Goal: Obtain resource: Download file/media

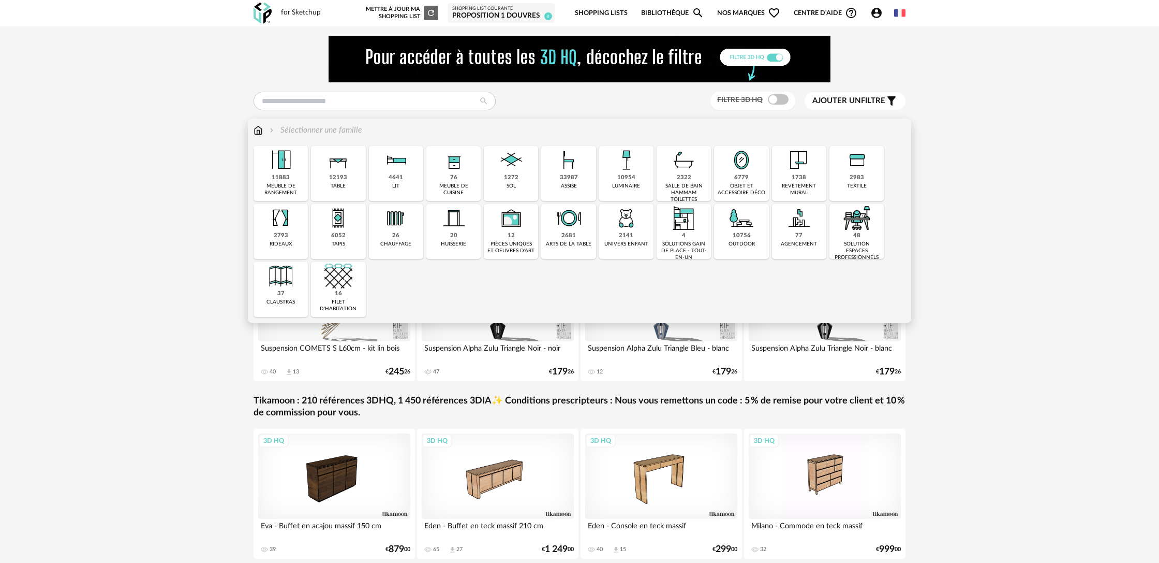
click at [458, 184] on div "meuble de cuisine" at bounding box center [454, 189] width 48 height 13
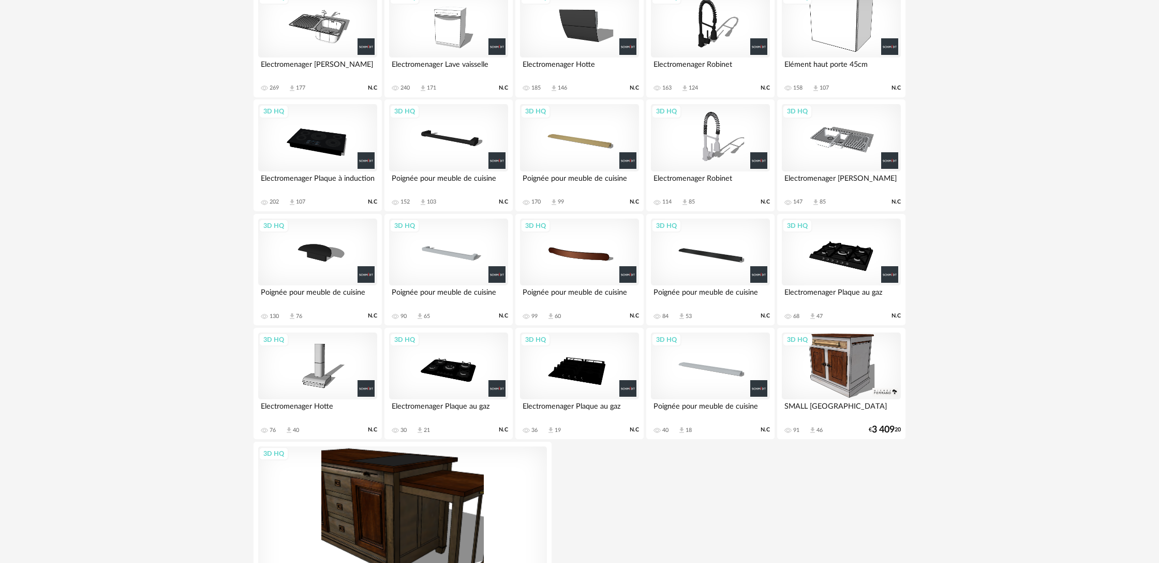
scroll to position [1467, 0]
click at [702, 269] on div "3D HQ" at bounding box center [710, 252] width 119 height 67
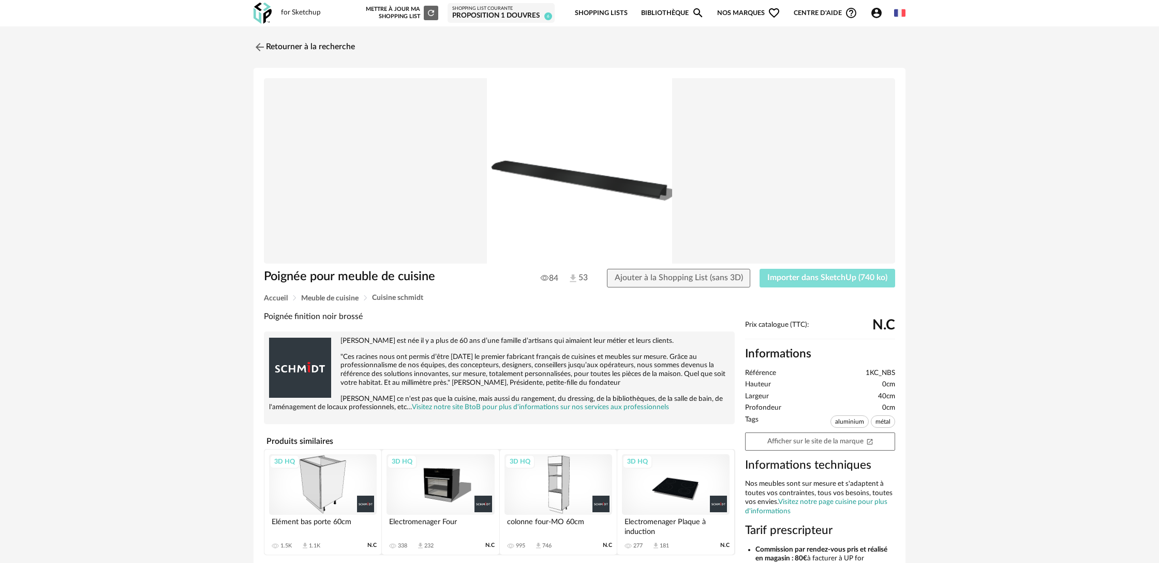
click at [801, 279] on span "Importer dans SketchUp (740 ko)" at bounding box center [827, 277] width 120 height 8
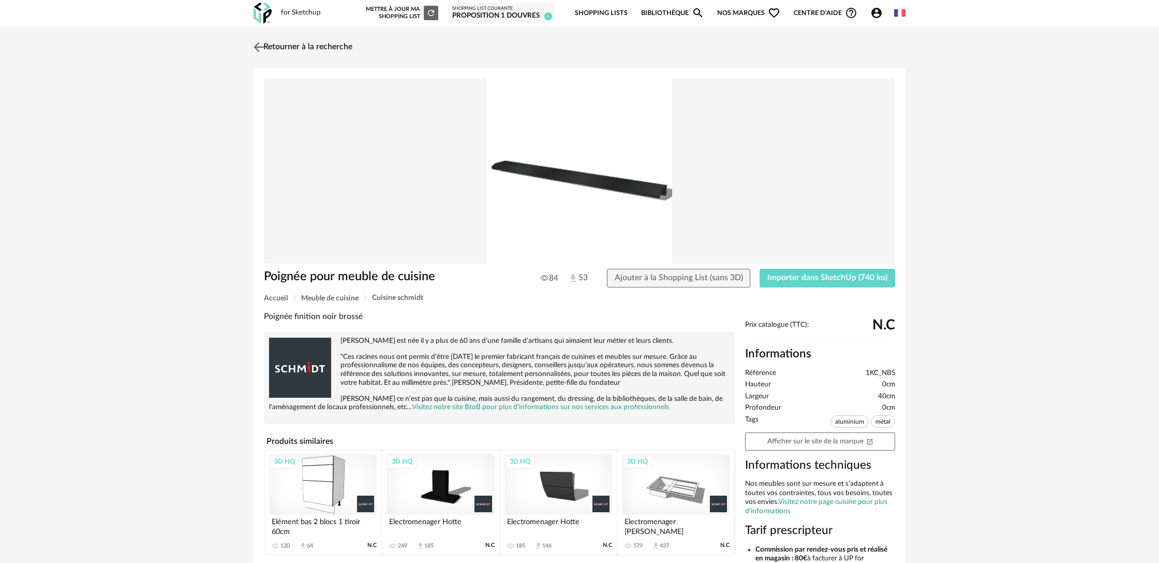
click link "Retourner à la recherche"
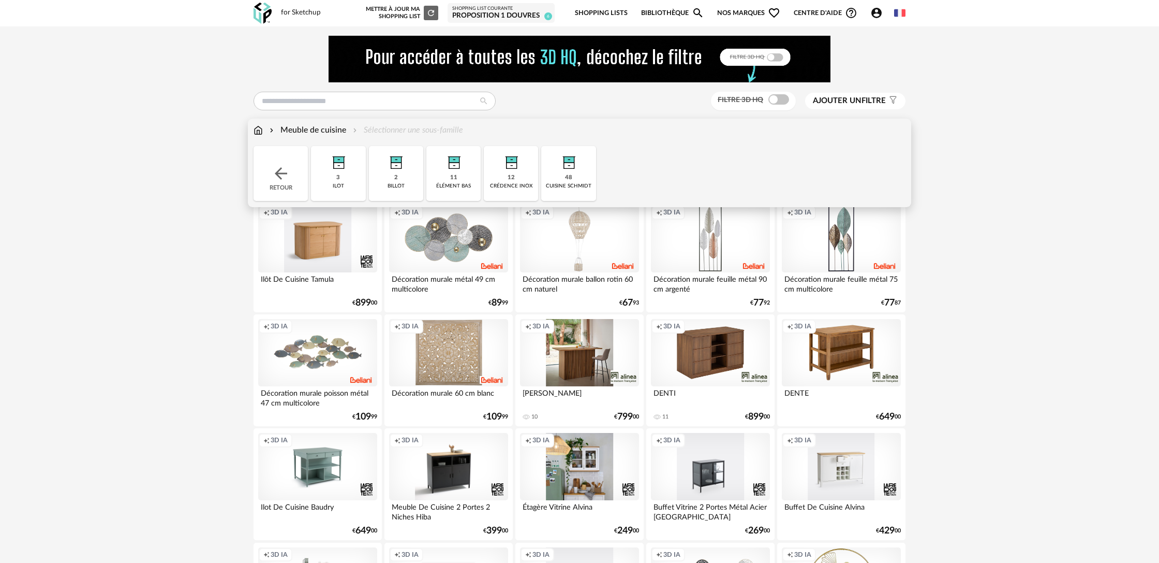
click img
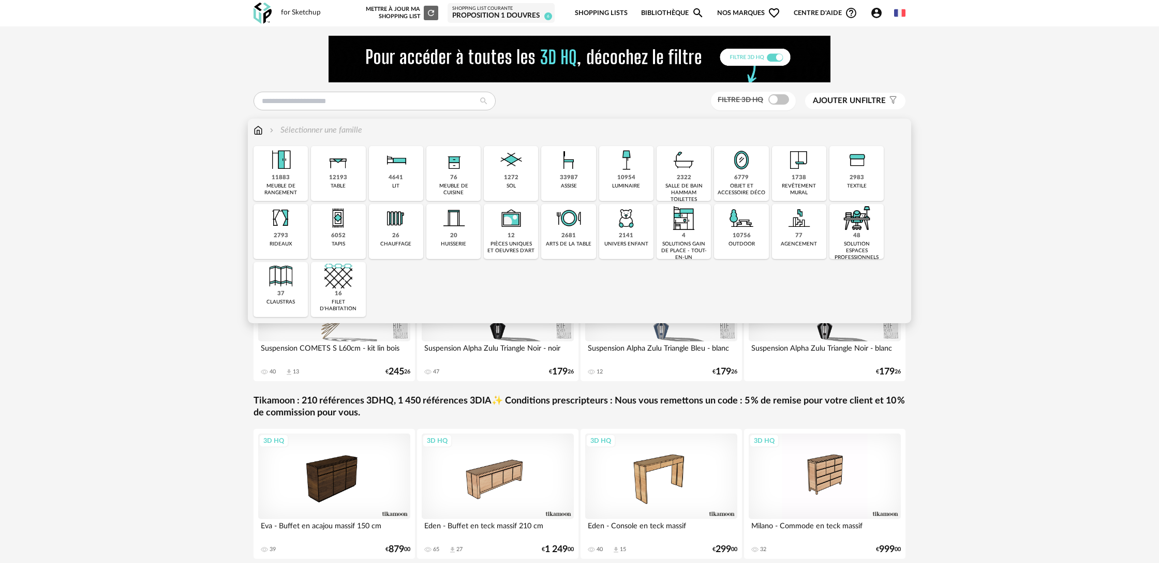
click img
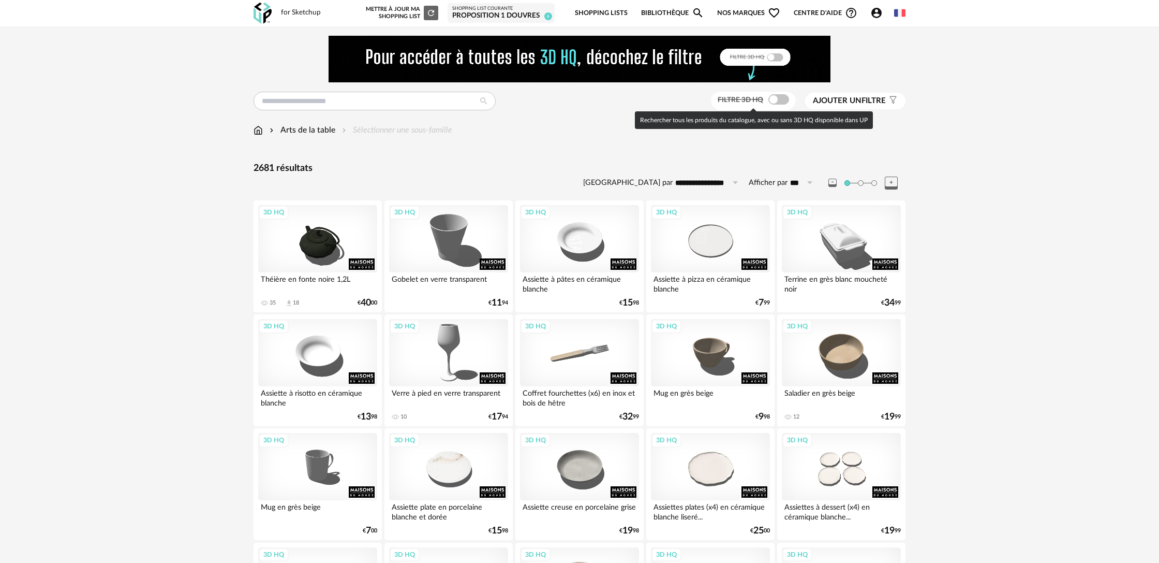
click span
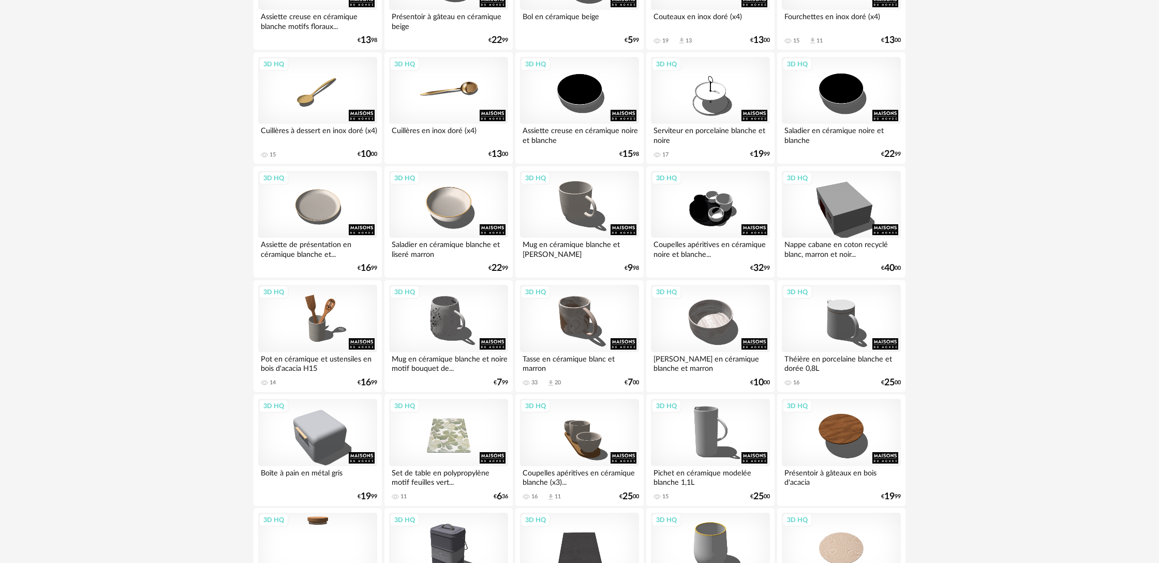
scroll to position [719, 0]
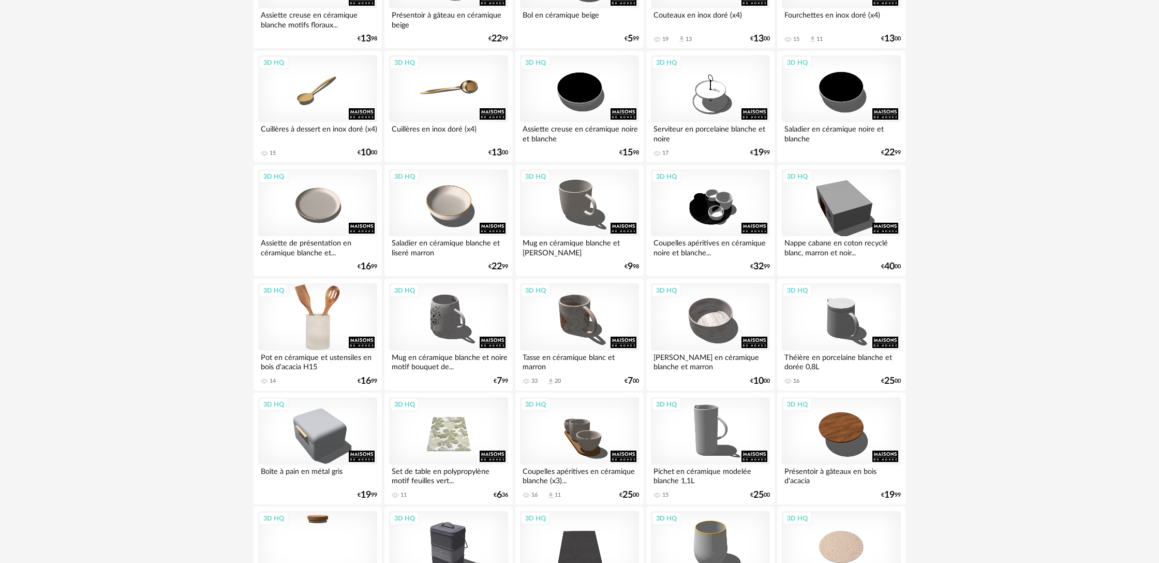
click div "3D HQ"
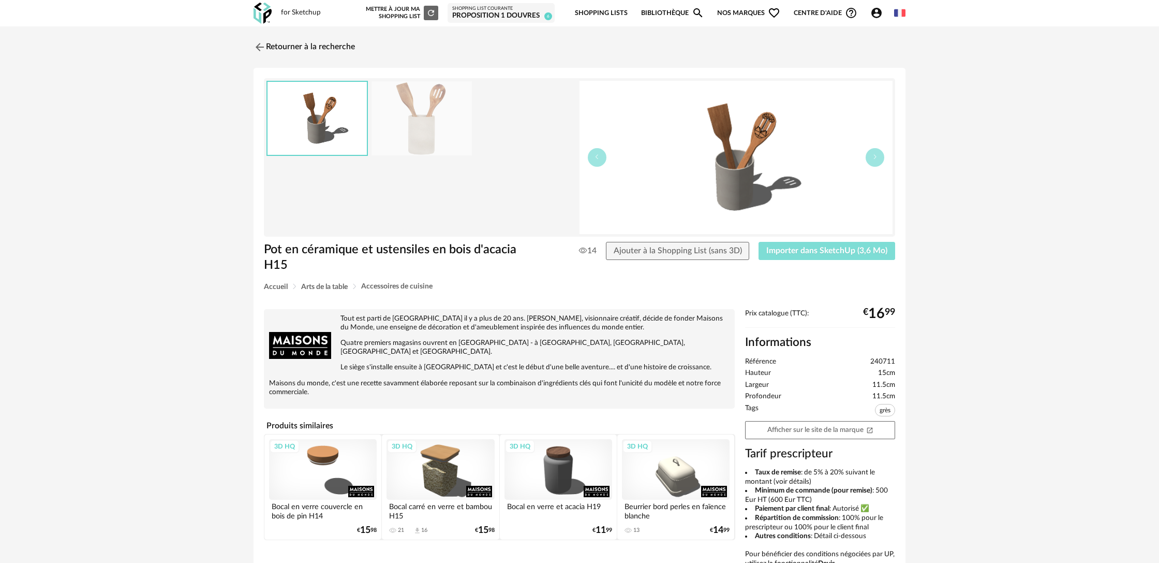
click span "Importer dans SketchUp (3,6 Mo)"
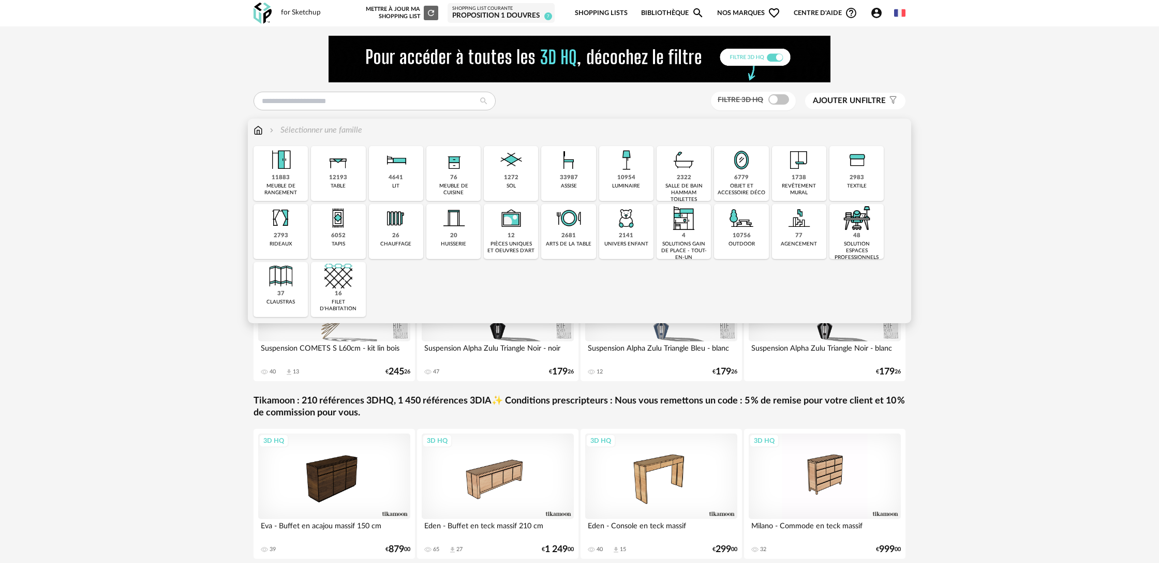
click at [570, 237] on div "2681" at bounding box center [568, 236] width 14 height 8
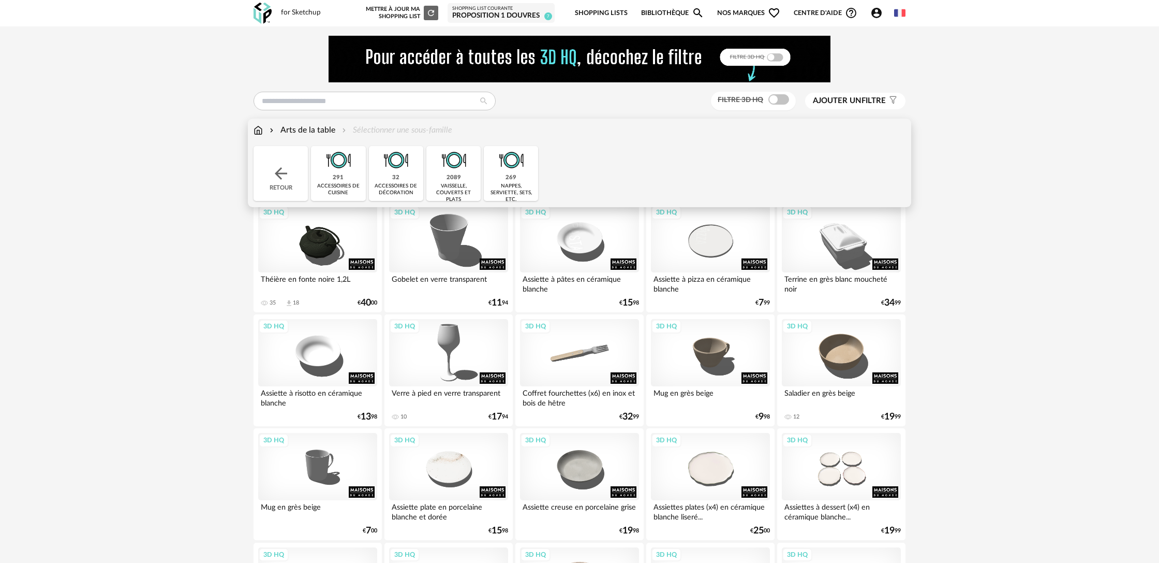
click at [342, 180] on div "291" at bounding box center [338, 178] width 11 height 8
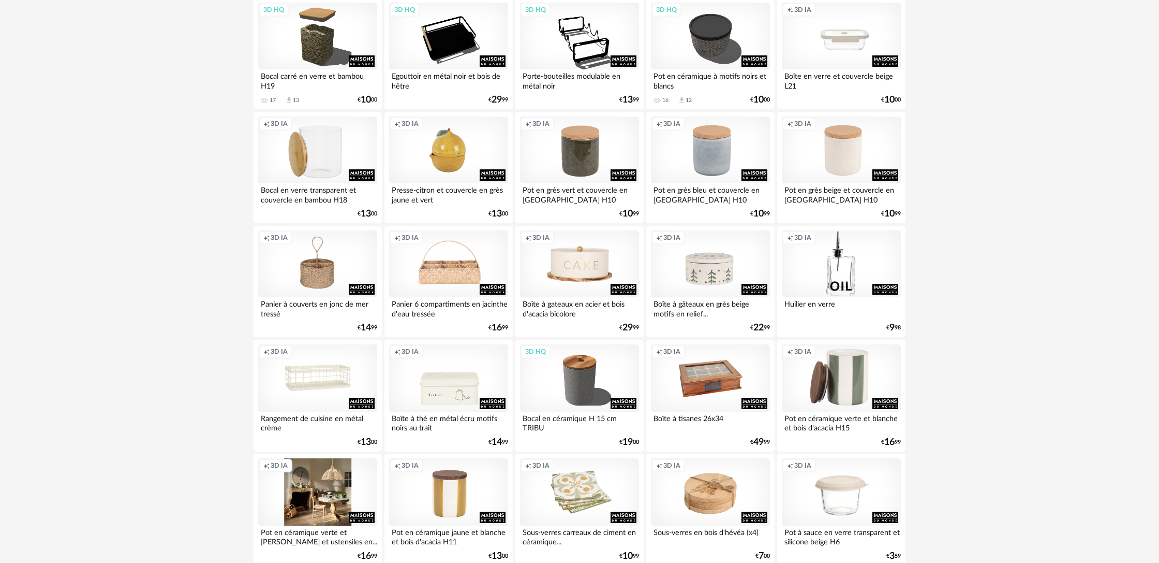
scroll to position [678, 0]
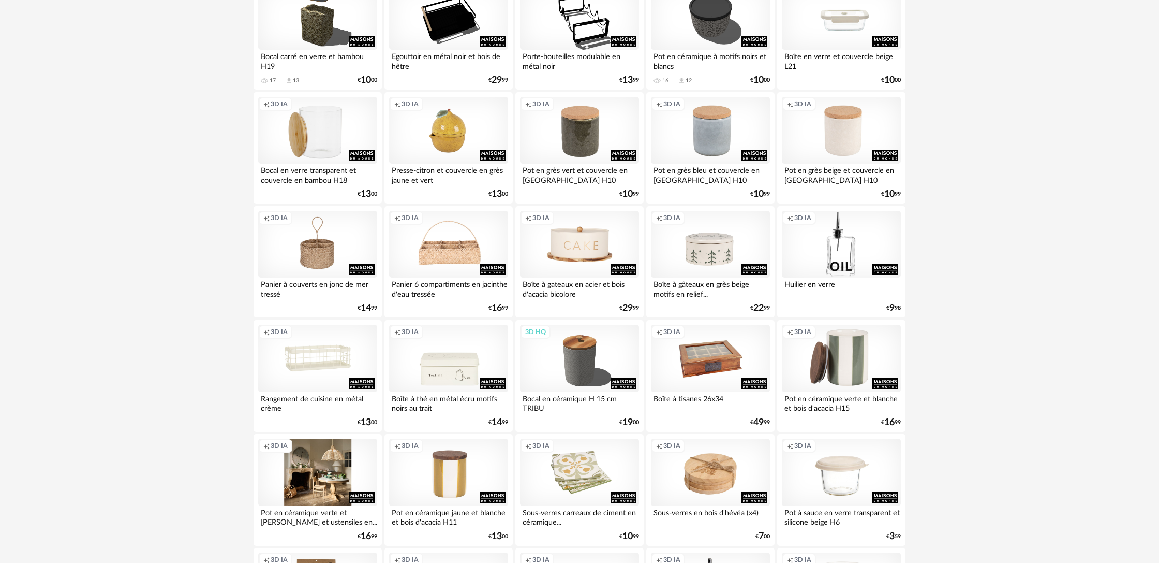
click at [342, 497] on div "Creation icon 3D IA" at bounding box center [317, 471] width 119 height 67
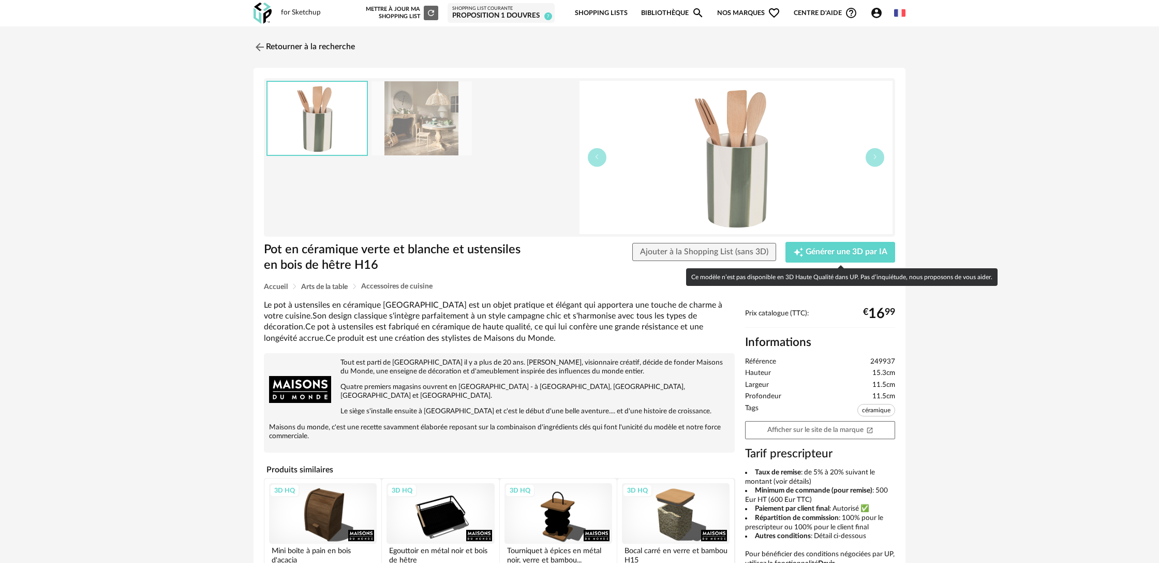
scroll to position [20, 0]
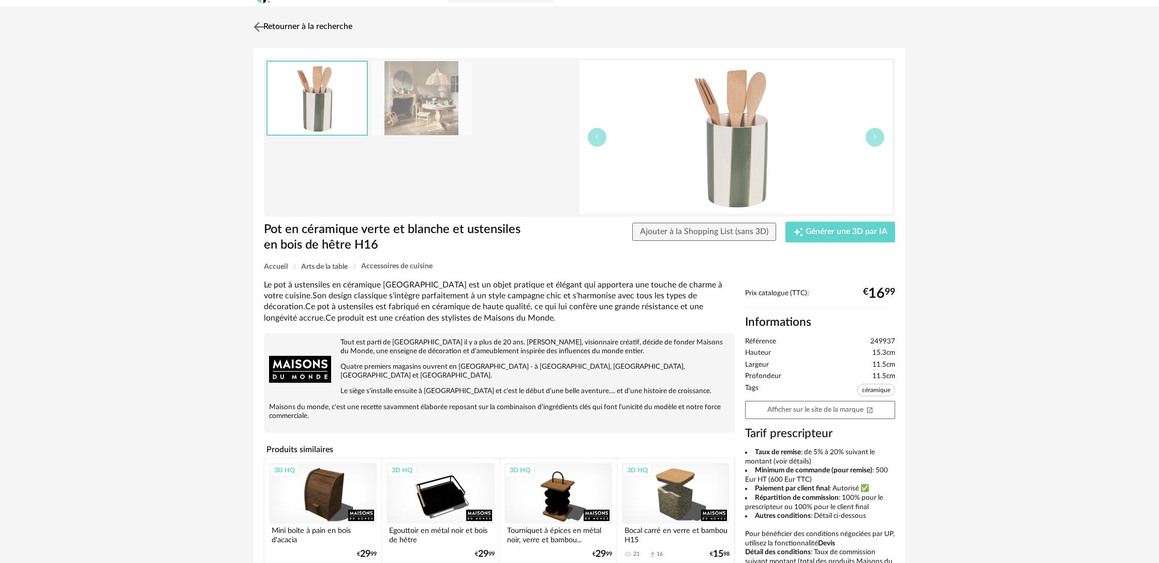
click at [295, 29] on link "Retourner à la recherche" at bounding box center [301, 27] width 101 height 23
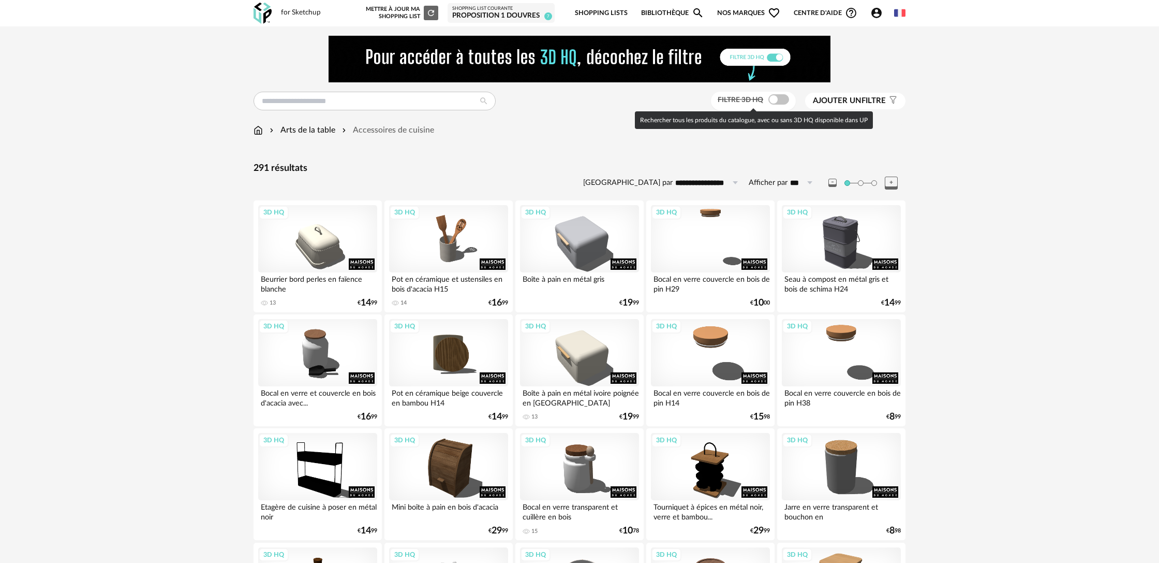
click at [779, 103] on span at bounding box center [779, 99] width 21 height 10
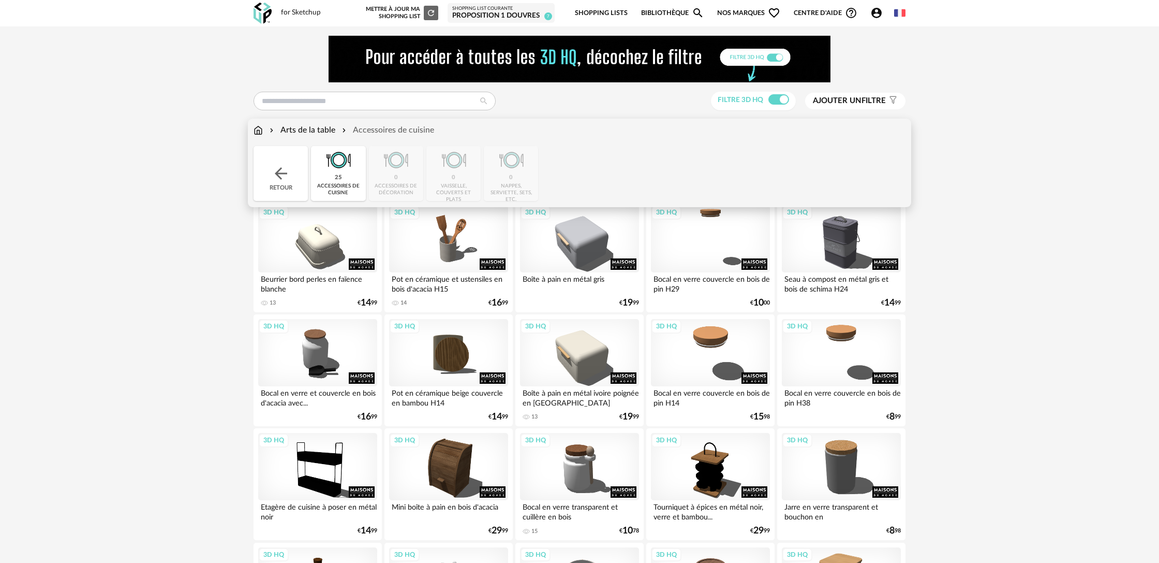
click at [288, 179] on img at bounding box center [281, 173] width 19 height 19
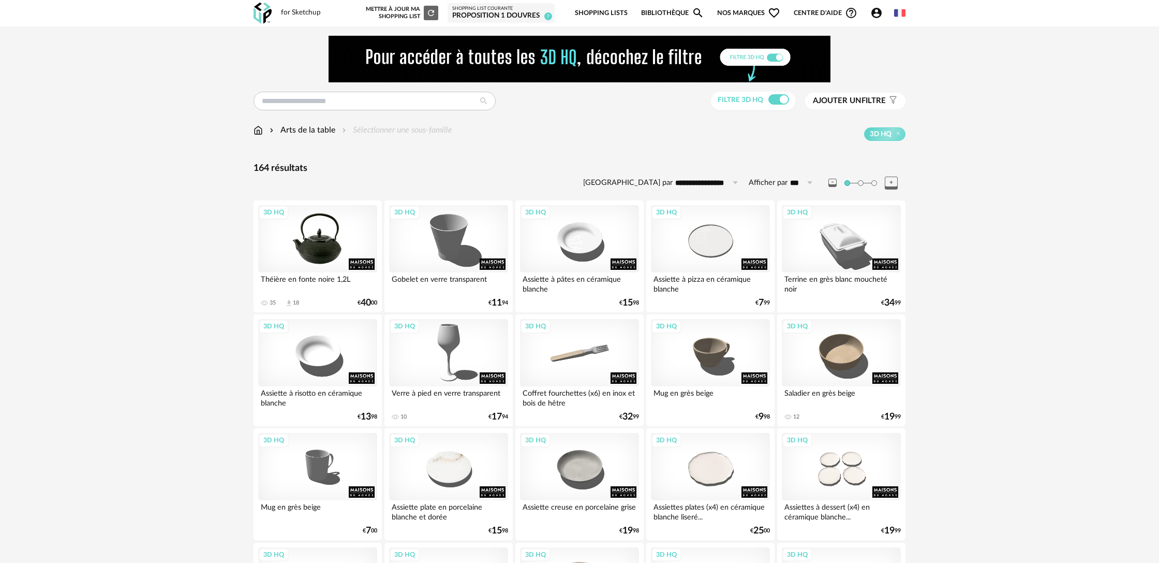
click at [363, 262] on div "3D HQ" at bounding box center [317, 238] width 119 height 67
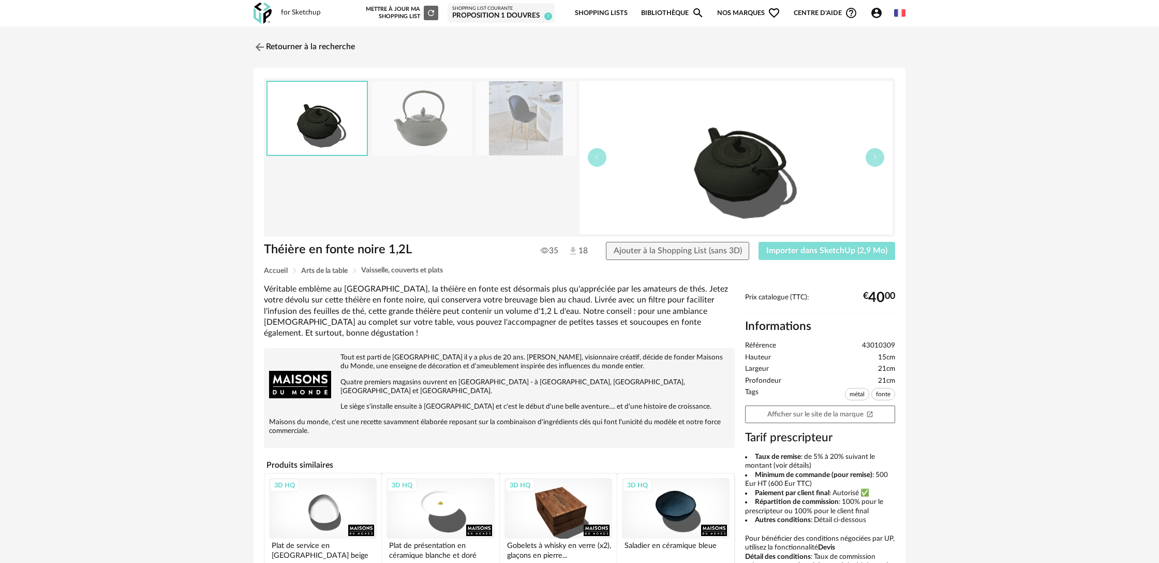
click at [815, 249] on span "Importer dans SketchUp (2,9 Mo)" at bounding box center [826, 250] width 121 height 8
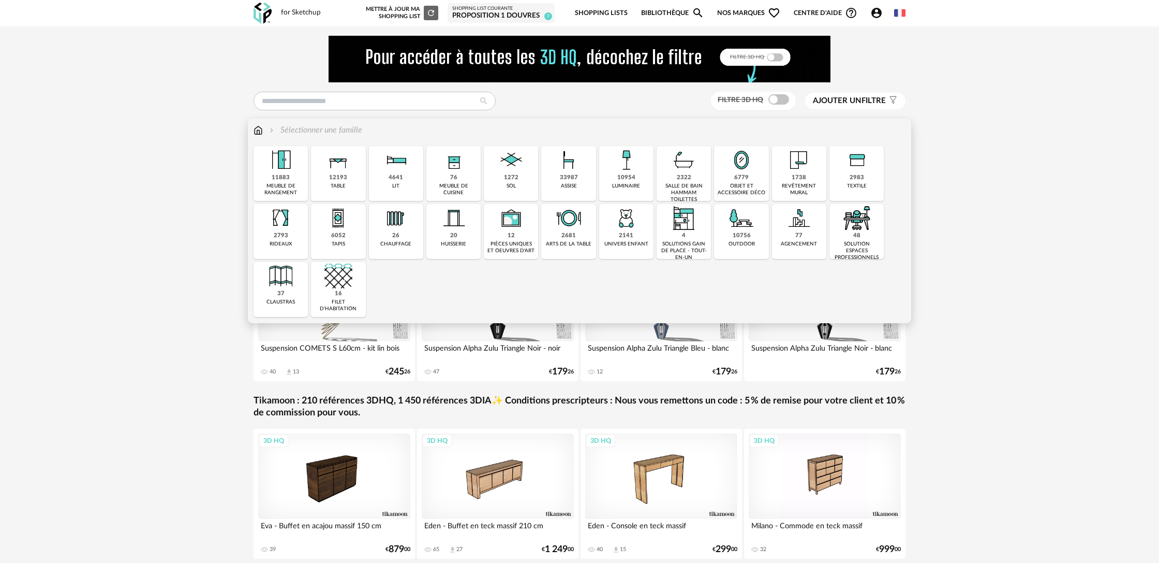
click at [583, 234] on div "2681 arts de la table" at bounding box center [568, 231] width 54 height 55
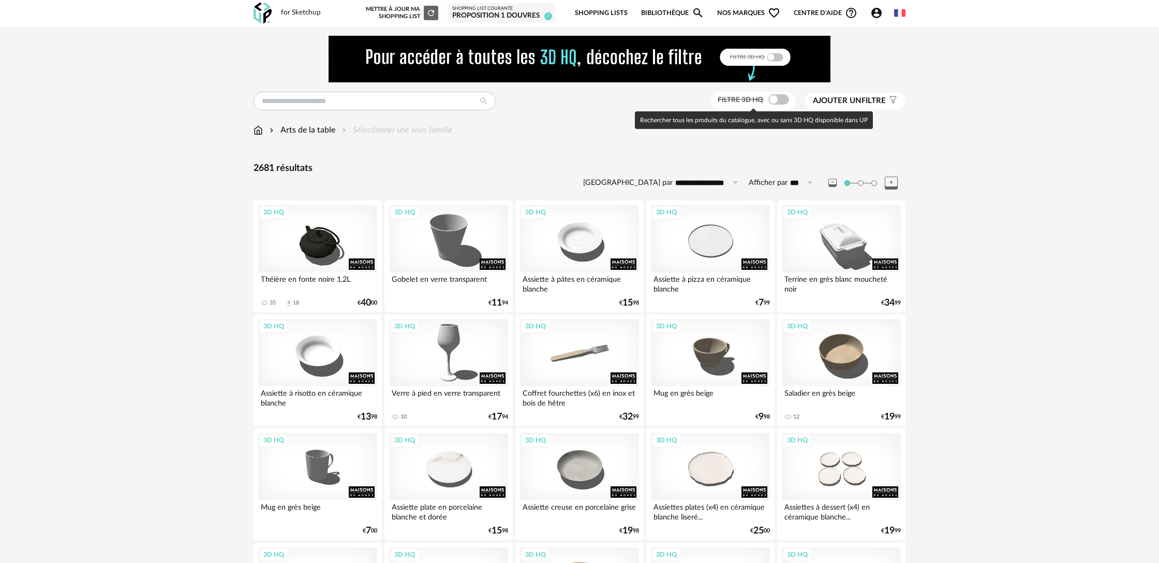
click at [782, 102] on span at bounding box center [779, 99] width 21 height 10
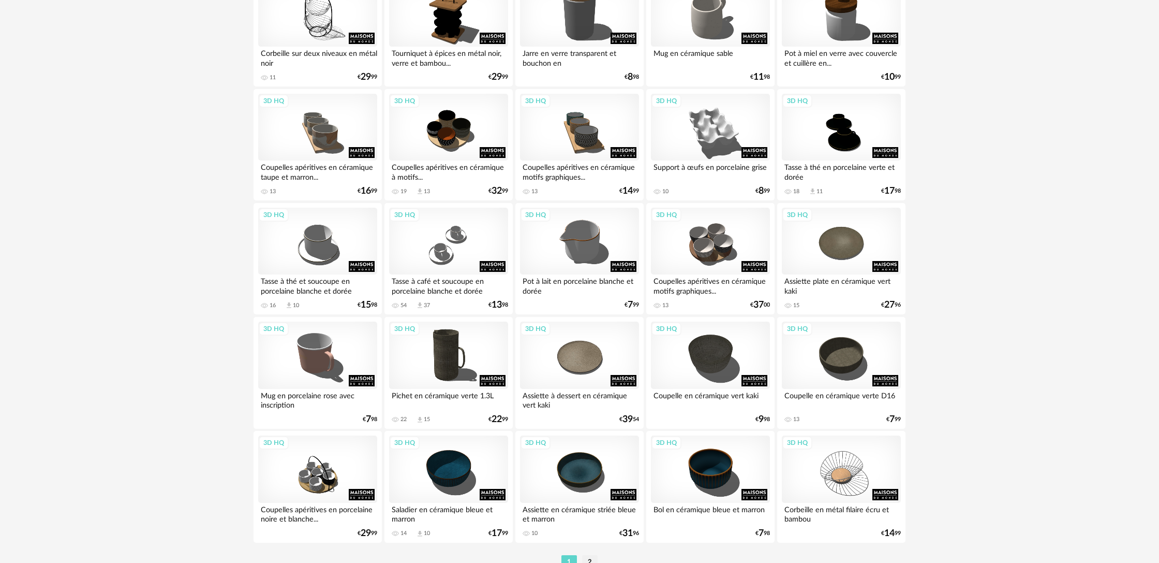
scroll to position [1991, 0]
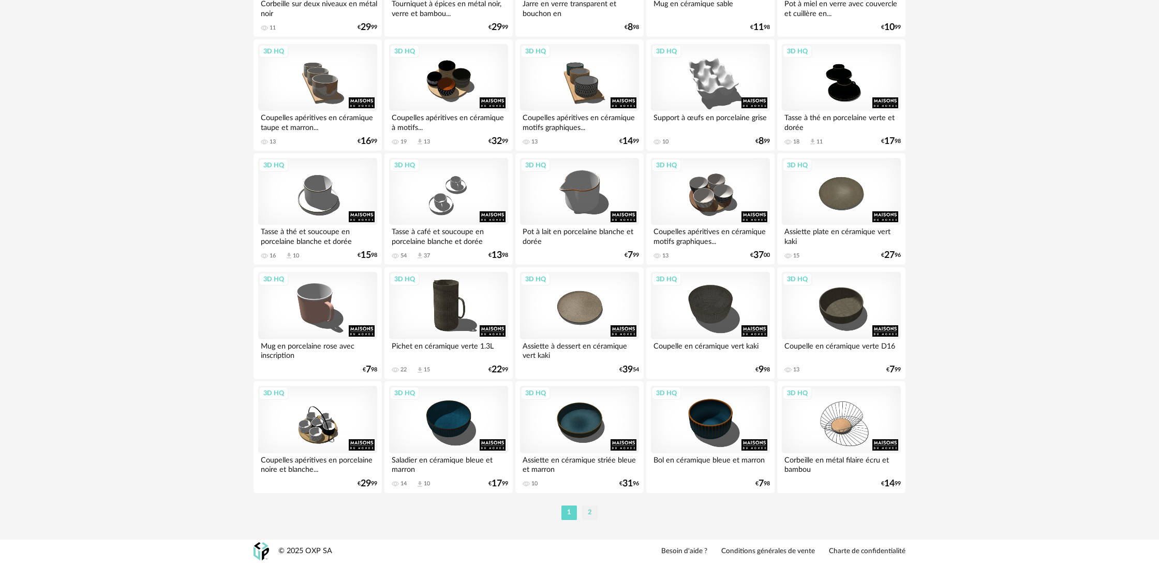
click at [589, 515] on li "2" at bounding box center [590, 512] width 16 height 14
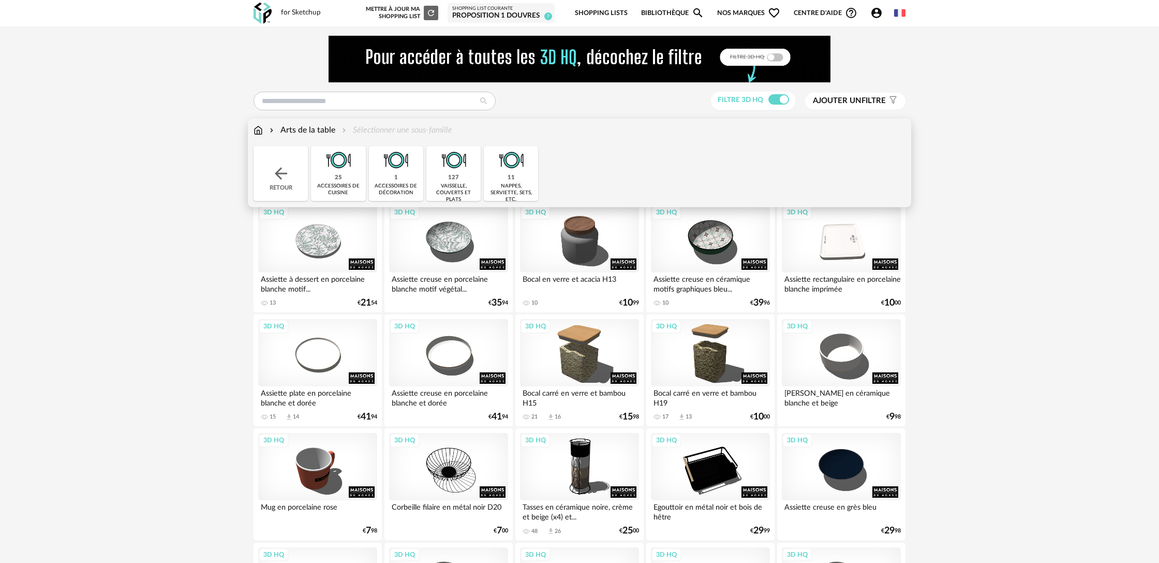
click at [317, 132] on div "Arts de la table" at bounding box center [302, 130] width 68 height 12
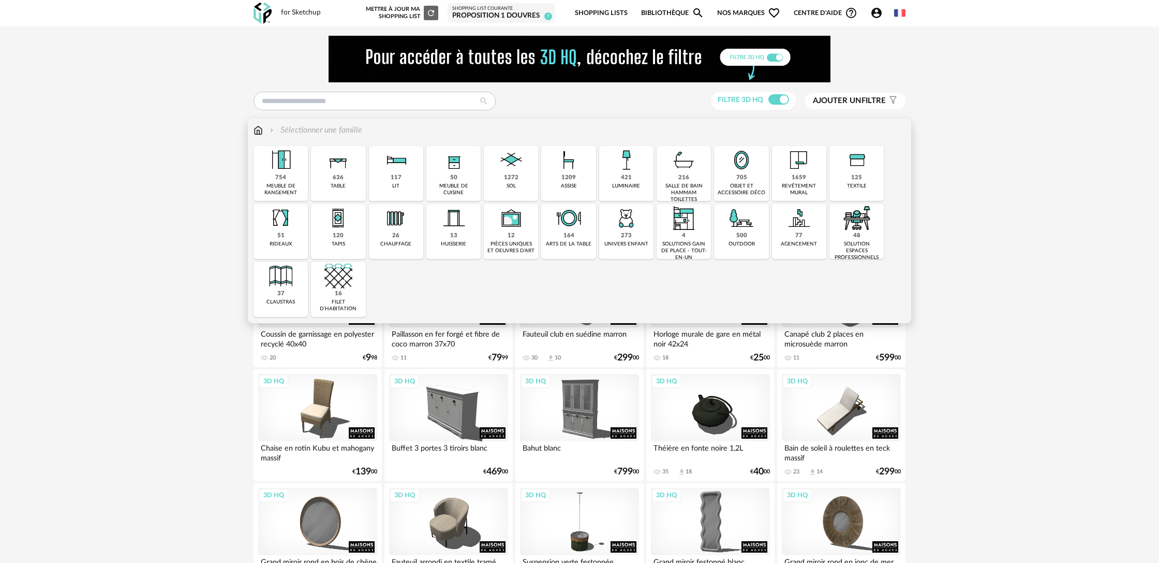
click at [553, 236] on div "164 arts de la table" at bounding box center [568, 231] width 54 height 55
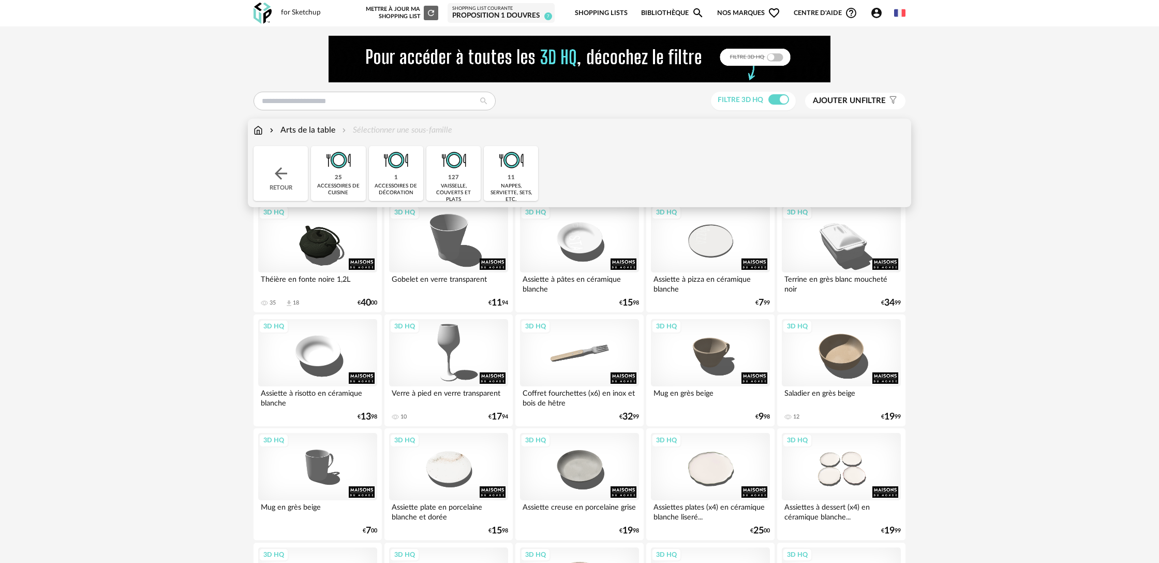
click at [405, 180] on div "1 accessoires de décoration" at bounding box center [396, 173] width 54 height 55
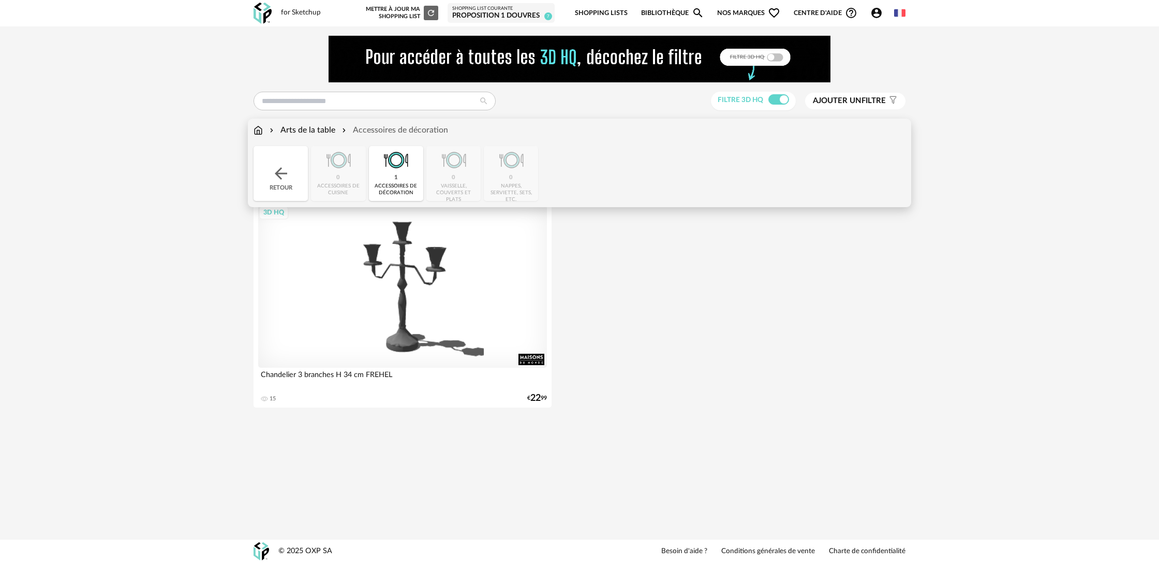
click at [313, 128] on div "Arts de la table" at bounding box center [302, 130] width 68 height 12
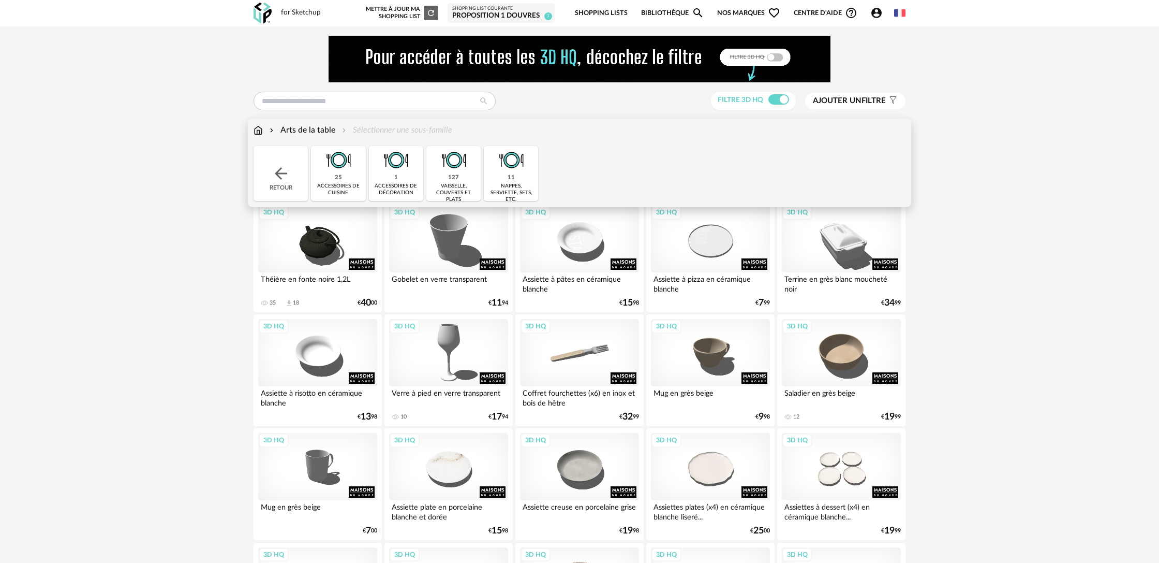
click at [256, 130] on img at bounding box center [258, 130] width 9 height 12
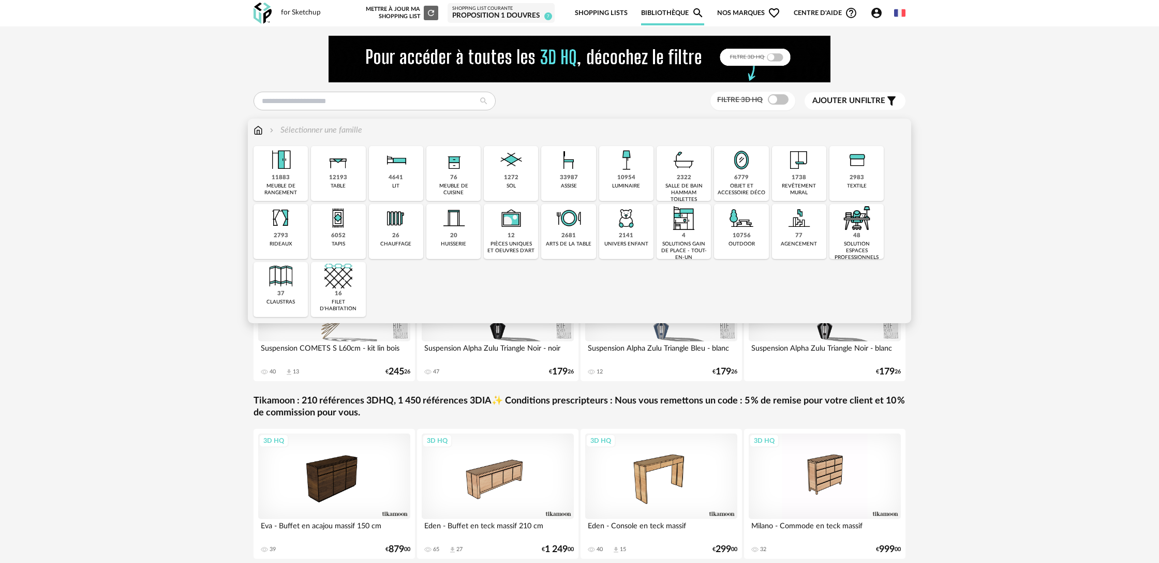
click at [730, 181] on div "6779 objet et accessoire déco" at bounding box center [741, 173] width 54 height 55
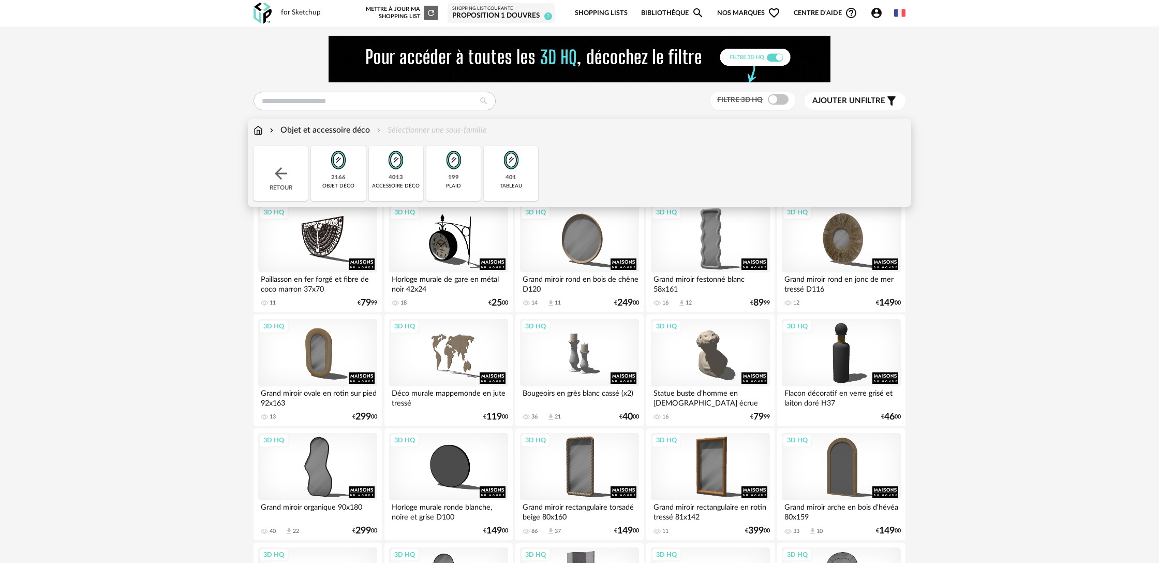
click at [342, 183] on div "objet déco" at bounding box center [338, 186] width 32 height 7
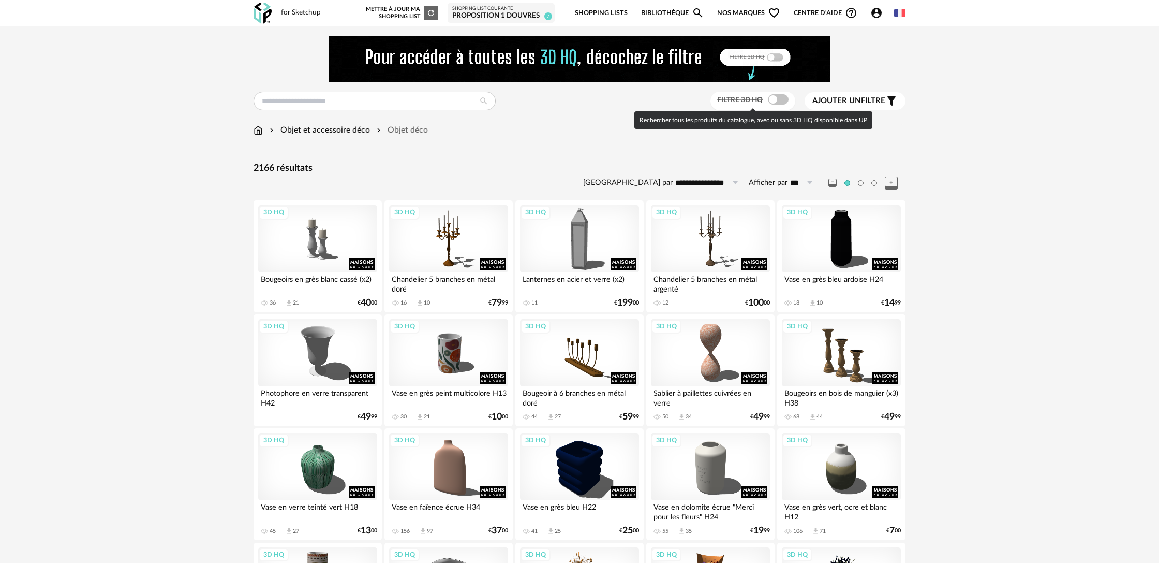
click at [780, 102] on span at bounding box center [778, 99] width 21 height 10
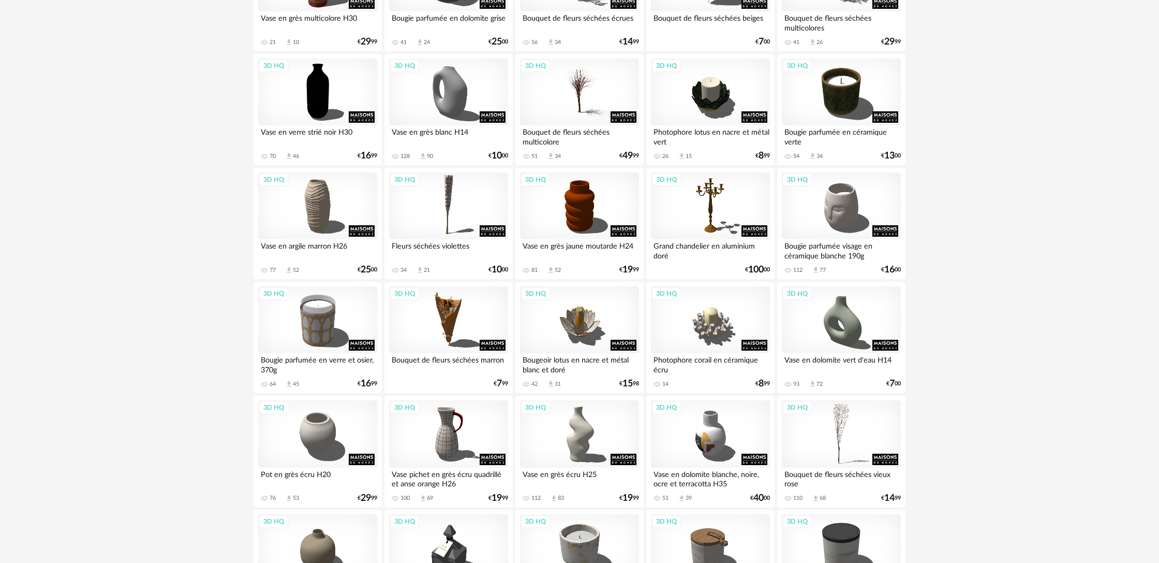
scroll to position [608, 0]
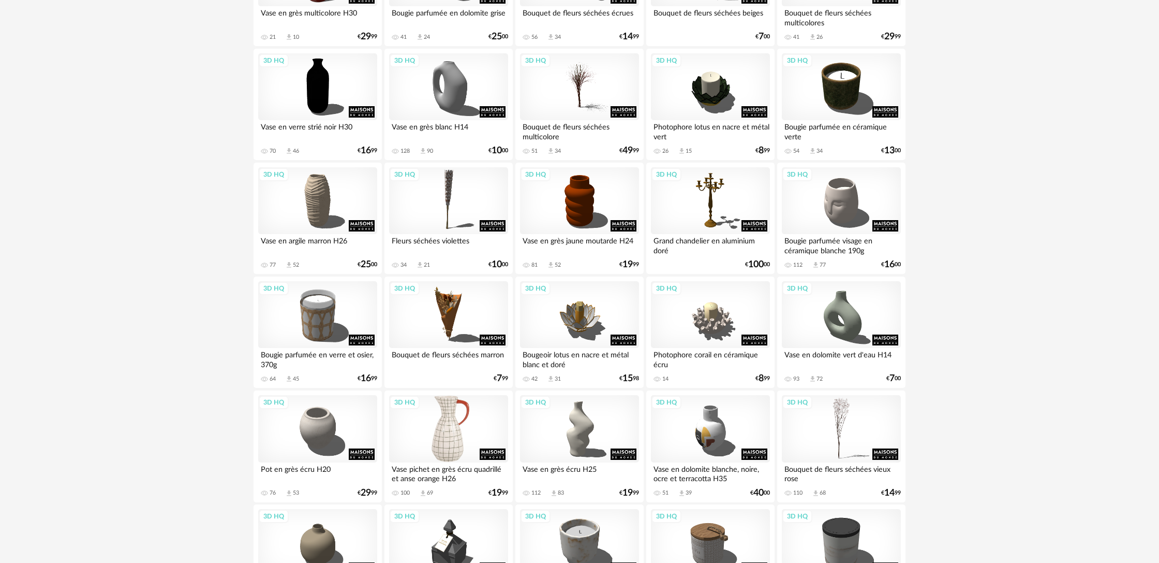
click at [480, 442] on div "3D HQ" at bounding box center [448, 428] width 119 height 67
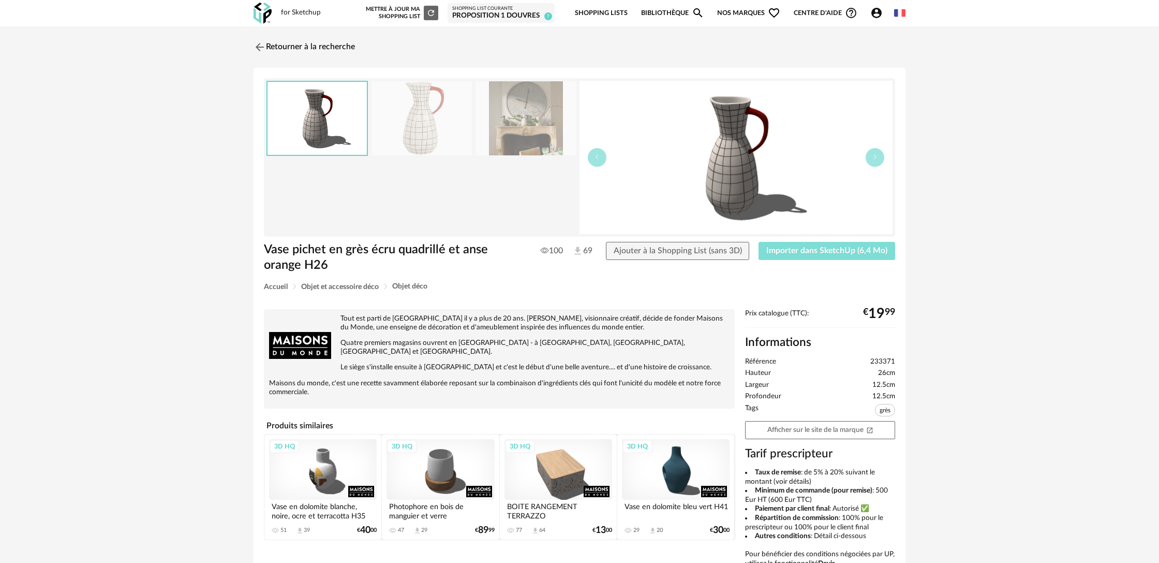
click at [850, 254] on span "Importer dans SketchUp (6,4 Mo)" at bounding box center [826, 250] width 121 height 8
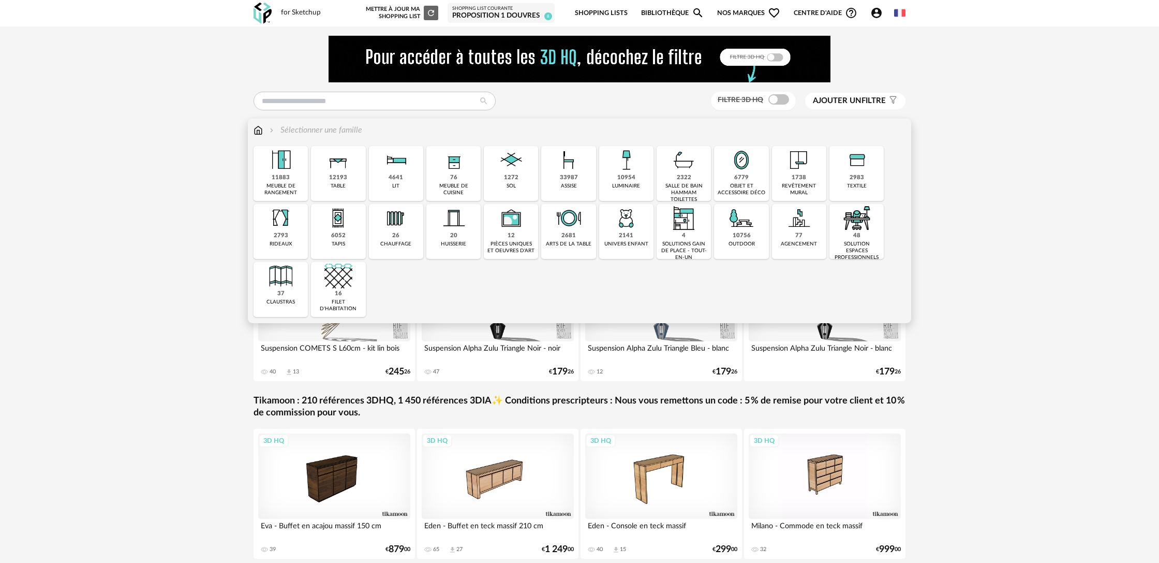
click at [745, 178] on div "6779" at bounding box center [741, 178] width 14 height 8
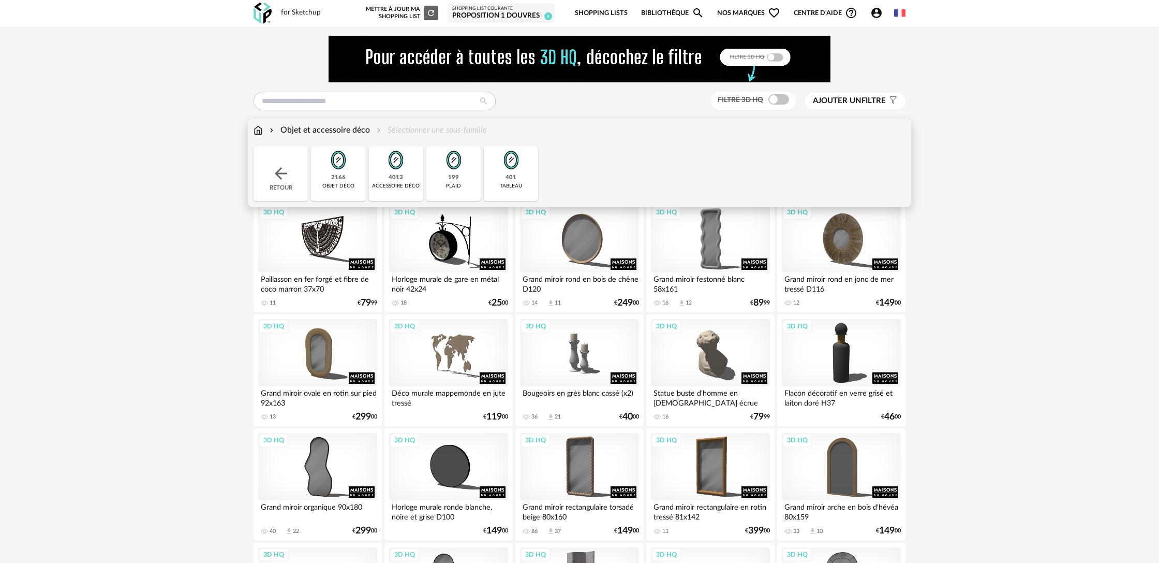
click at [407, 131] on div "Objet et accessoire déco Sélectionner une sous-famille" at bounding box center [370, 130] width 233 height 12
click at [349, 170] on img at bounding box center [338, 160] width 28 height 28
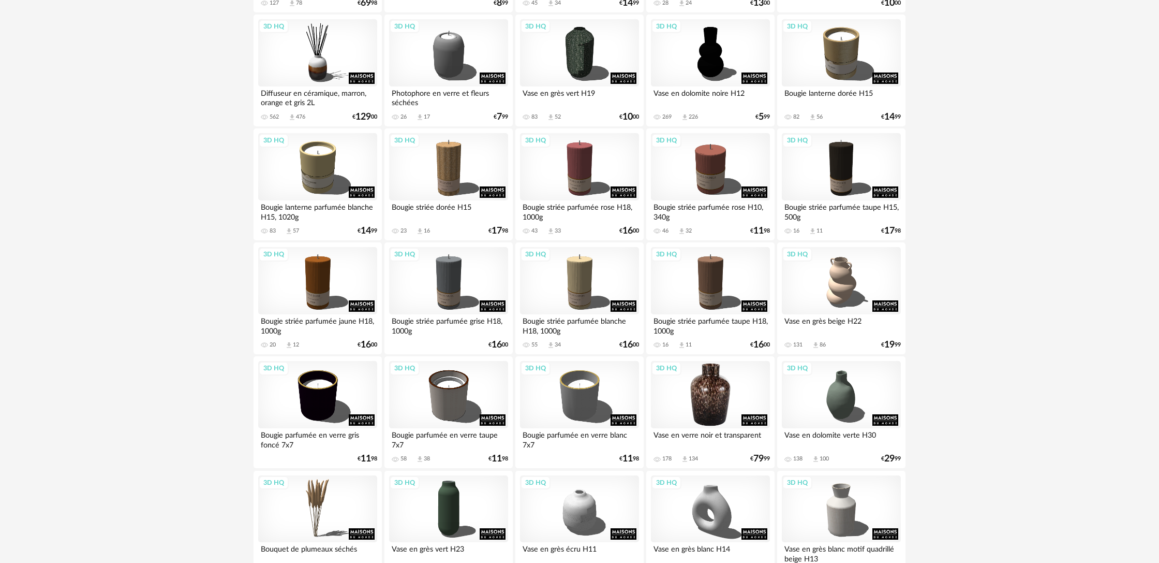
scroll to position [1213, 0]
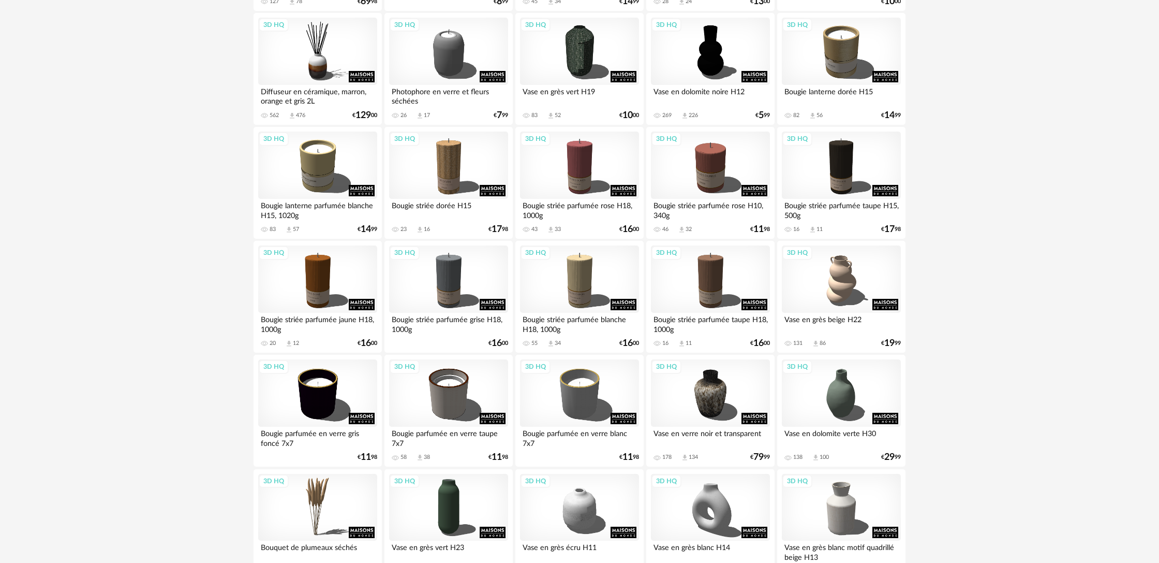
click at [752, 434] on div "Vase en verre noir et transparent" at bounding box center [710, 436] width 119 height 21
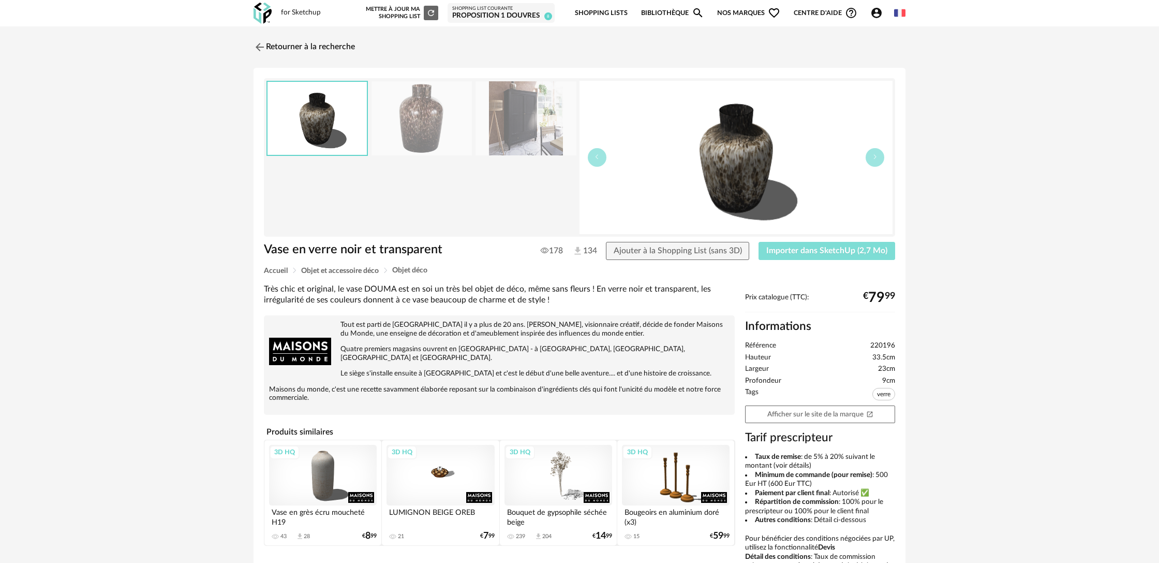
click at [795, 254] on span "Importer dans SketchUp (2,7 Mo)" at bounding box center [826, 250] width 121 height 8
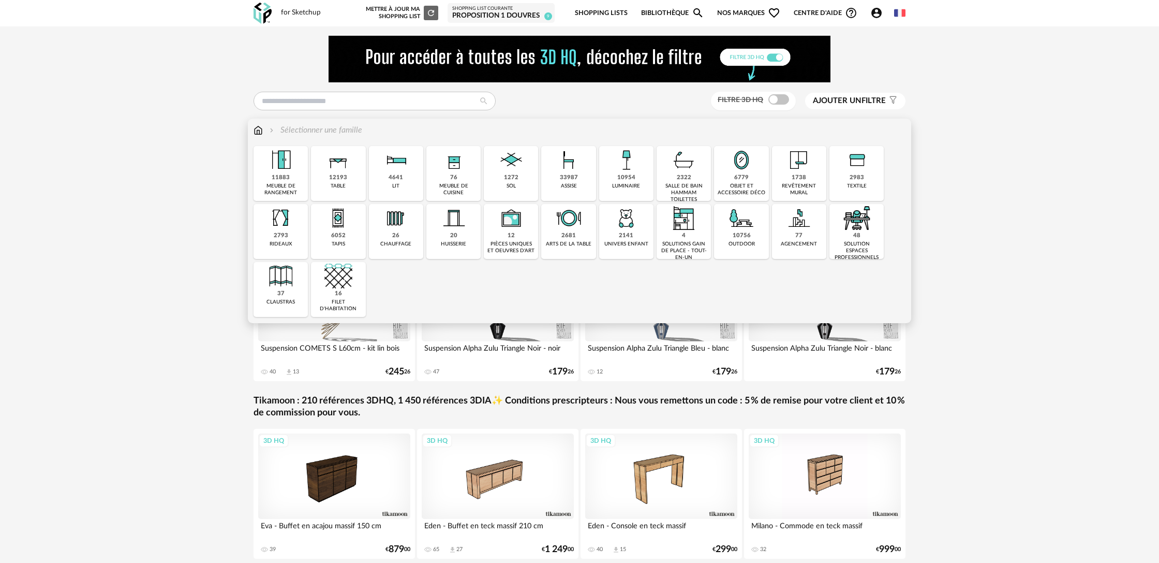
click at [733, 186] on div "objet et accessoire déco" at bounding box center [741, 189] width 48 height 13
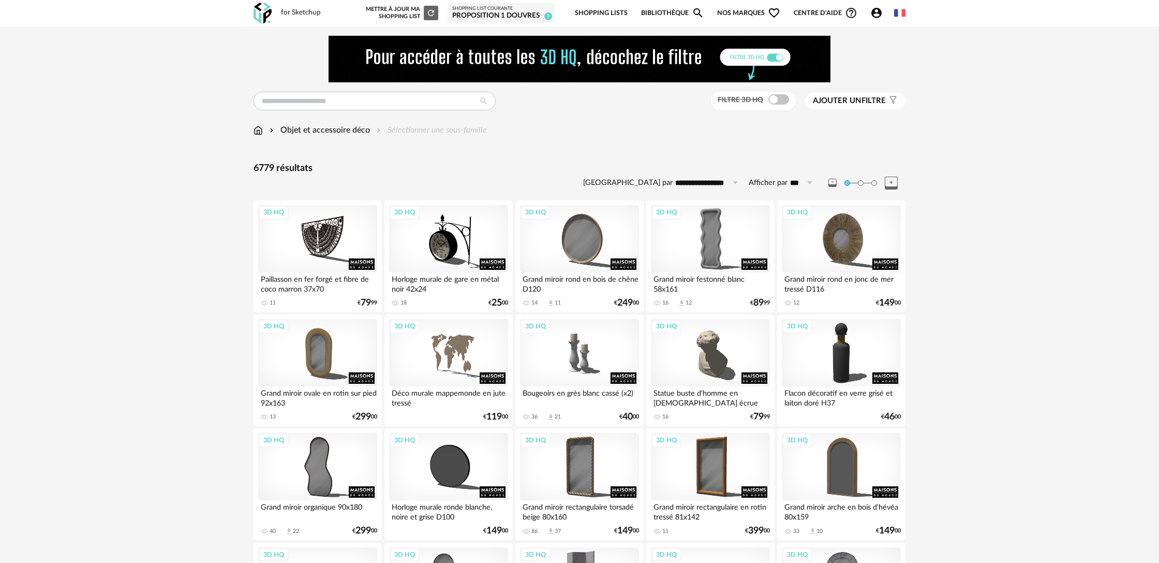
click at [404, 135] on div "Objet et accessoire déco Sélectionner une sous-famille" at bounding box center [370, 130] width 233 height 12
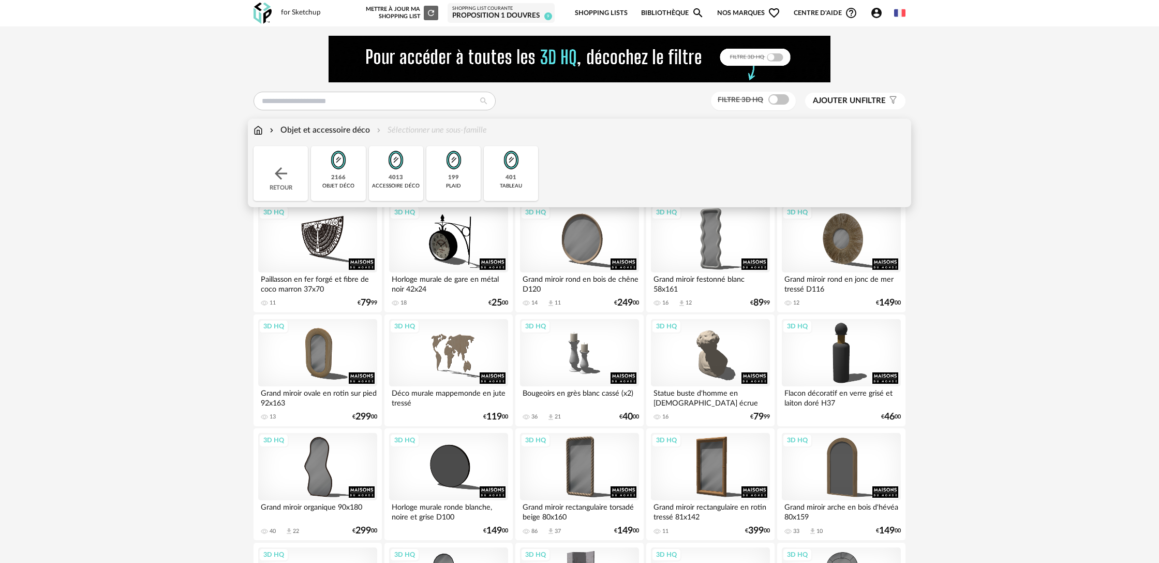
click at [352, 173] on div "2166 objet déco" at bounding box center [338, 173] width 54 height 55
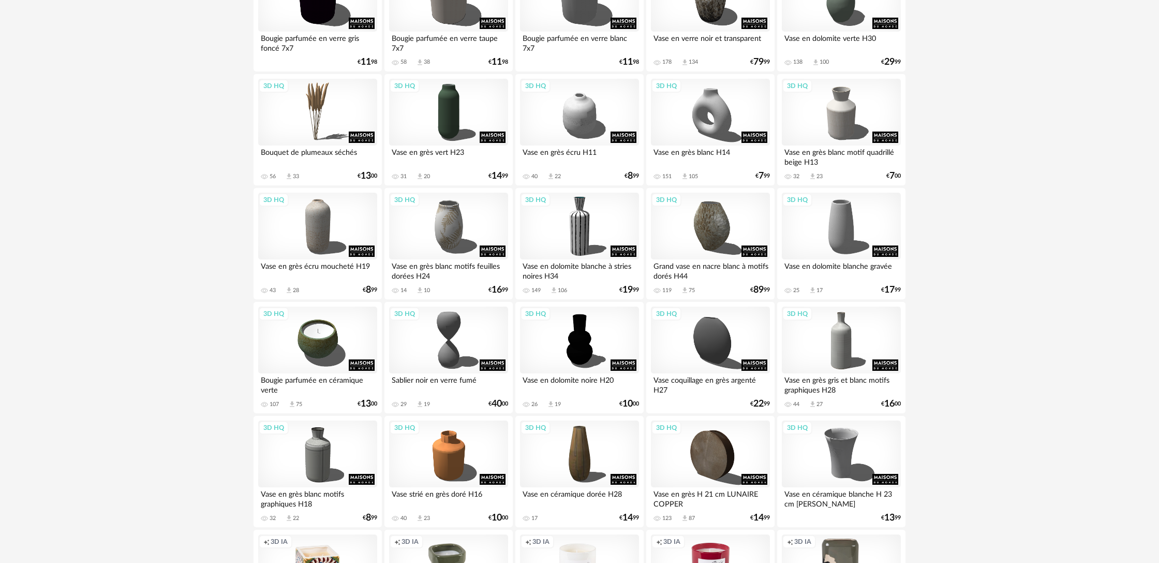
scroll to position [1610, 0]
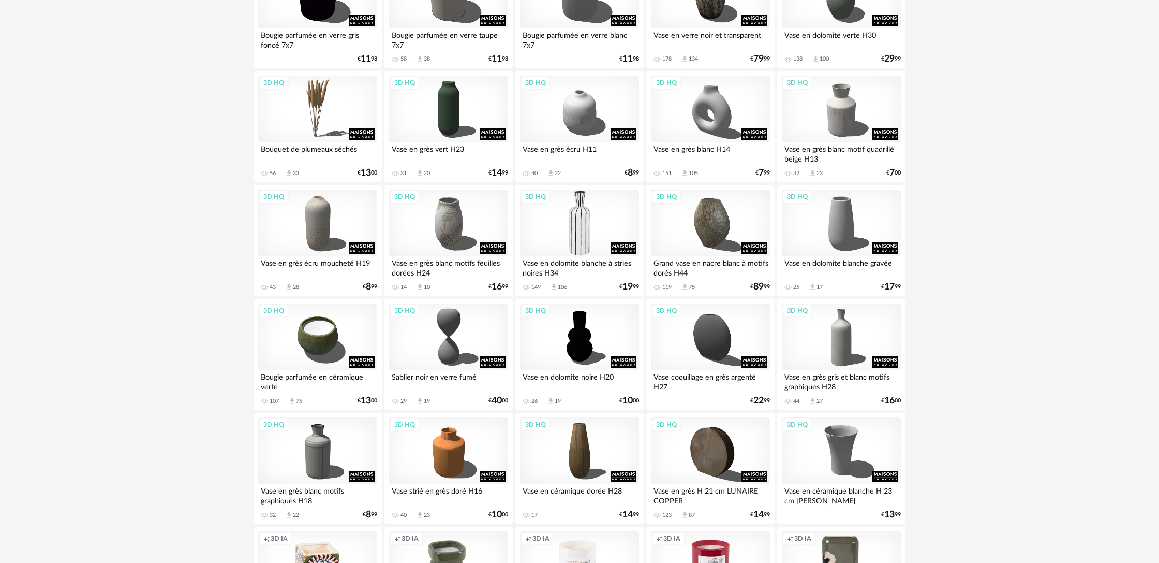
click at [624, 256] on div "3D HQ" at bounding box center [579, 222] width 119 height 67
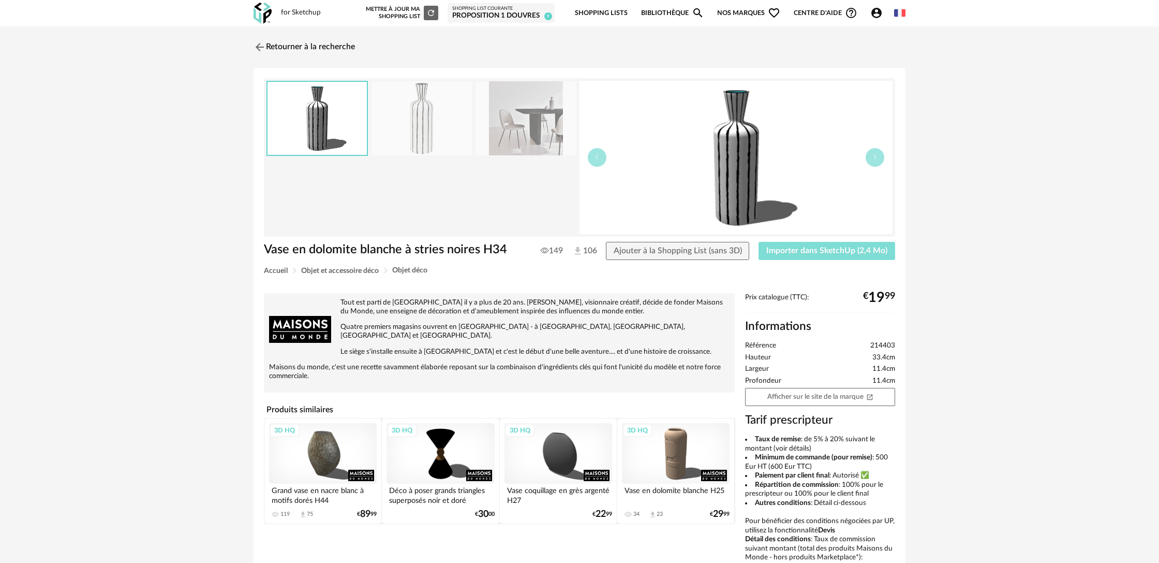
click at [784, 257] on button "Importer dans SketchUp (2,4 Mo)" at bounding box center [827, 251] width 137 height 19
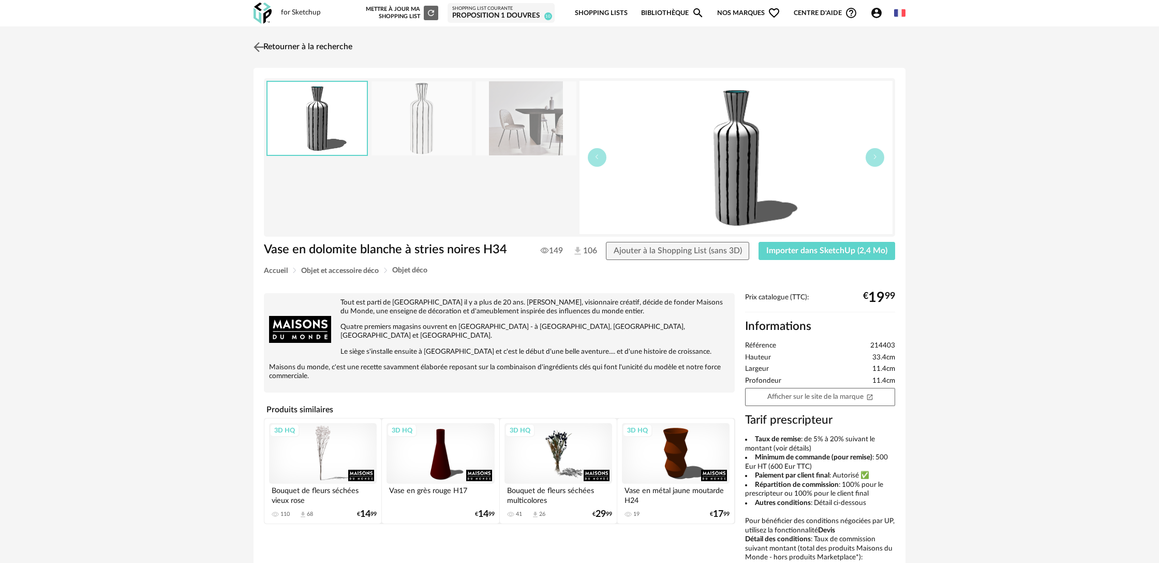
click at [290, 45] on link "Retourner à la recherche" at bounding box center [301, 47] width 101 height 23
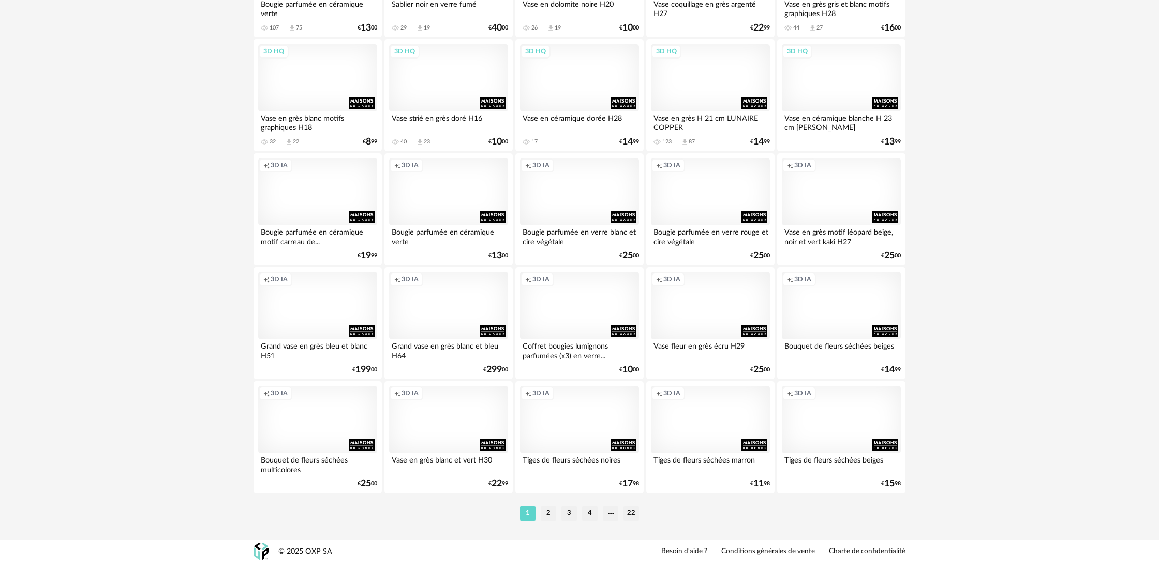
scroll to position [1975, 0]
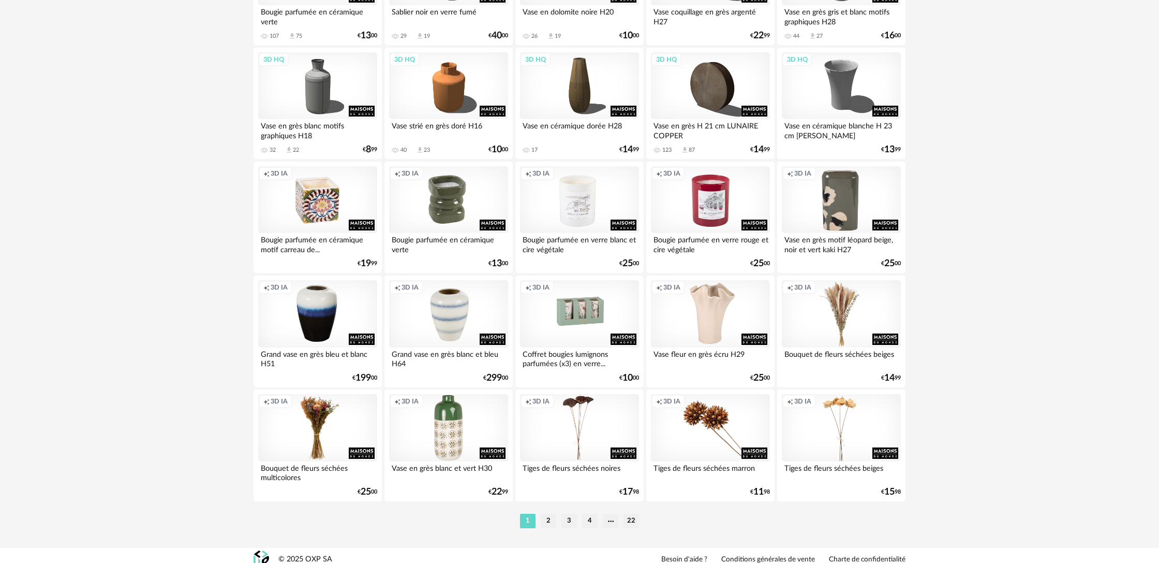
click at [741, 454] on div "Creation icon 3D IA" at bounding box center [710, 427] width 119 height 67
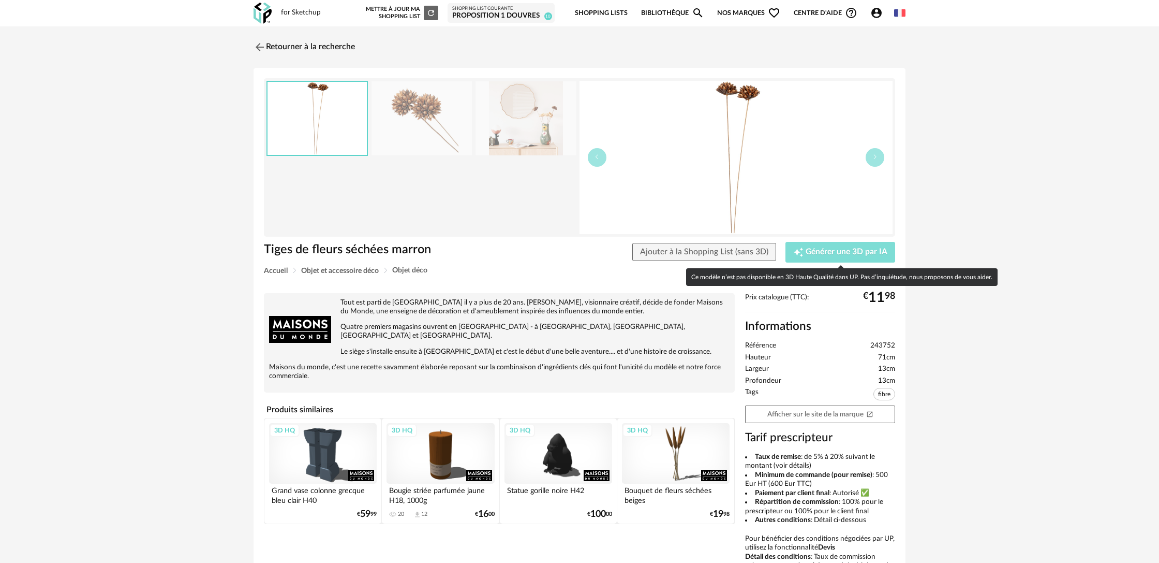
click at [818, 254] on span "Générer une 3D par IA" at bounding box center [847, 252] width 82 height 8
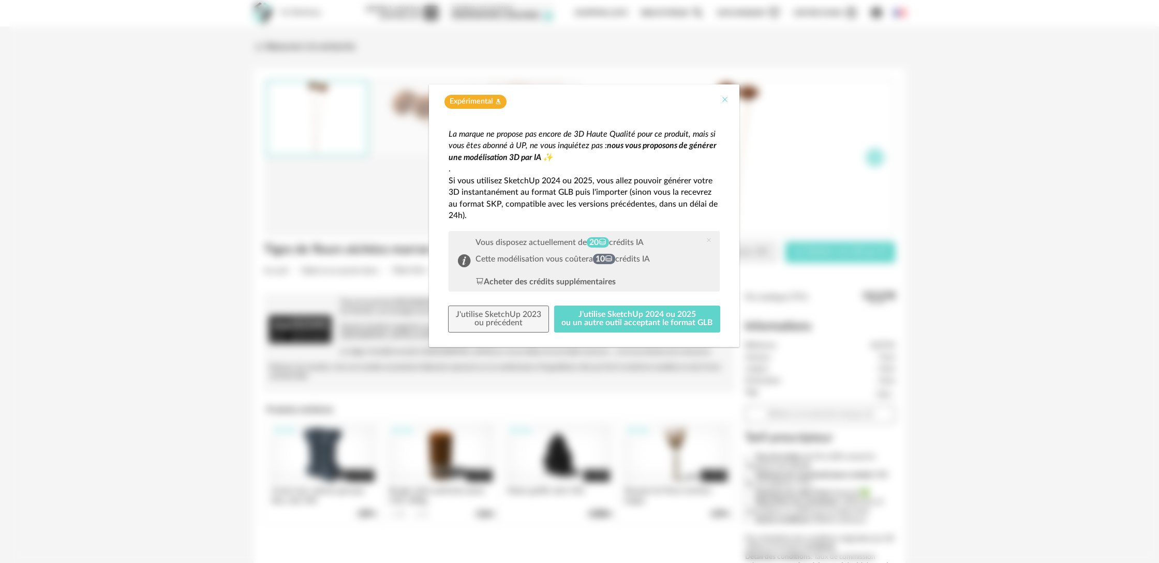
click at [728, 101] on icon "Close" at bounding box center [725, 99] width 8 height 8
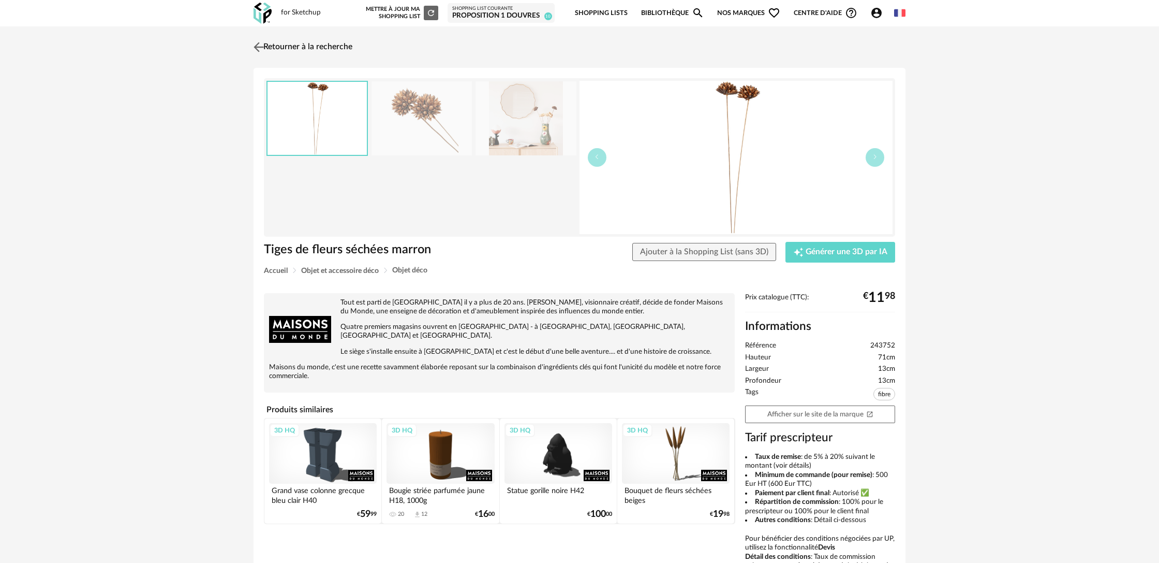
click at [331, 42] on link "Retourner à la recherche" at bounding box center [301, 47] width 101 height 23
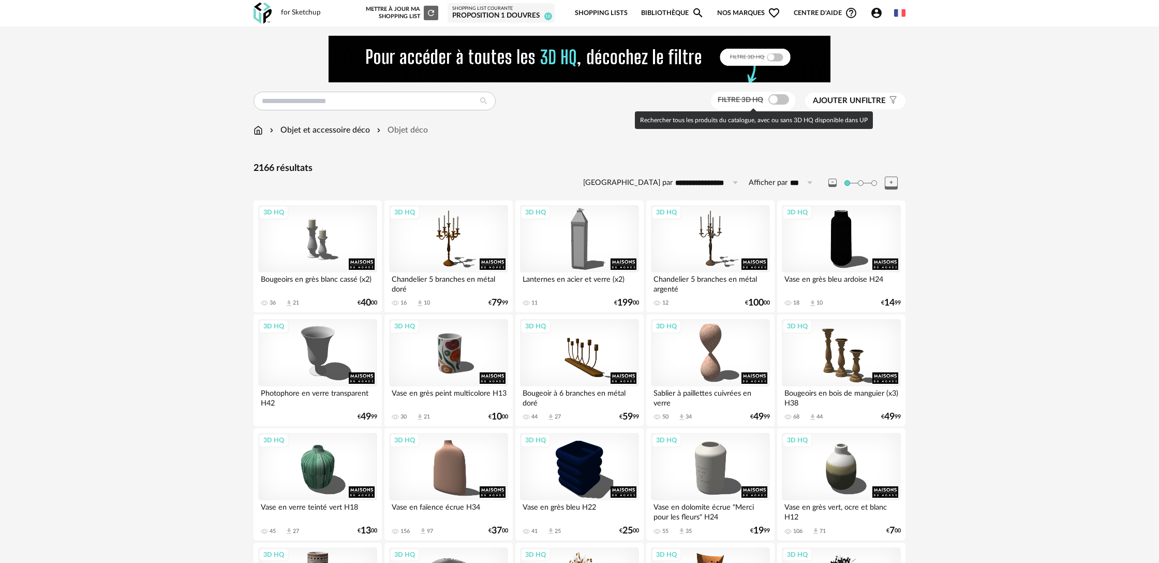
click at [773, 102] on span at bounding box center [779, 99] width 21 height 10
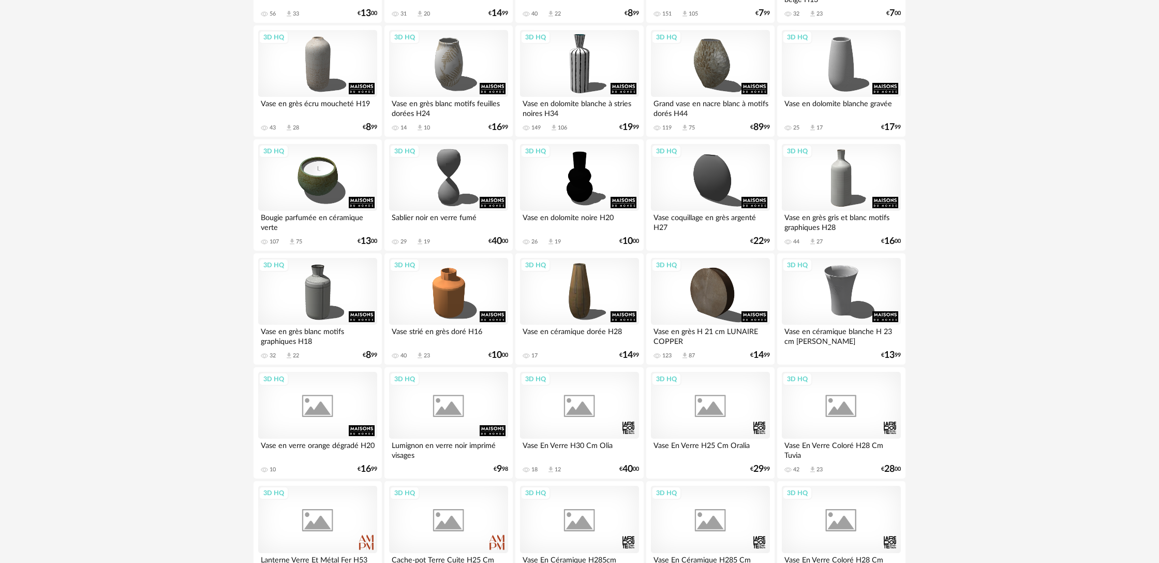
scroll to position [1991, 0]
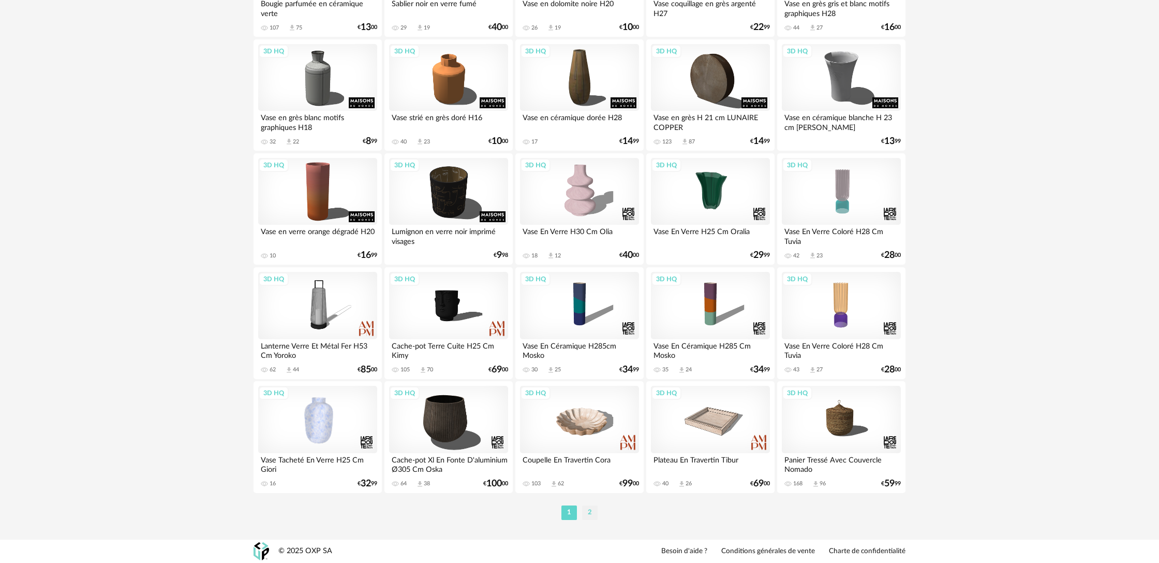
click at [592, 513] on li "2" at bounding box center [590, 512] width 16 height 14
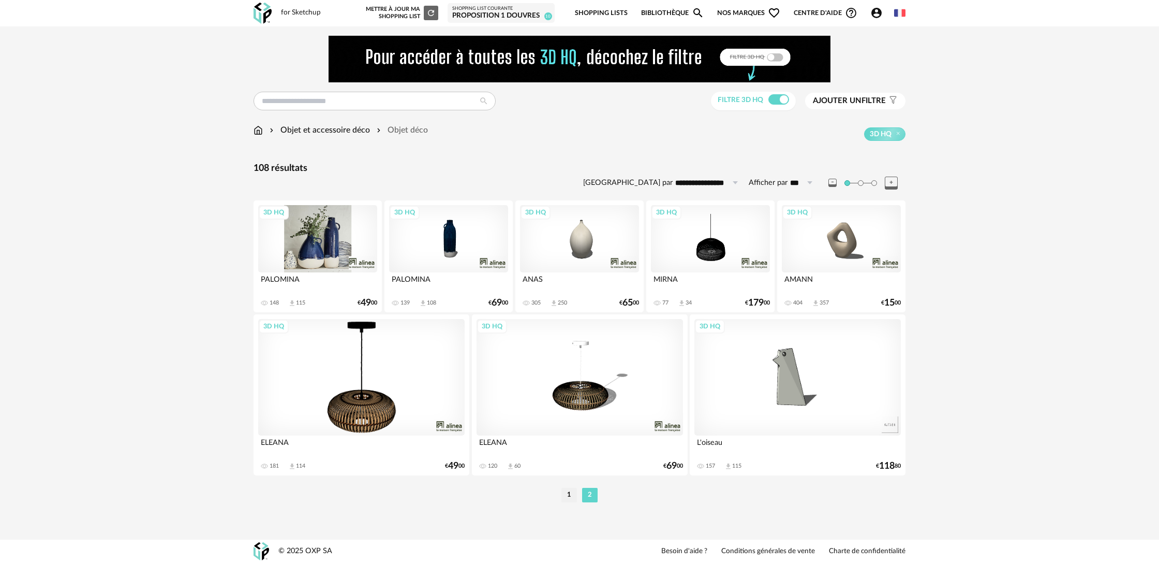
click at [354, 259] on div "3D HQ" at bounding box center [317, 238] width 119 height 67
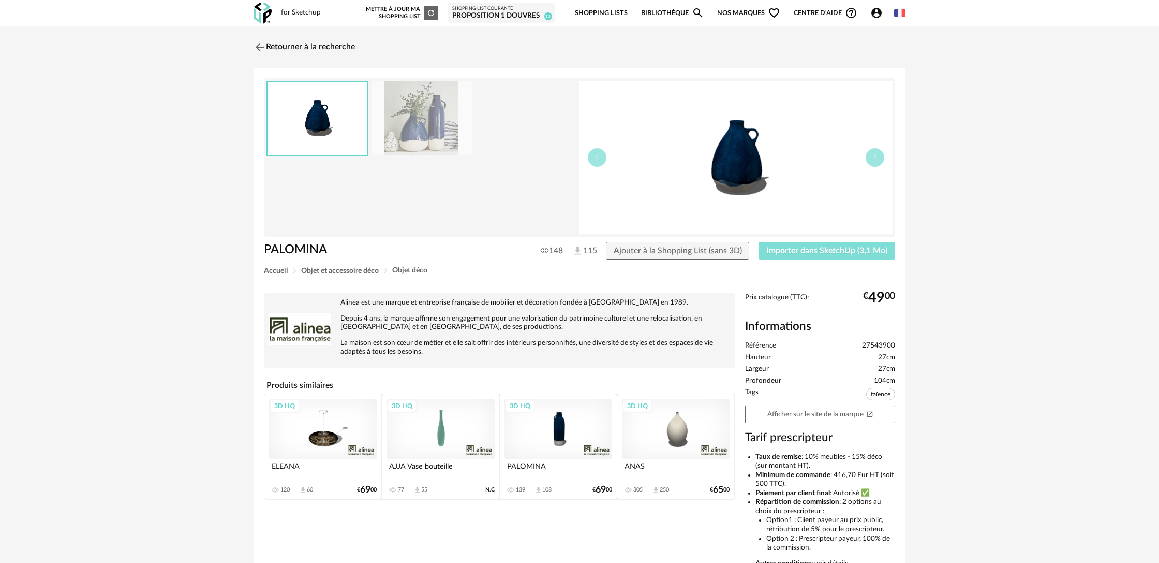
click at [822, 252] on span "Importer dans SketchUp (3,1 Mo)" at bounding box center [826, 250] width 121 height 8
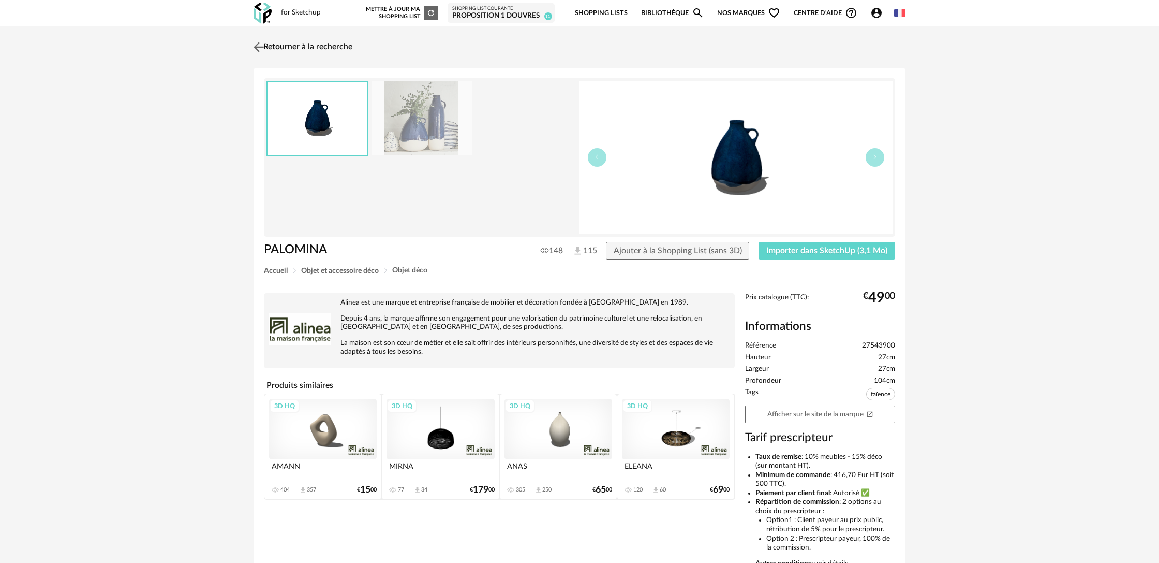
click at [300, 50] on link "Retourner à la recherche" at bounding box center [301, 47] width 101 height 23
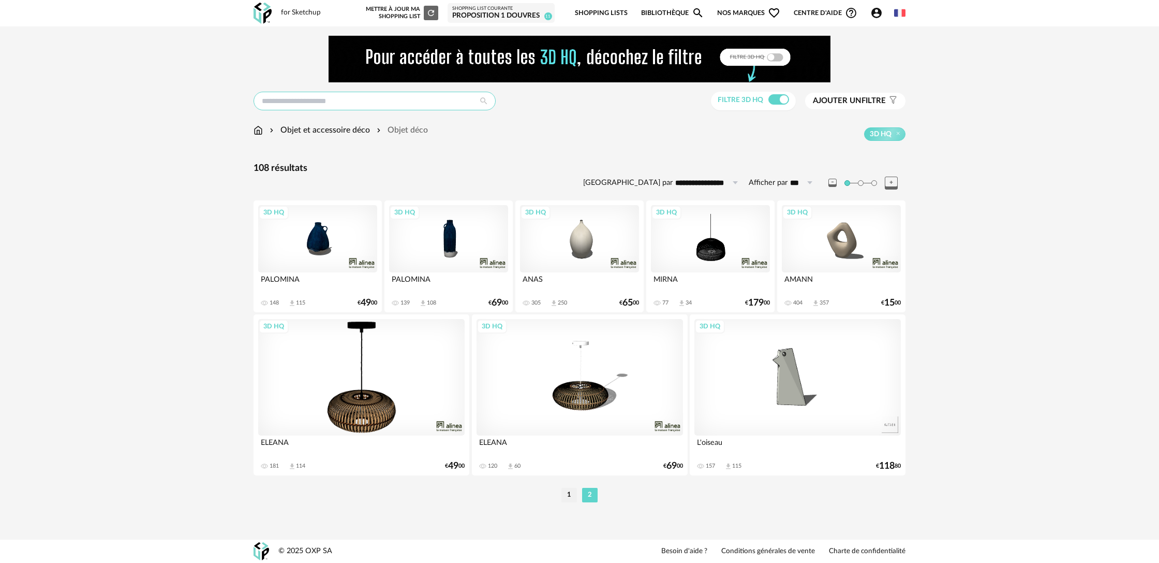
click at [334, 98] on input "text" at bounding box center [375, 101] width 242 height 19
type input "**********"
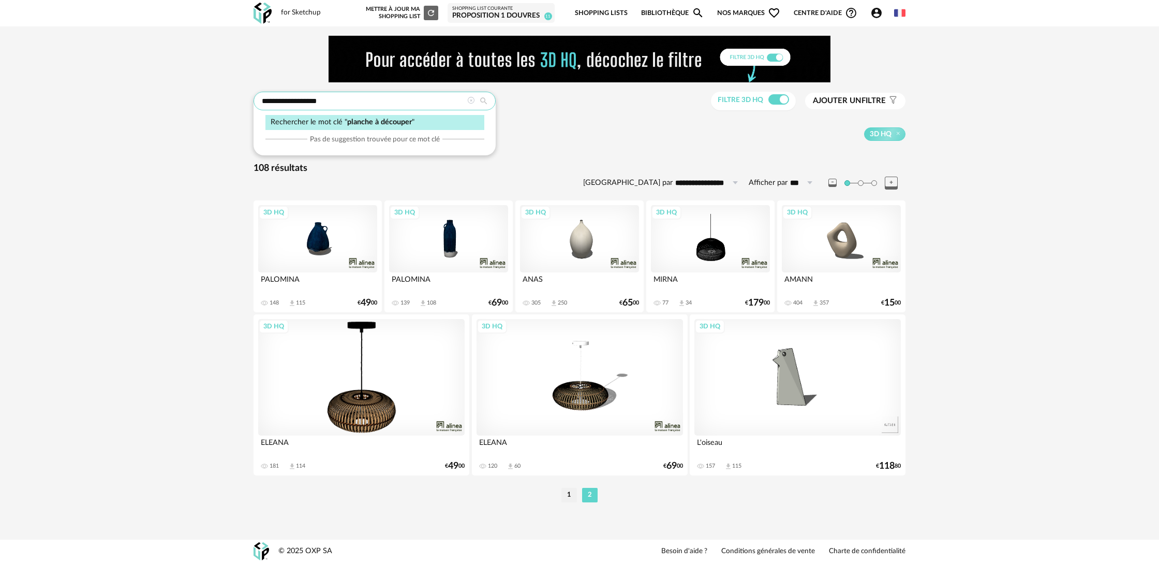
type input "**********"
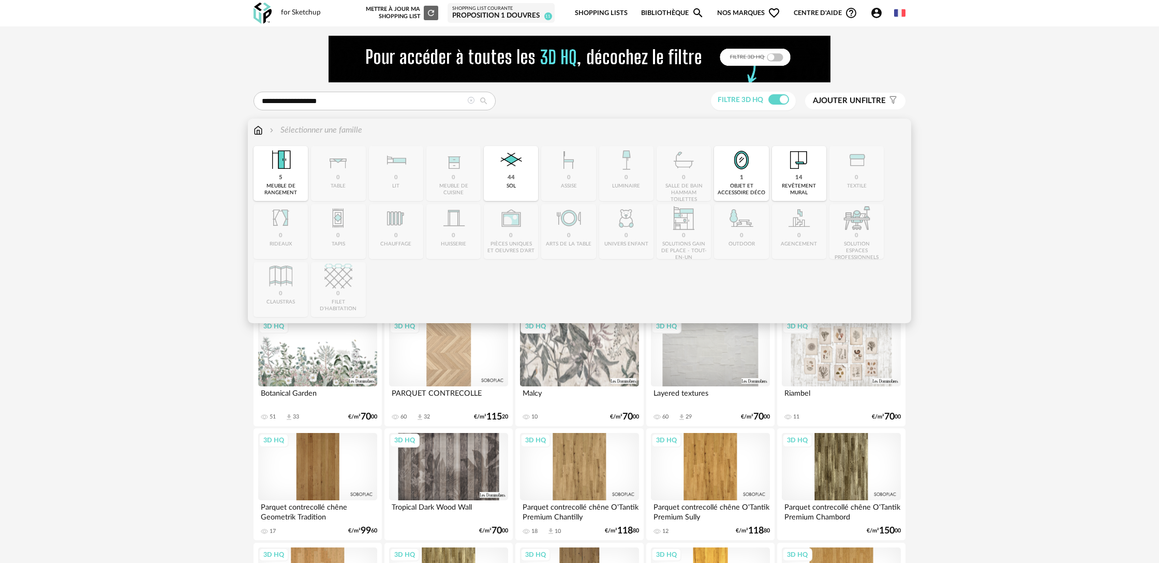
click at [255, 132] on img at bounding box center [258, 130] width 9 height 12
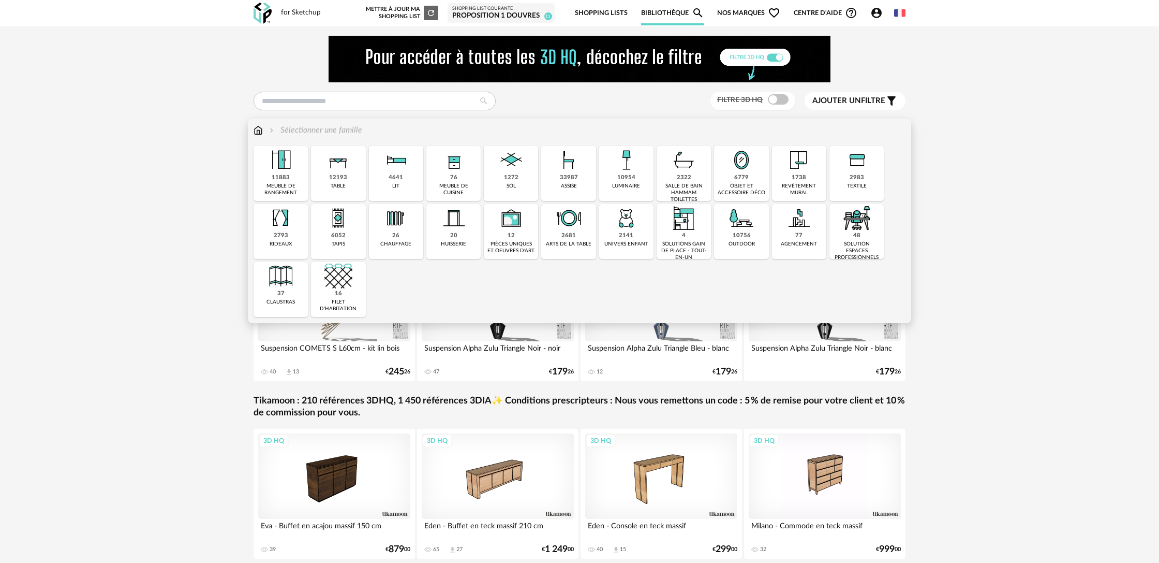
click at [737, 185] on div "objet et accessoire déco" at bounding box center [741, 189] width 48 height 13
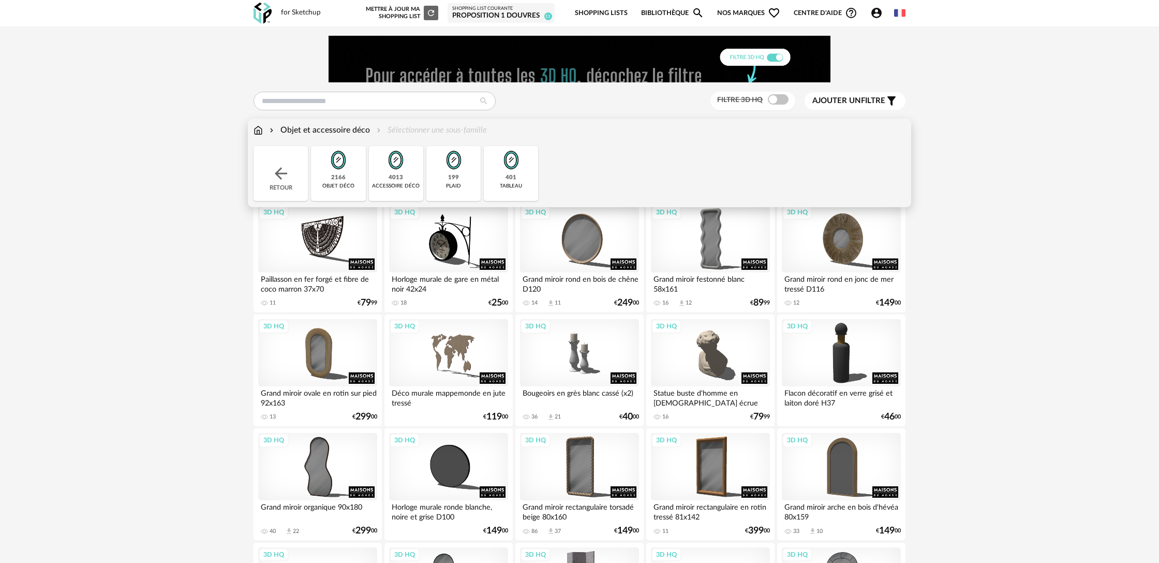
click at [409, 177] on div "4013 accessoire déco" at bounding box center [396, 173] width 54 height 55
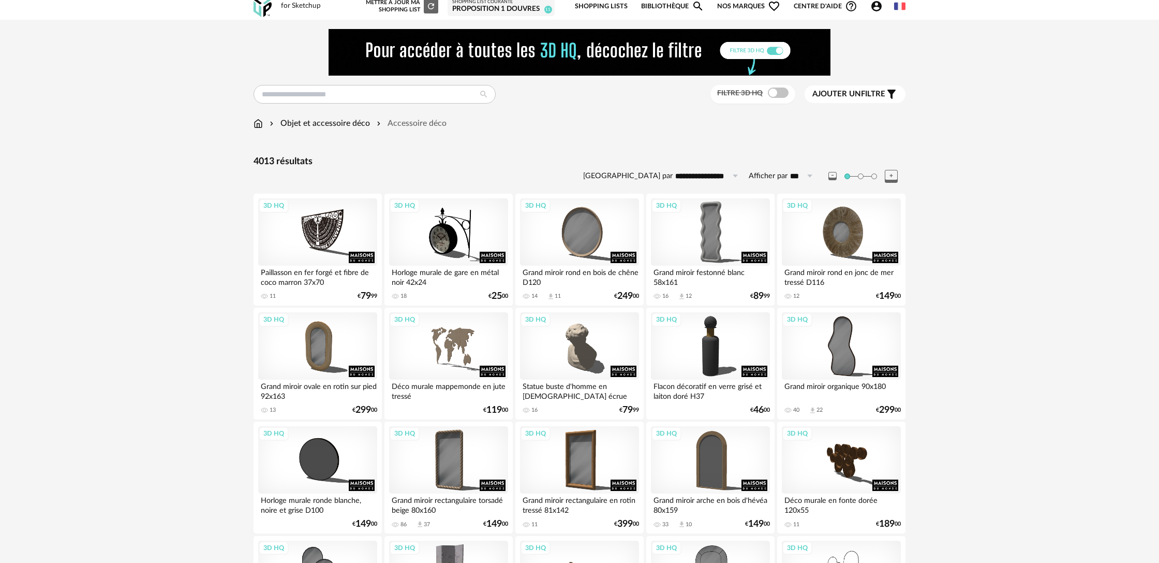
scroll to position [2, 0]
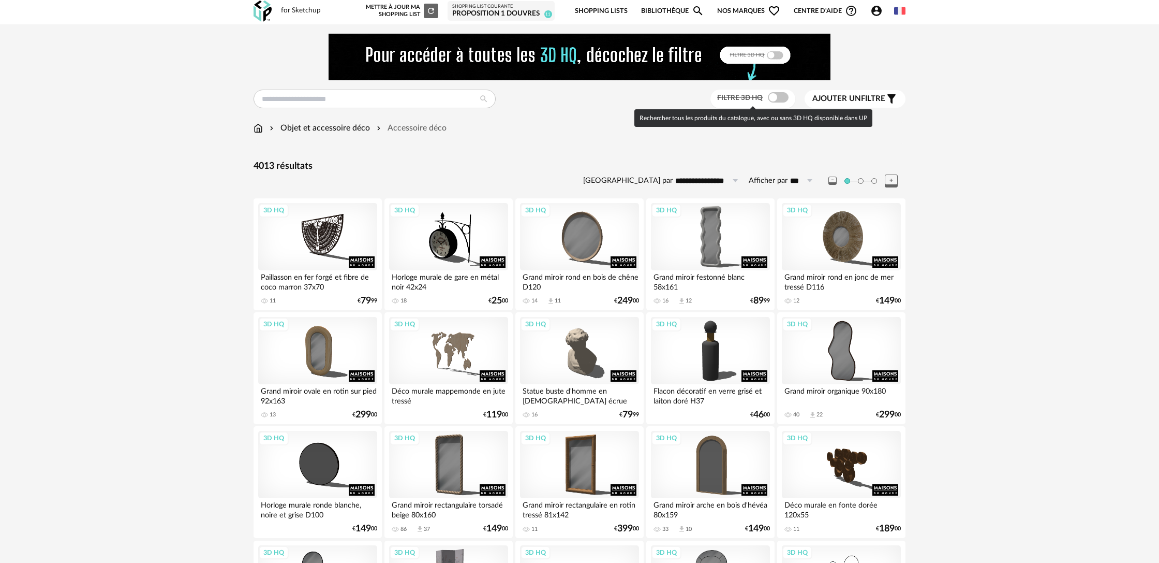
click at [776, 98] on span at bounding box center [778, 97] width 21 height 10
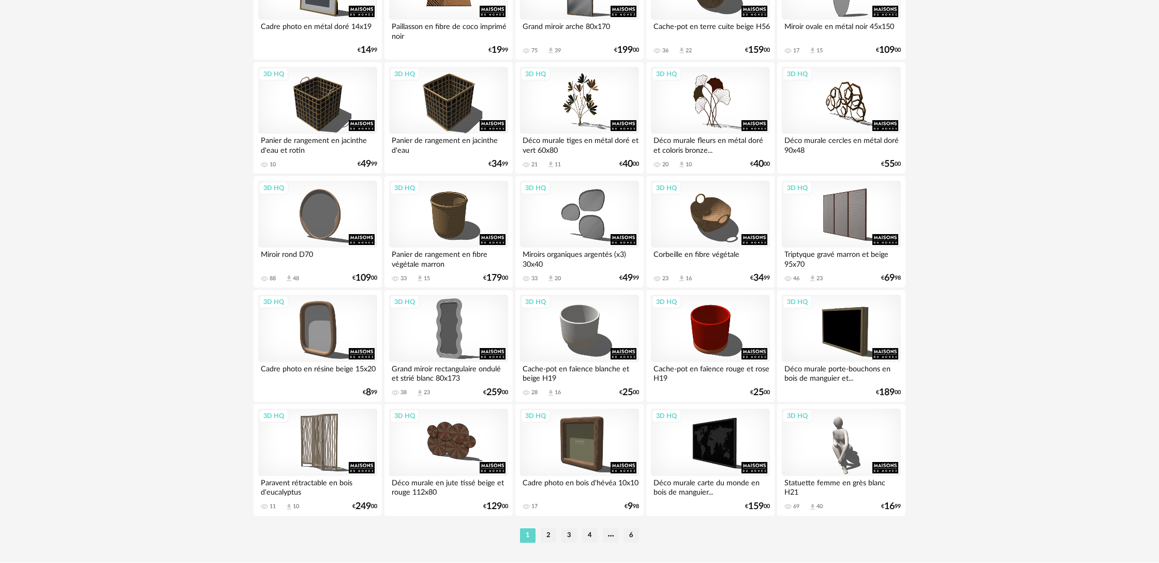
scroll to position [1991, 0]
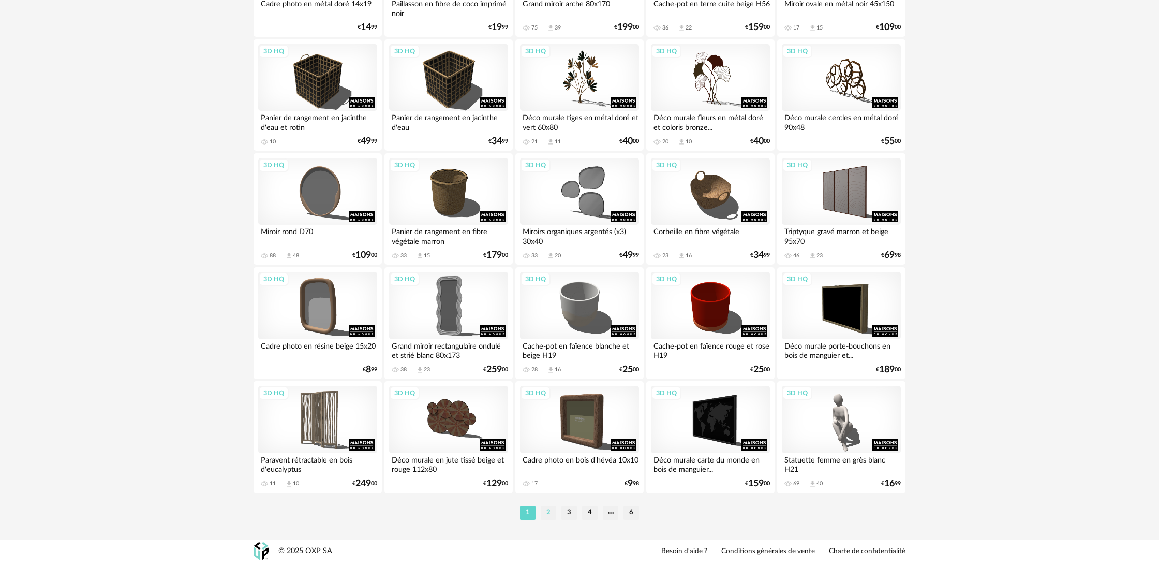
click at [547, 516] on li "2" at bounding box center [549, 512] width 16 height 14
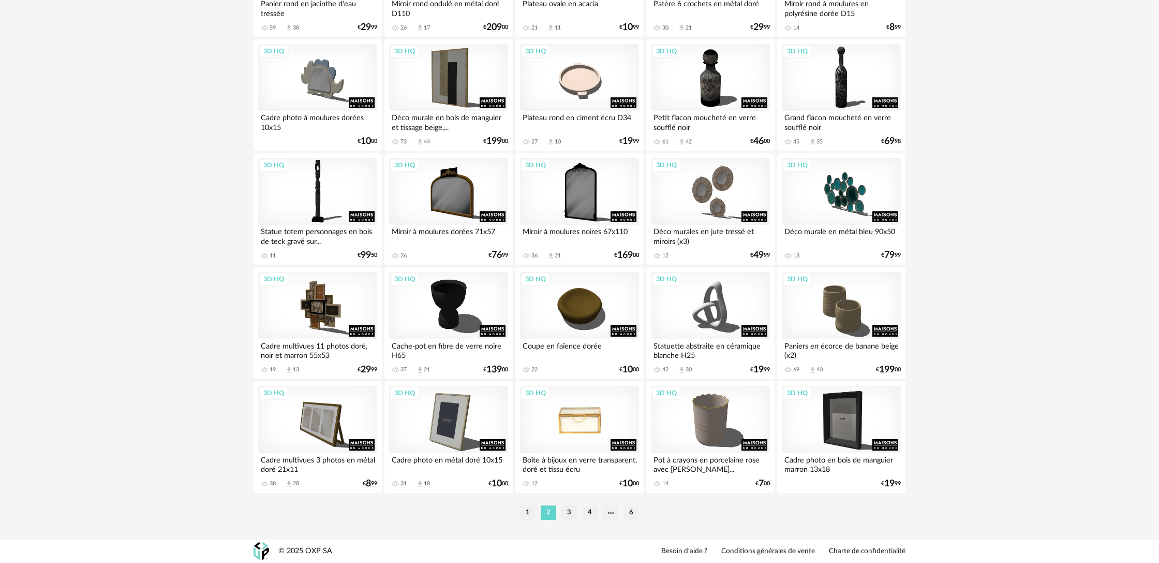
scroll to position [1991, 0]
click at [569, 518] on li "3" at bounding box center [569, 512] width 16 height 14
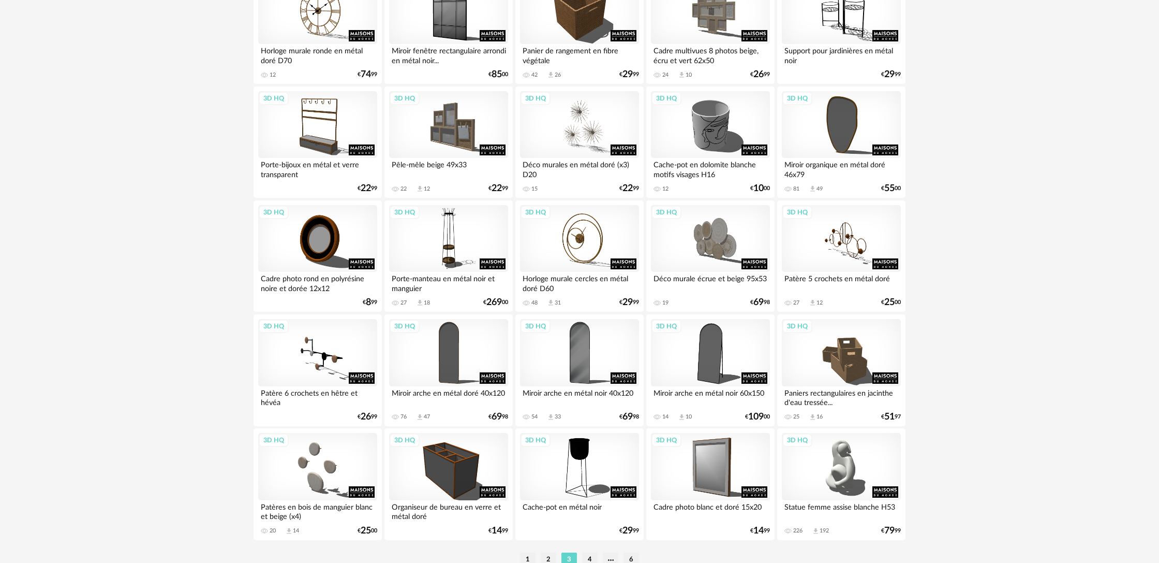
scroll to position [1991, 0]
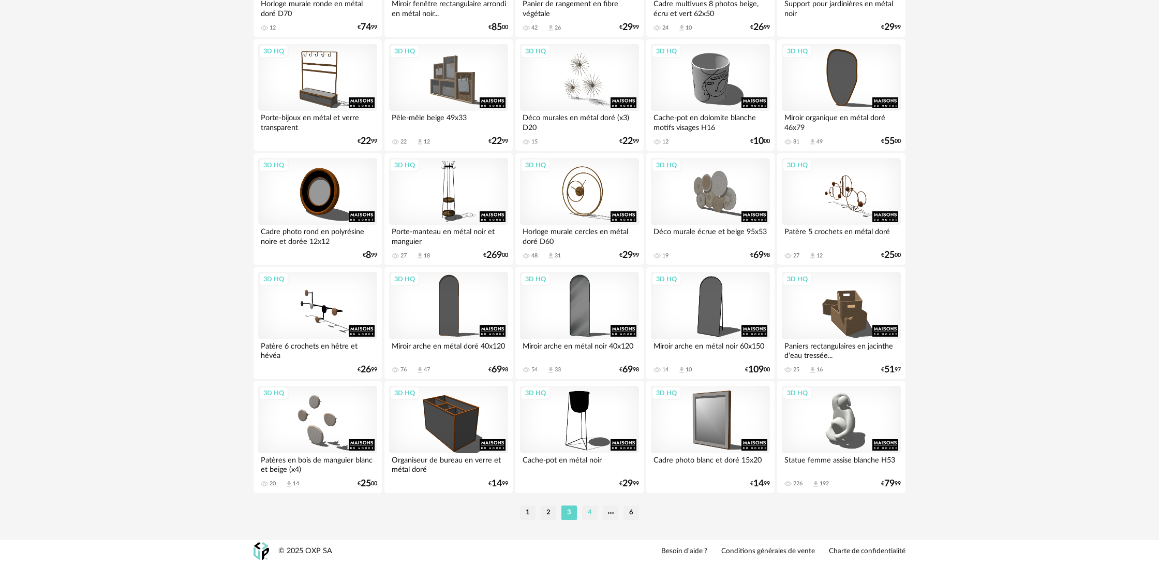
click at [590, 515] on li "4" at bounding box center [590, 512] width 16 height 14
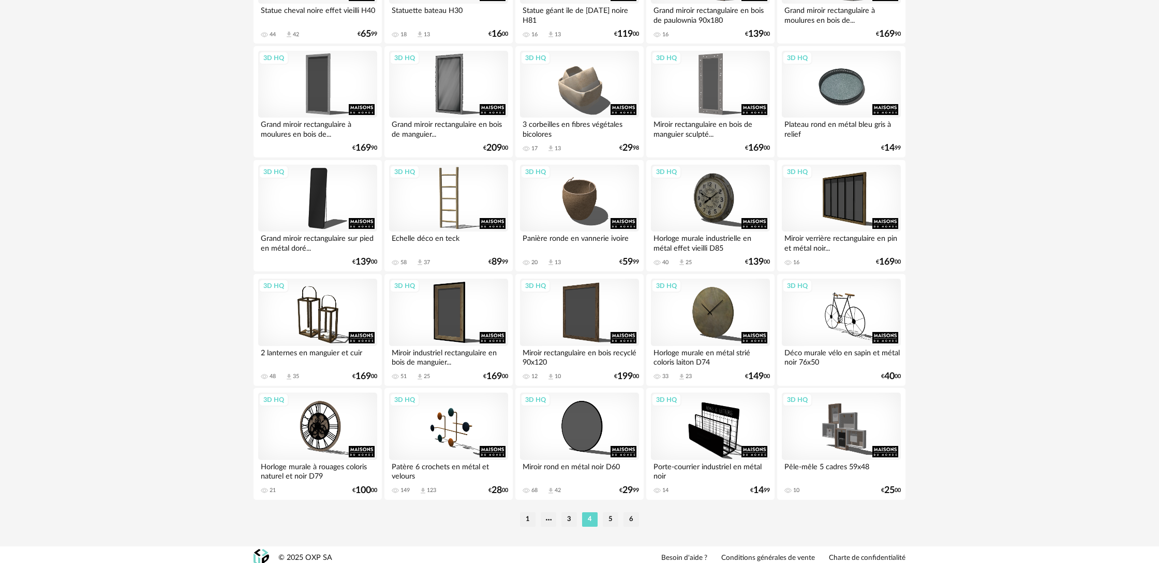
scroll to position [1991, 0]
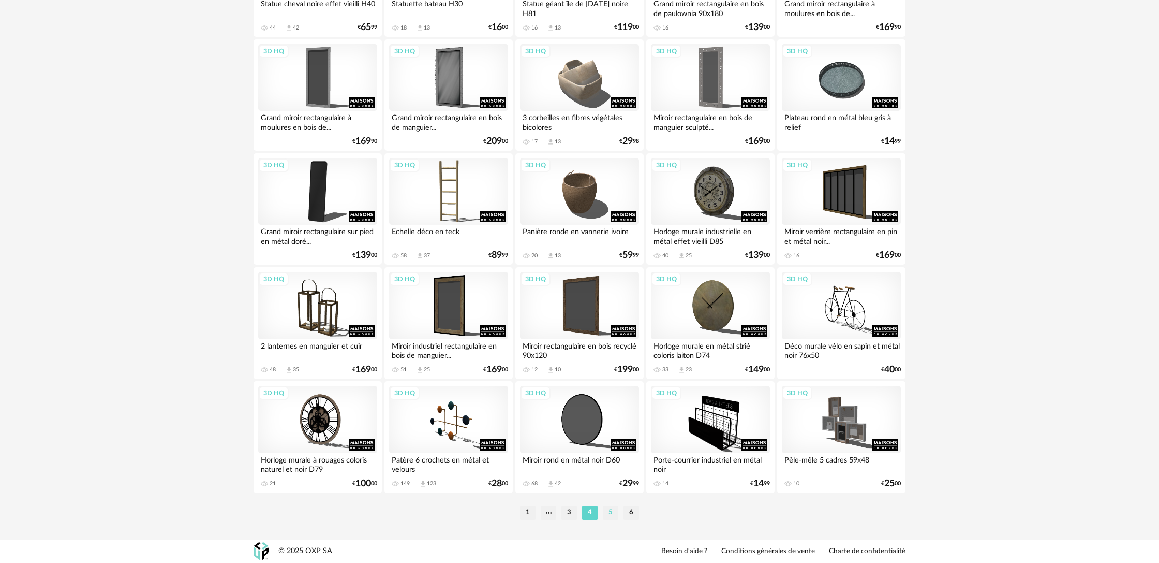
click at [611, 514] on li "5" at bounding box center [611, 512] width 16 height 14
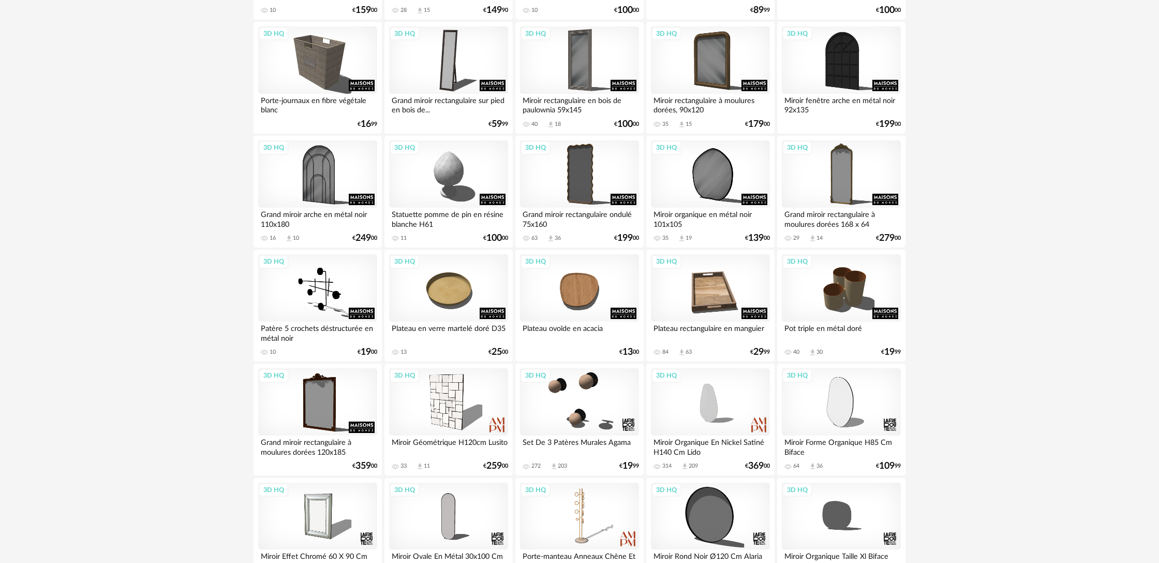
scroll to position [1204, 0]
click at [614, 316] on div "3D HQ" at bounding box center [579, 287] width 119 height 67
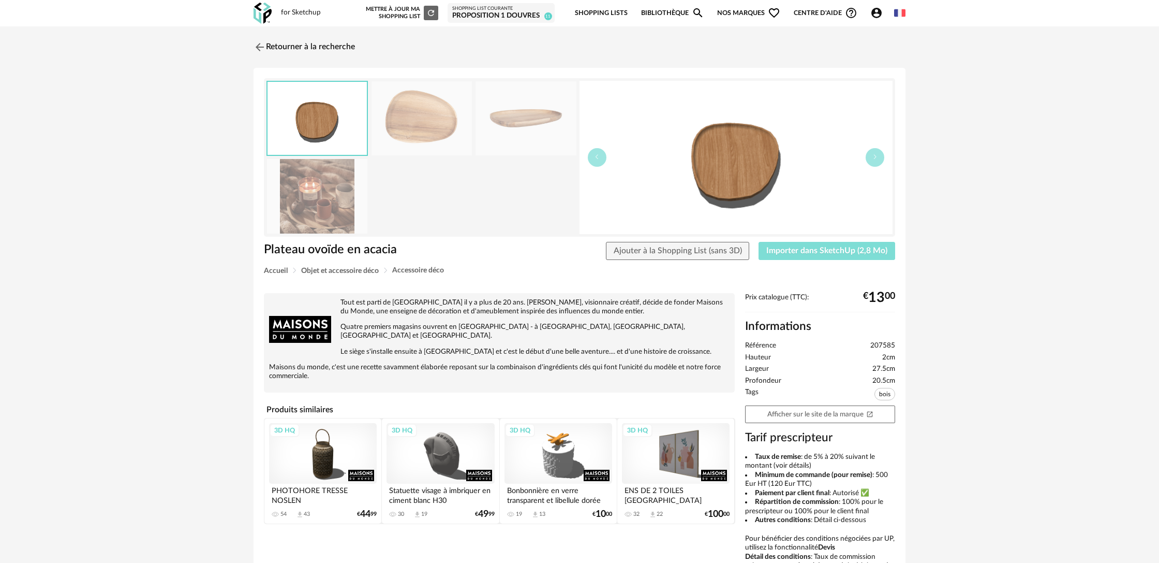
click at [805, 254] on span "Importer dans SketchUp (2,8 Mo)" at bounding box center [826, 250] width 121 height 8
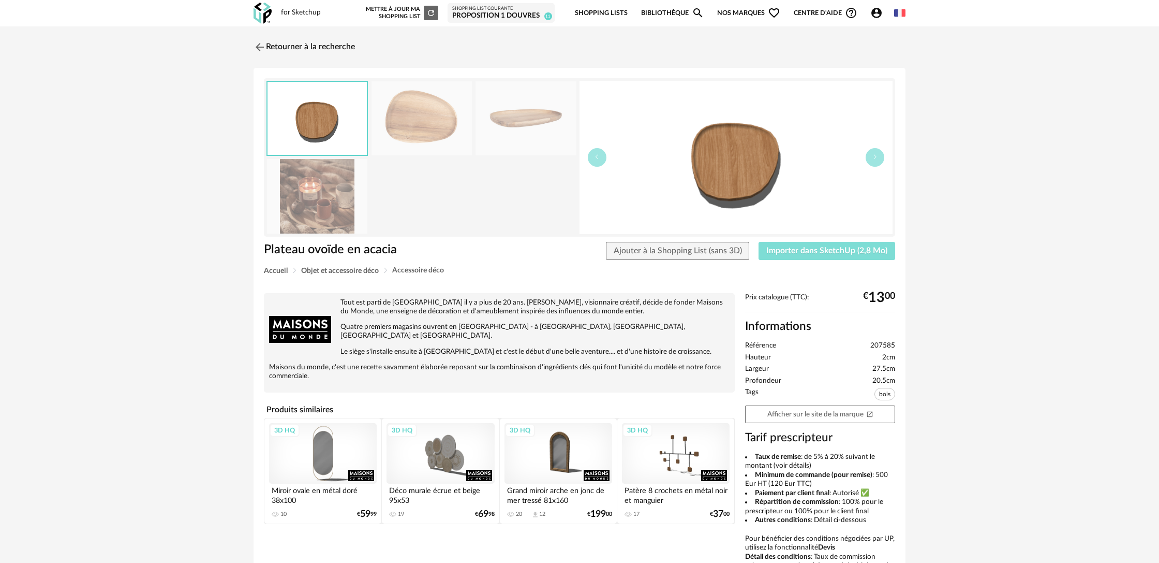
click at [826, 253] on span "Importer dans SketchUp (2,8 Mo)" at bounding box center [826, 250] width 121 height 8
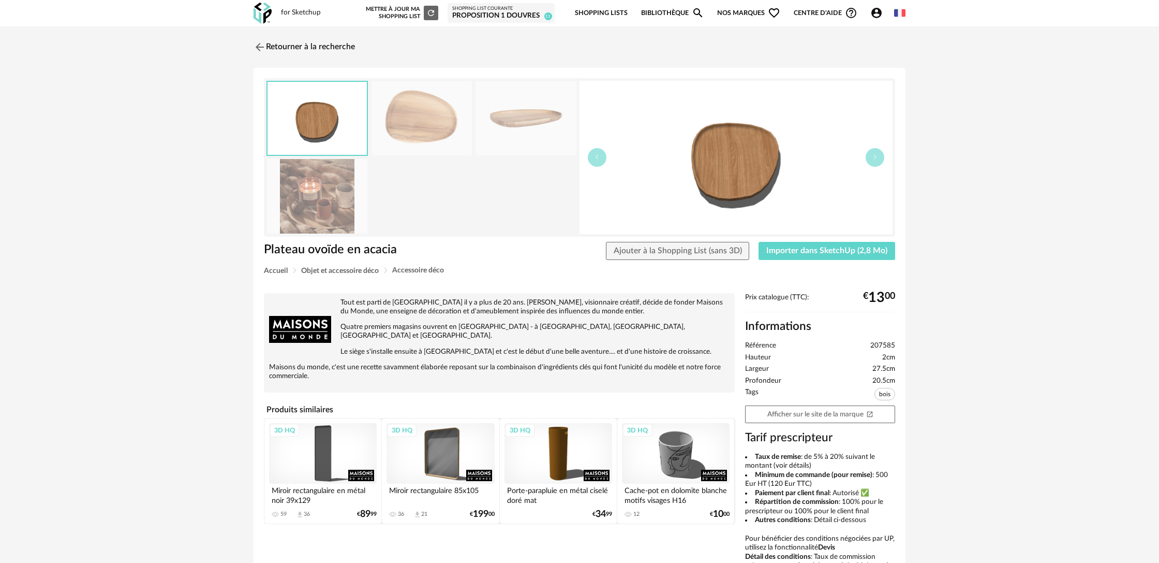
scroll to position [94, 0]
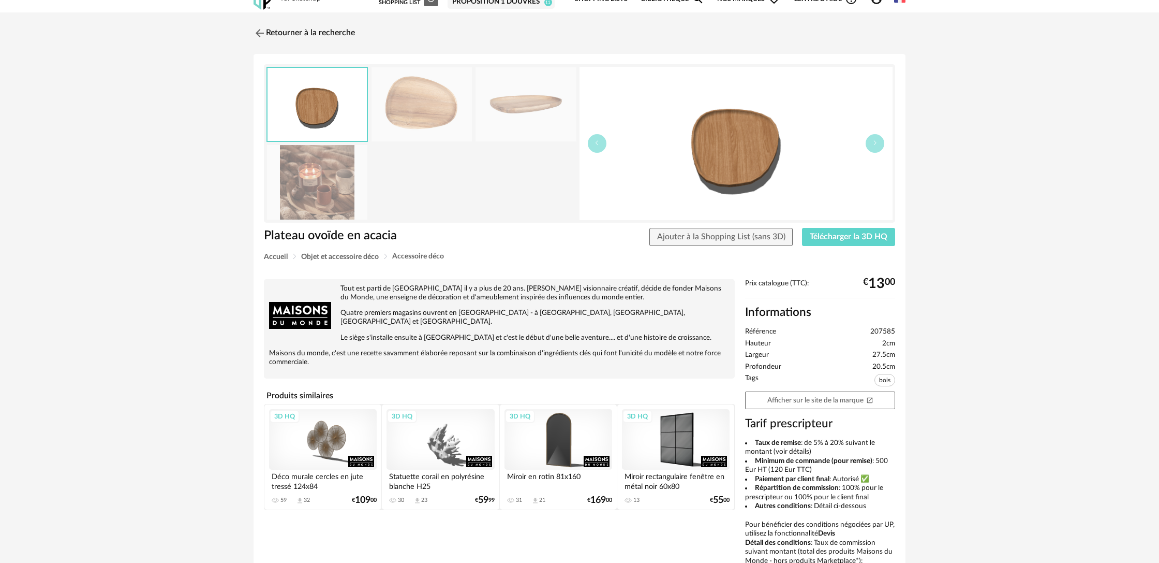
scroll to position [15, 0]
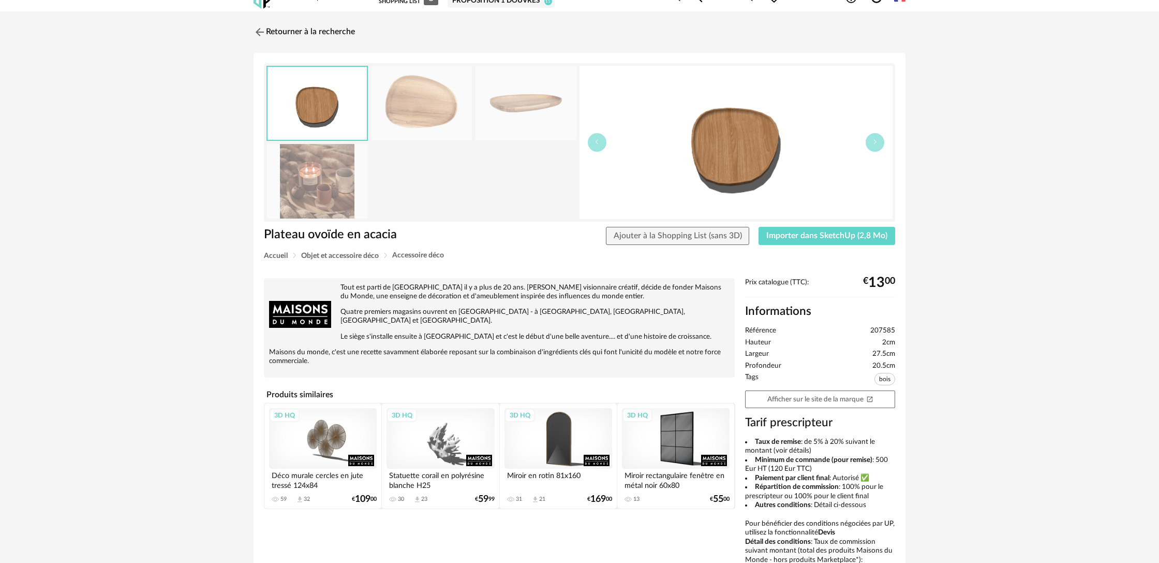
click at [345, 34] on link "Retourner à la recherche" at bounding box center [304, 32] width 101 height 23
click at [344, 32] on link "Retourner à la recherche" at bounding box center [304, 32] width 101 height 23
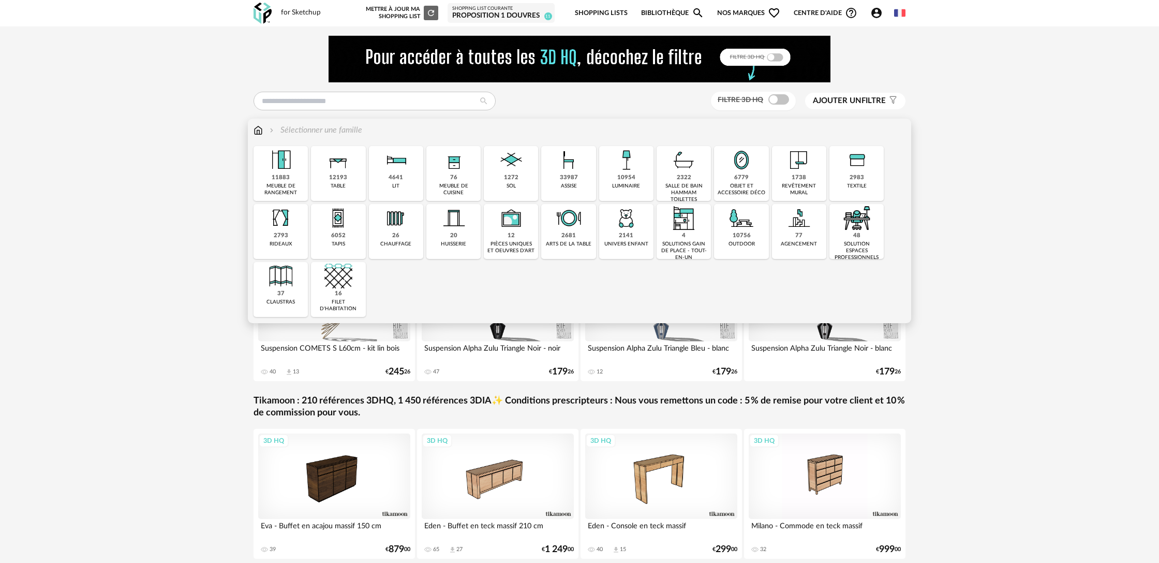
click at [627, 174] on div "10954" at bounding box center [626, 178] width 18 height 8
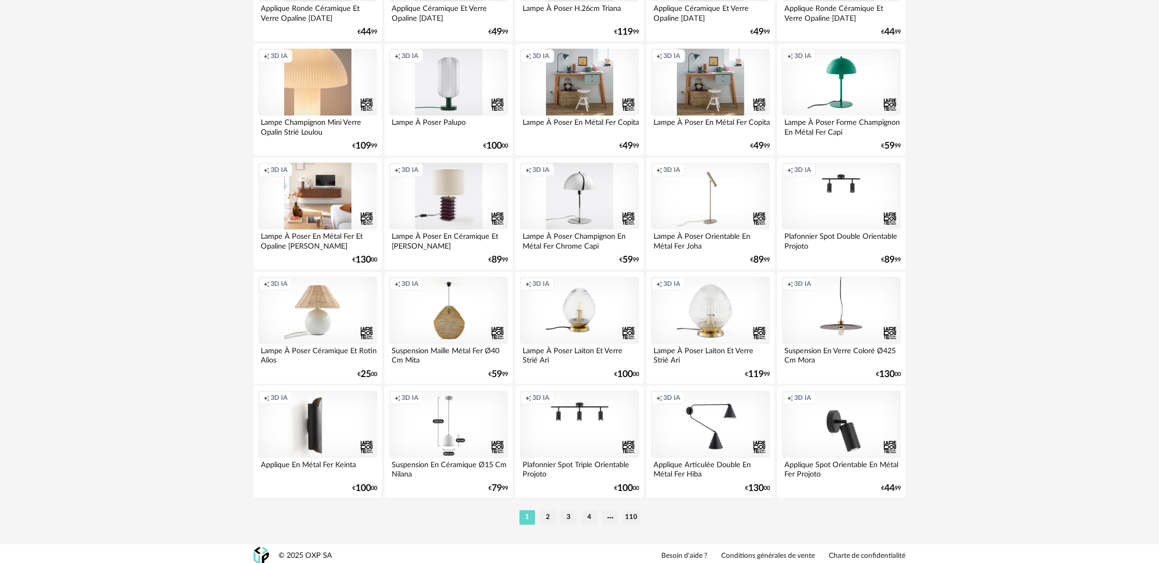
scroll to position [1991, 0]
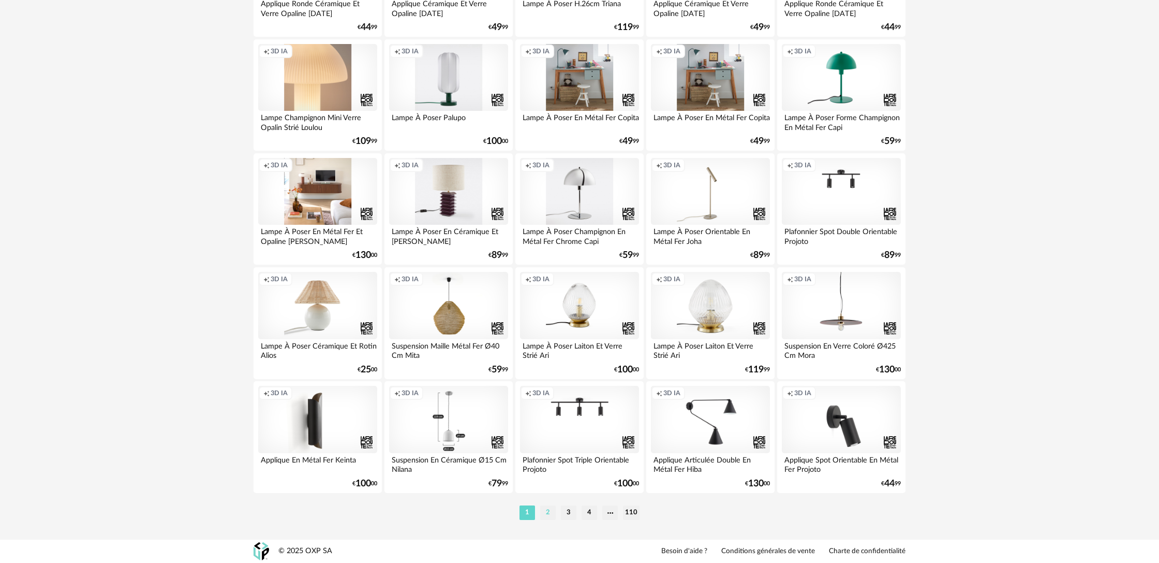
click at [551, 513] on li "2" at bounding box center [548, 512] width 16 height 14
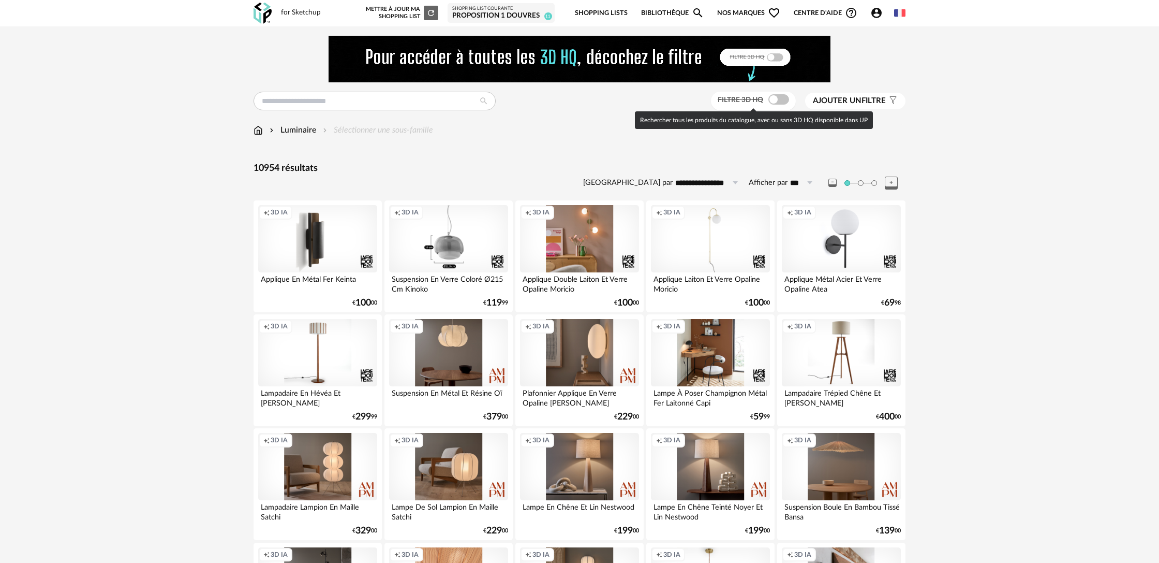
click at [777, 101] on span at bounding box center [779, 99] width 21 height 10
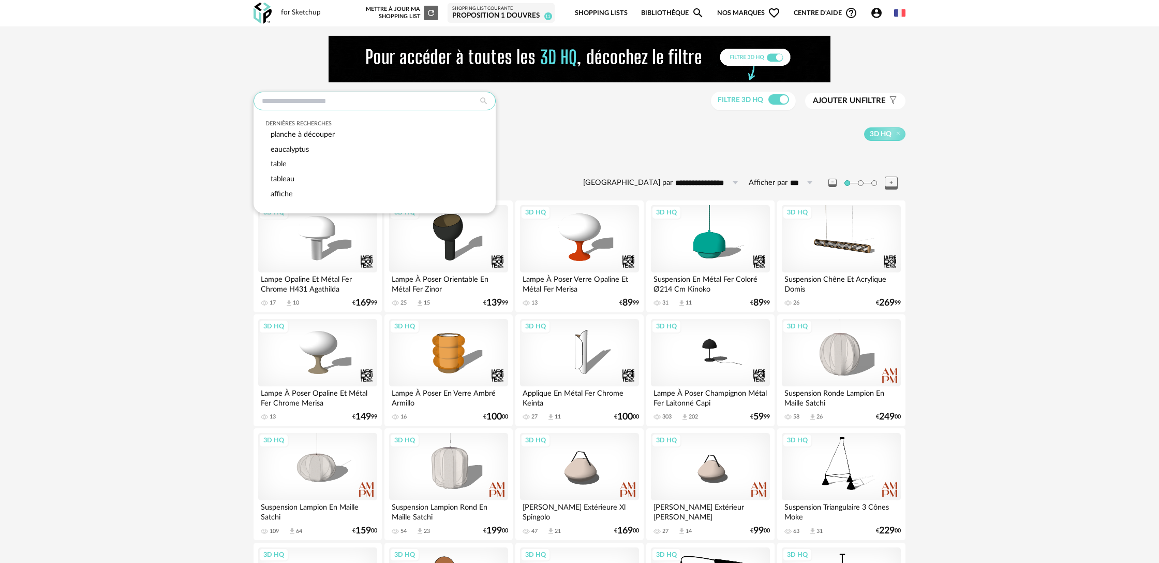
click at [308, 105] on input "text" at bounding box center [375, 101] width 242 height 19
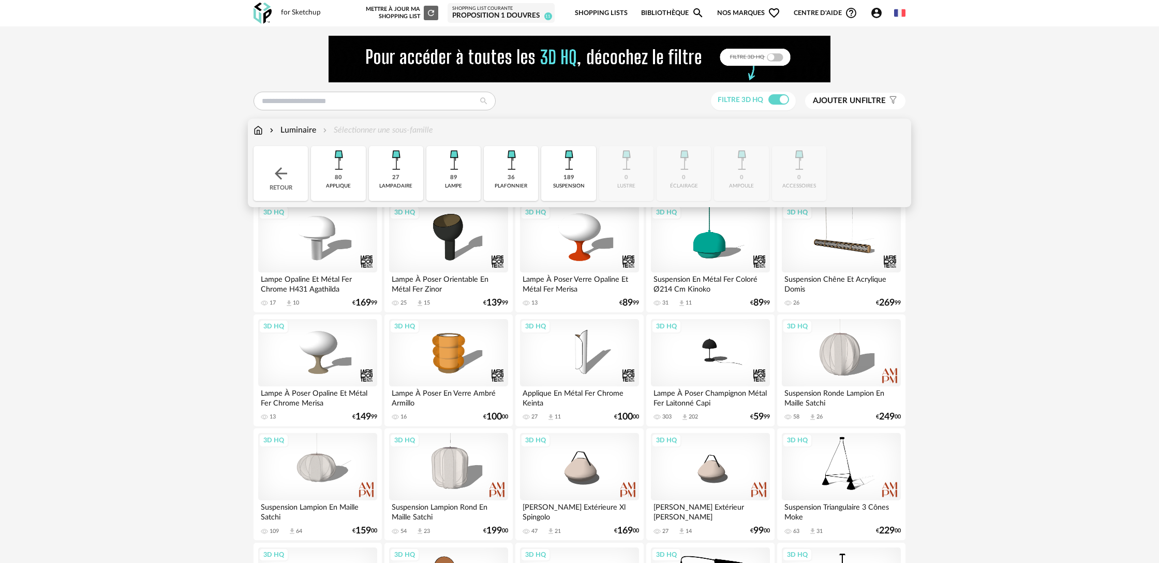
click at [357, 133] on div "Luminaire Sélectionner une sous-famille" at bounding box center [344, 130] width 180 height 12
click at [568, 176] on div "189" at bounding box center [569, 178] width 11 height 8
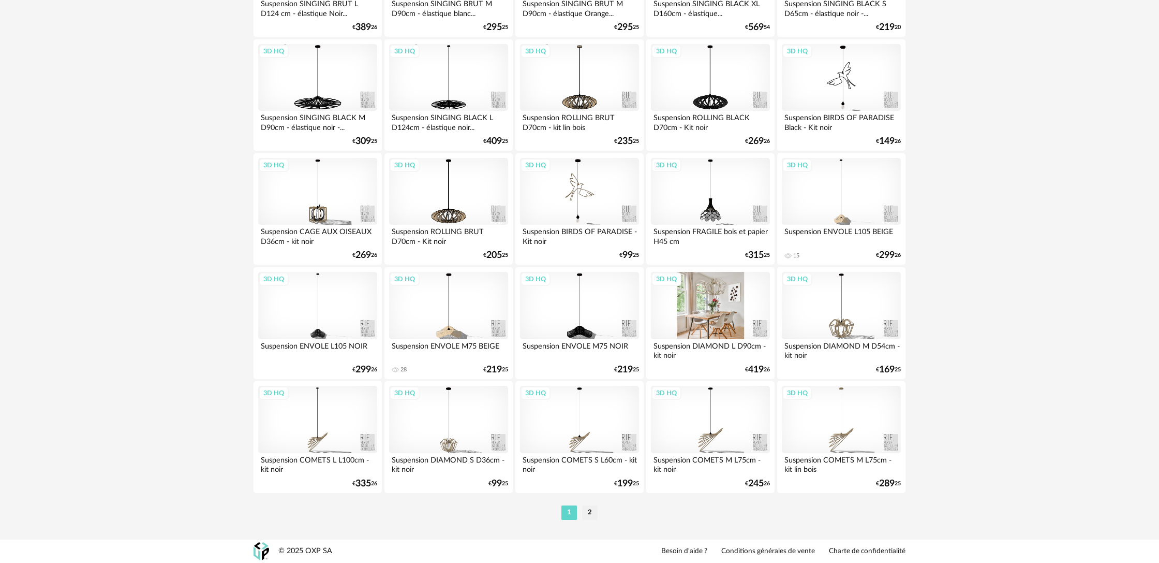
scroll to position [1991, 0]
click at [592, 515] on li "2" at bounding box center [590, 512] width 16 height 14
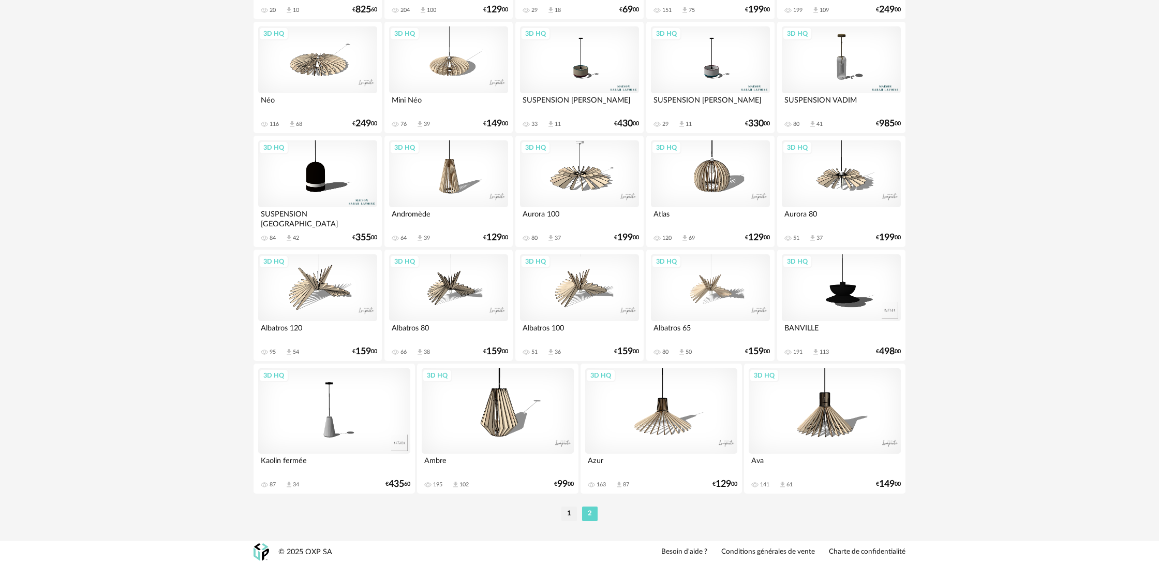
scroll to position [1774, 0]
click at [569, 520] on li "1" at bounding box center [569, 513] width 16 height 14
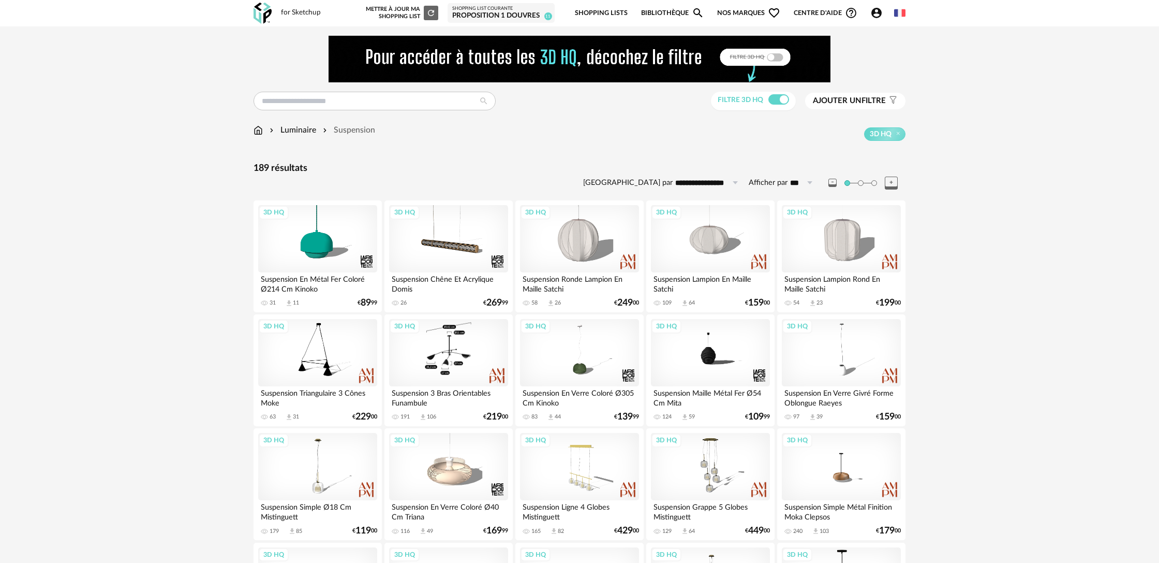
click at [462, 364] on div "3D HQ" at bounding box center [448, 352] width 119 height 67
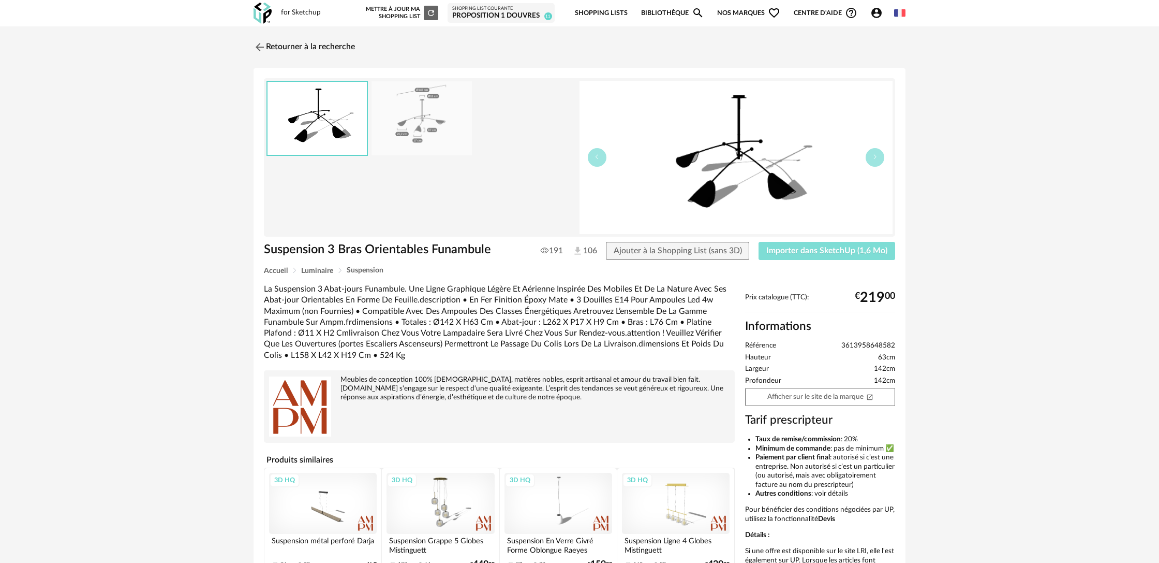
click at [838, 253] on span "Importer dans SketchUp (1,6 Mo)" at bounding box center [826, 250] width 121 height 8
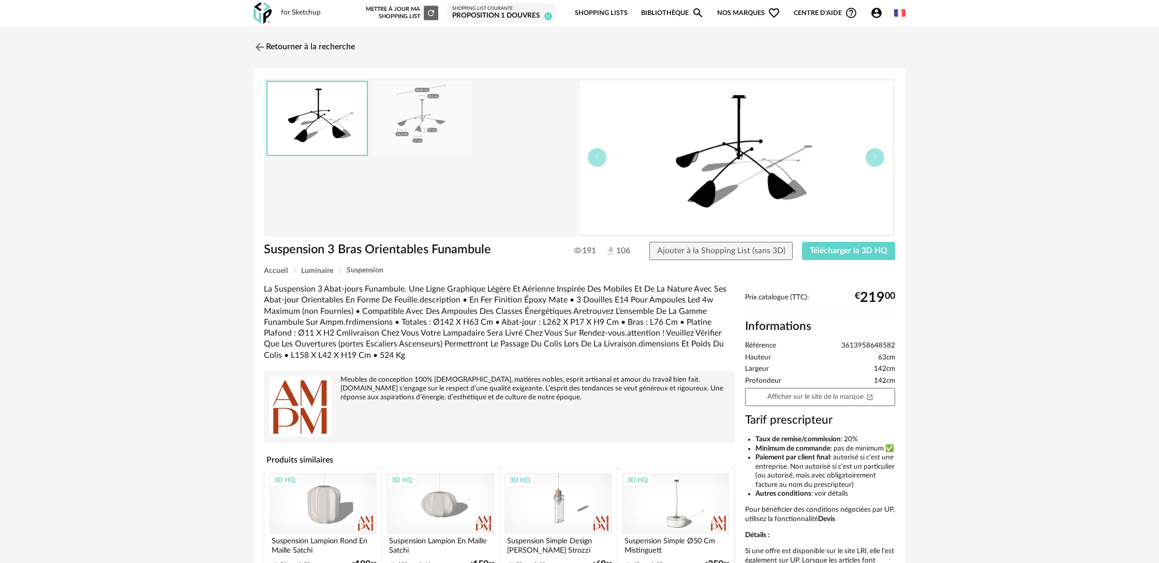
click at [345, 48] on link "Retourner à la recherche" at bounding box center [304, 47] width 101 height 23
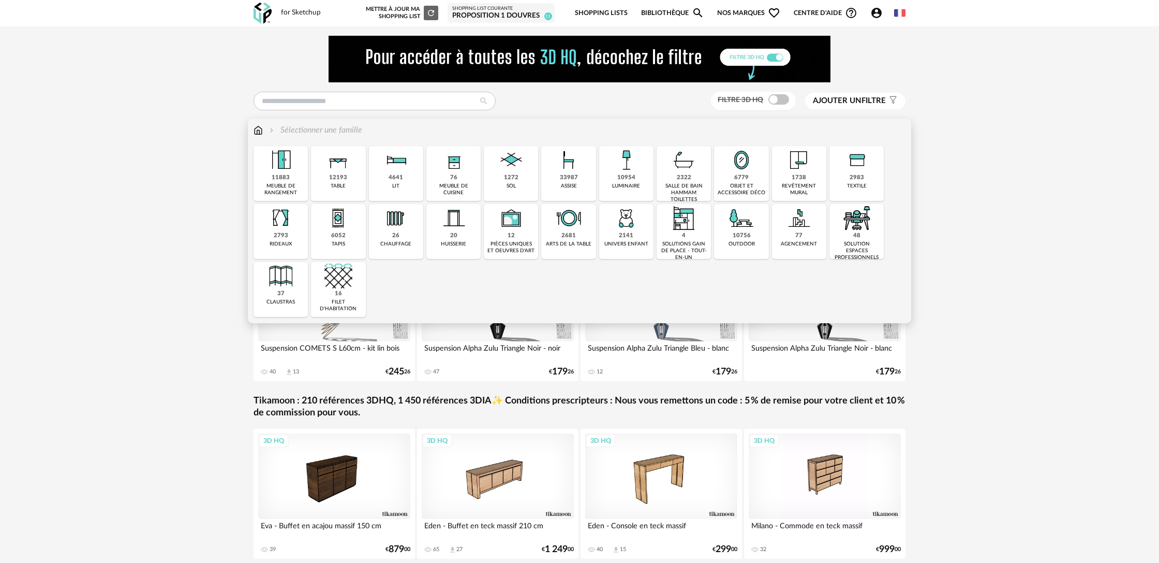
click at [636, 179] on div "10954 luminaire" at bounding box center [626, 173] width 54 height 55
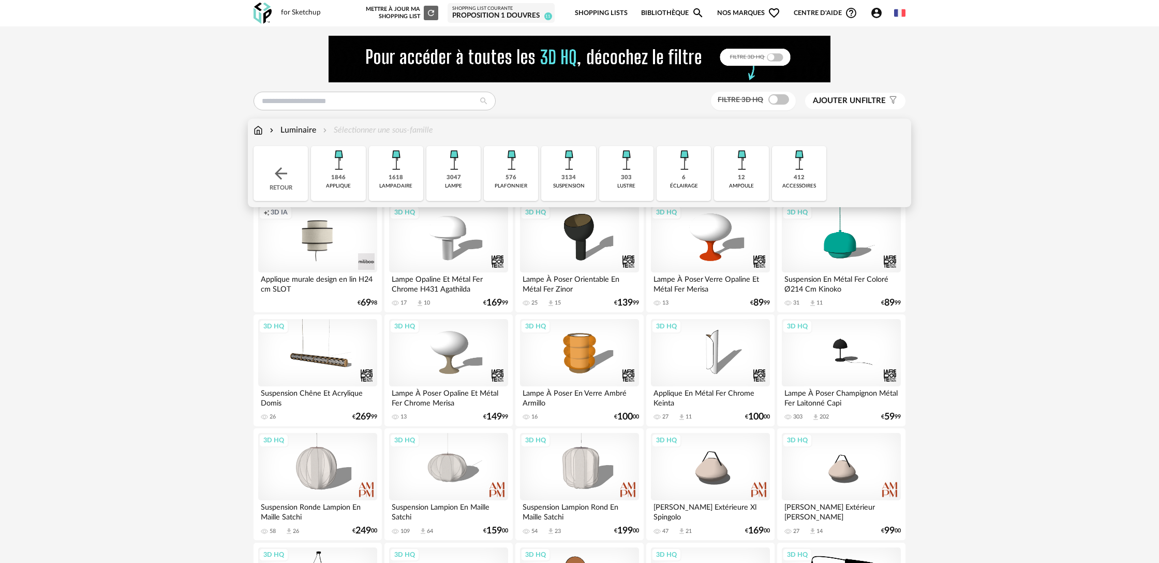
click at [619, 171] on img at bounding box center [626, 160] width 28 height 28
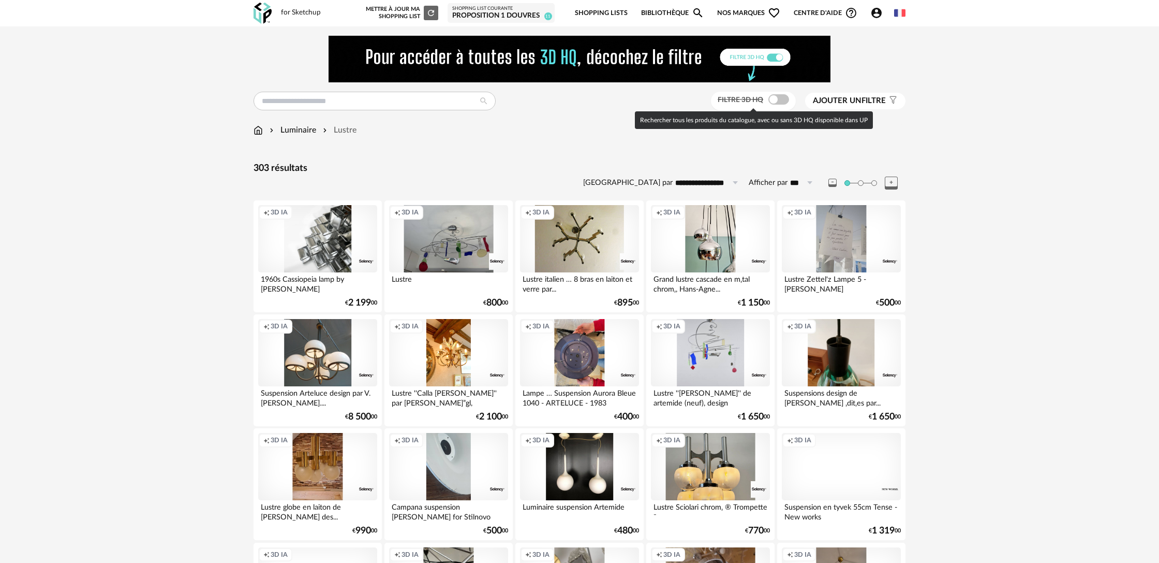
click at [781, 101] on span at bounding box center [779, 99] width 21 height 10
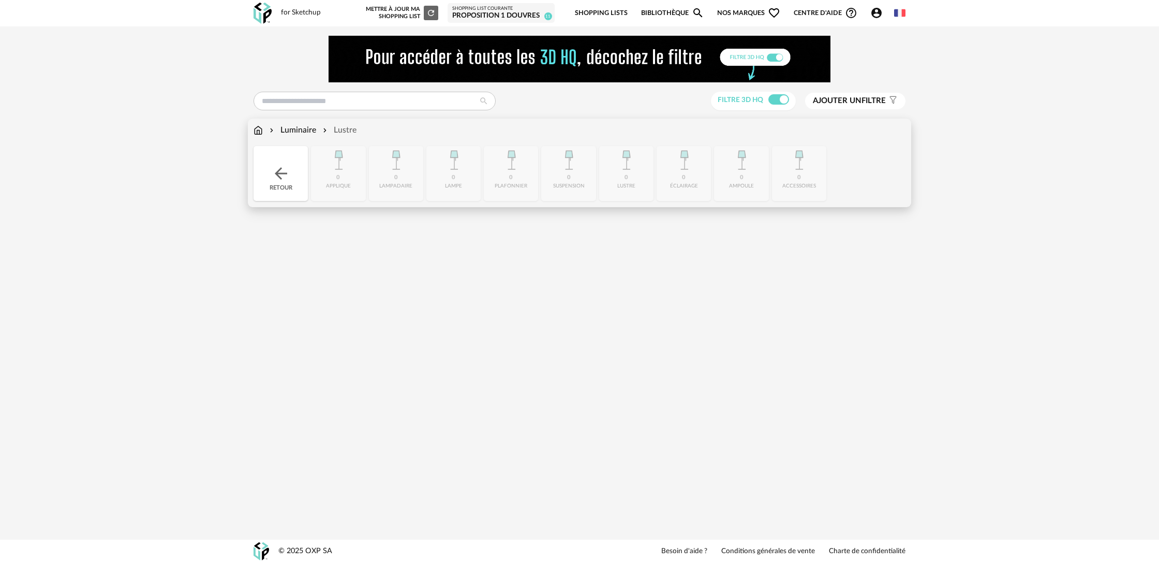
click at [297, 129] on div "Luminaire" at bounding box center [292, 130] width 49 height 12
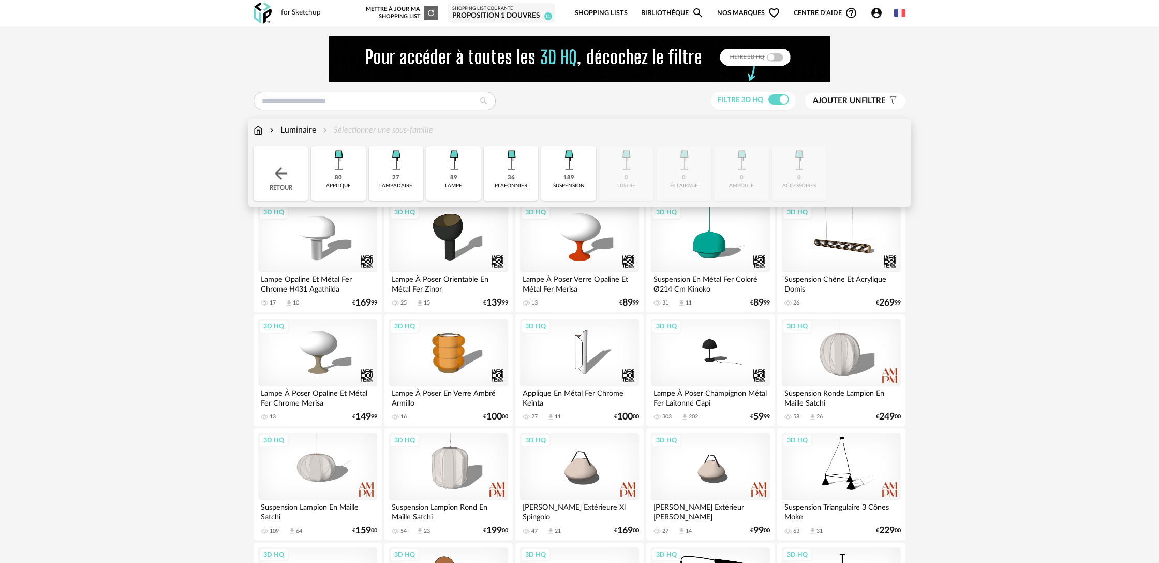
click at [507, 175] on div "36 plafonnier" at bounding box center [511, 173] width 54 height 55
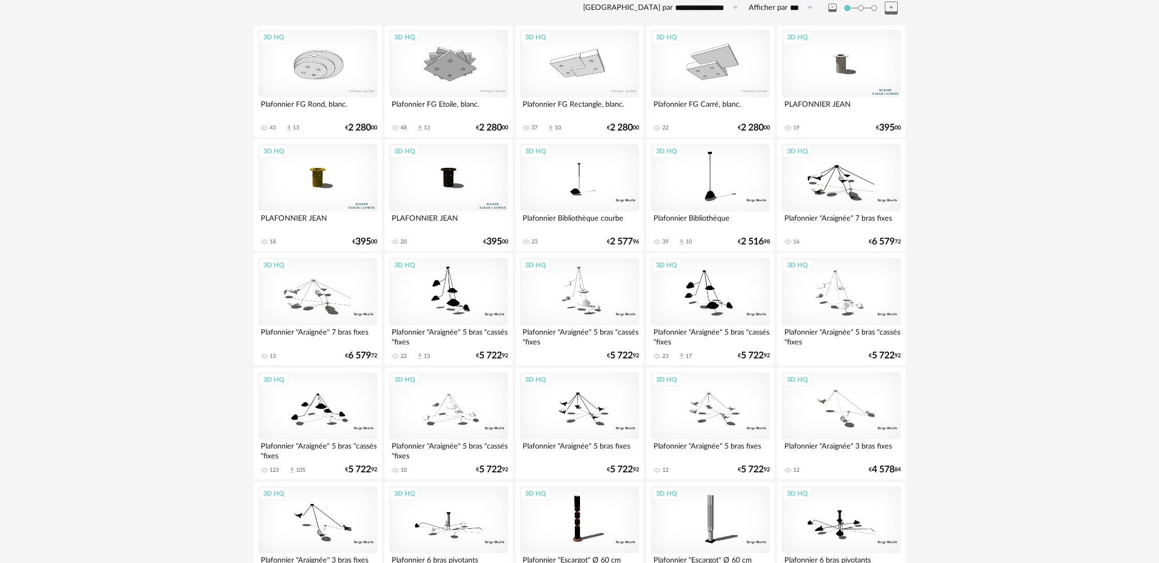
scroll to position [24, 0]
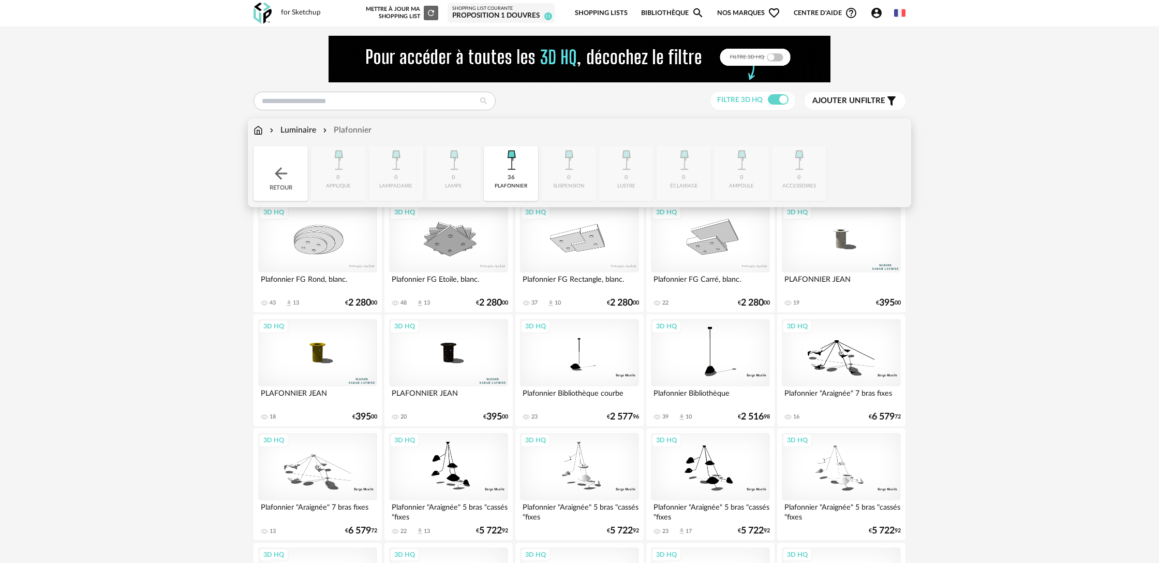
click at [259, 129] on img at bounding box center [258, 130] width 9 height 12
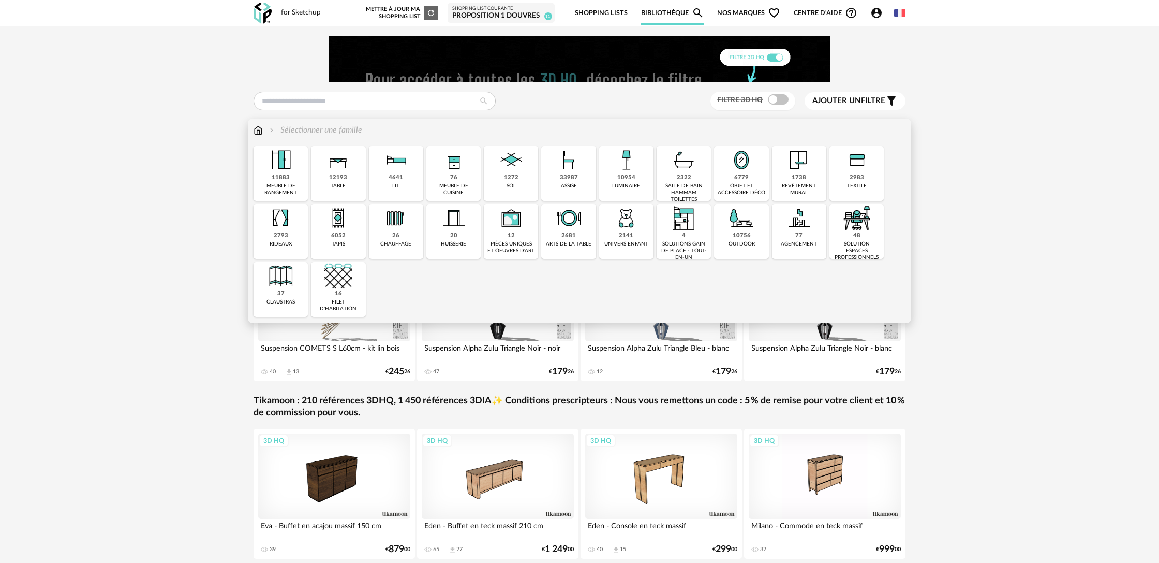
click at [345, 180] on div "12193" at bounding box center [338, 178] width 18 height 8
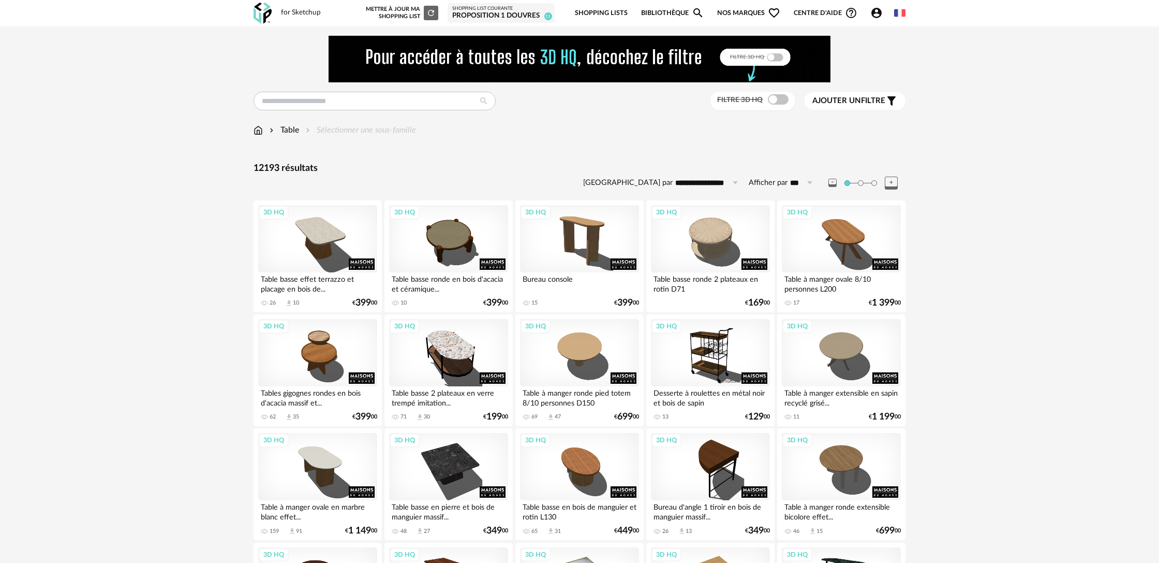
click at [825, 100] on span "Ajouter un" at bounding box center [836, 101] width 49 height 8
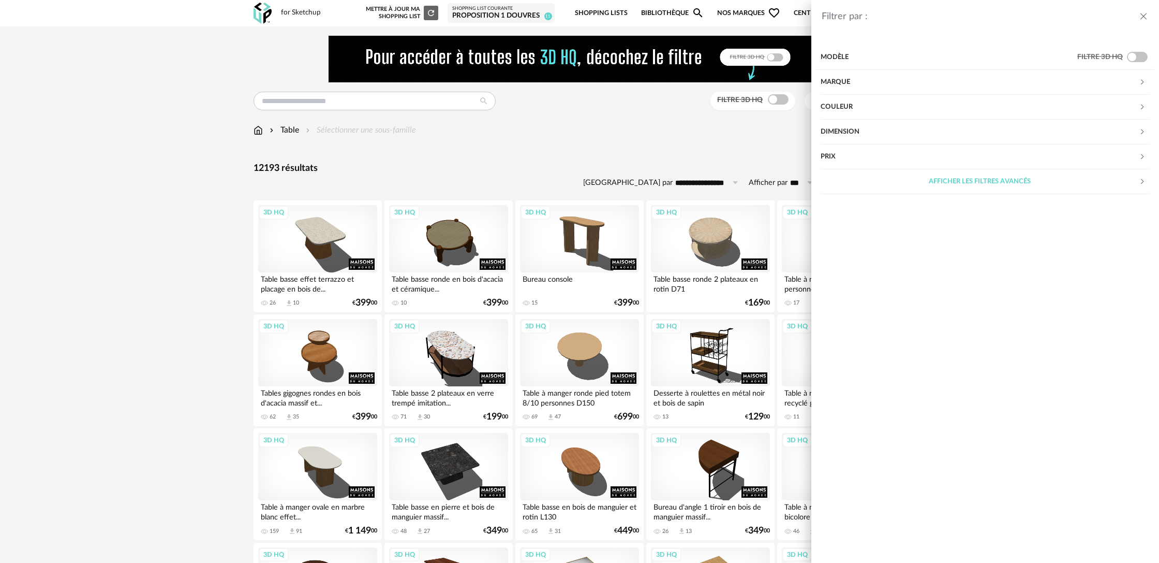
click at [853, 109] on div "Couleur" at bounding box center [980, 107] width 318 height 25
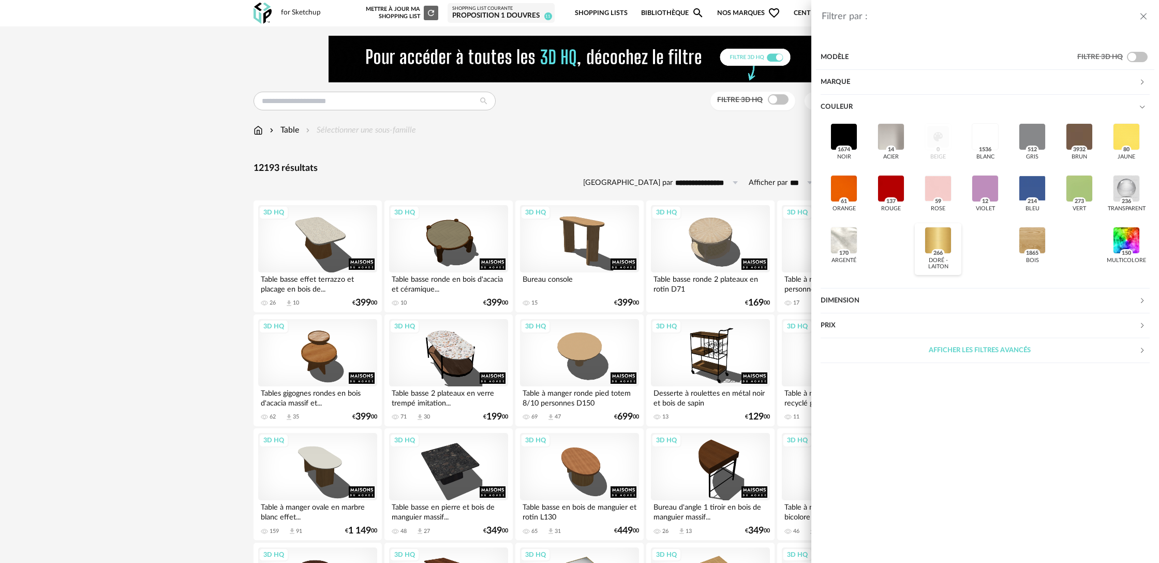
click at [931, 241] on div at bounding box center [938, 240] width 27 height 27
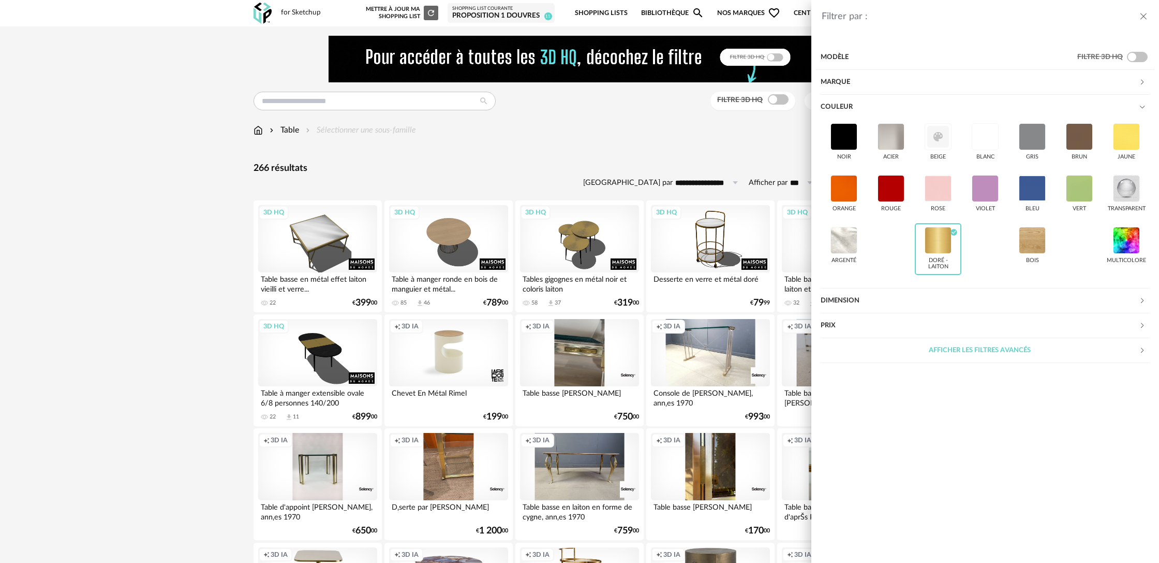
click at [564, 159] on div "Filtrer par : Modèle Filtre 3D HQ Marque &tradition 0 101 Copenhagen 0 366 Conc…" at bounding box center [579, 281] width 1159 height 563
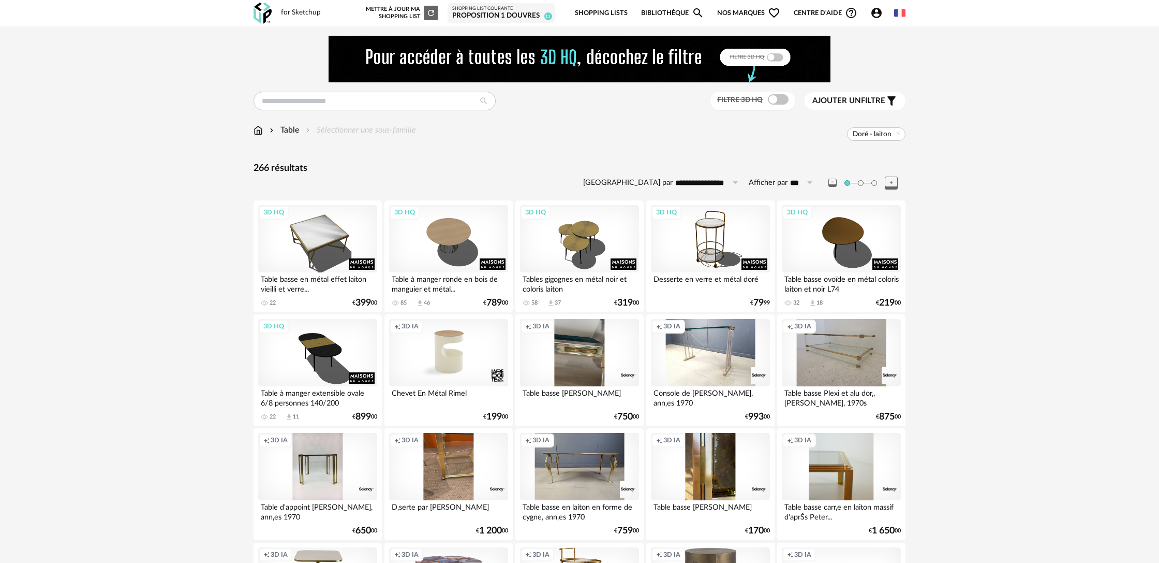
click at [360, 131] on div "Table Sélectionner une sous-famille" at bounding box center [335, 130] width 162 height 12
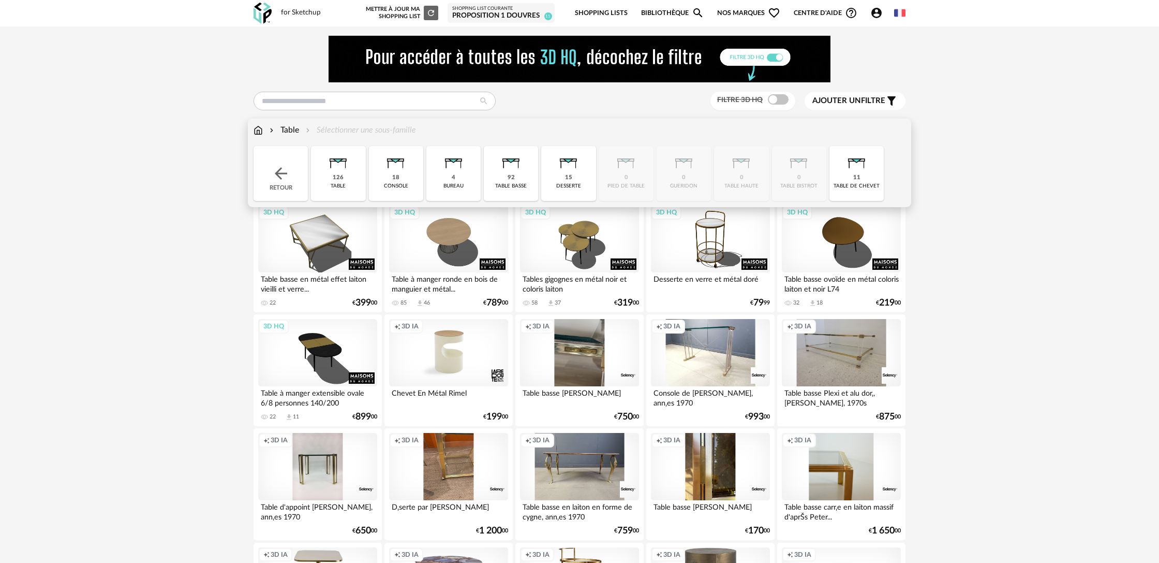
click at [344, 166] on img at bounding box center [338, 160] width 28 height 28
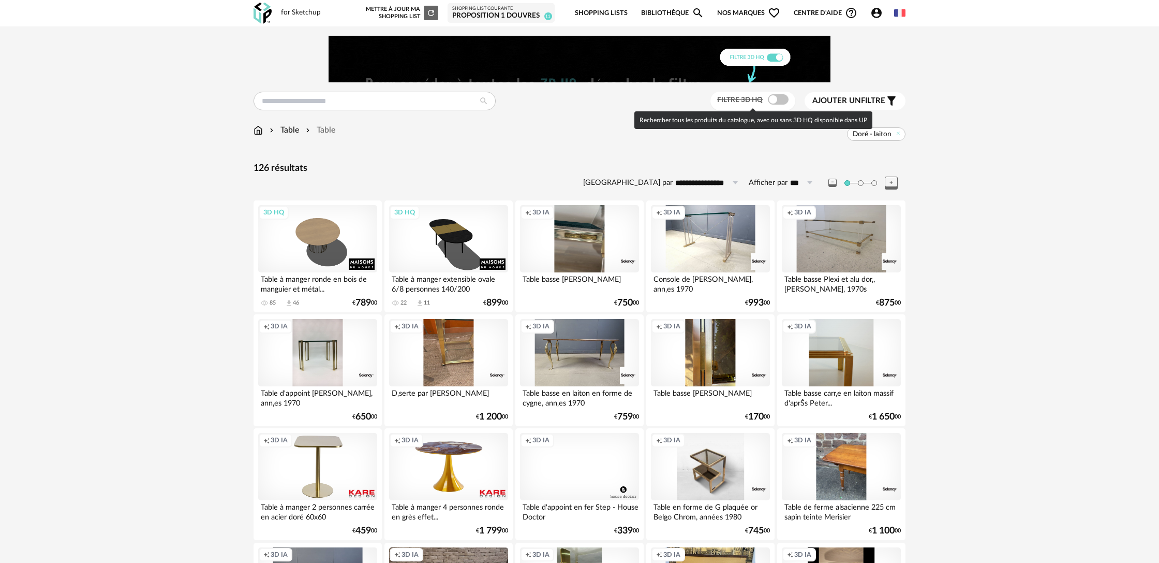
click at [774, 96] on span at bounding box center [778, 99] width 21 height 10
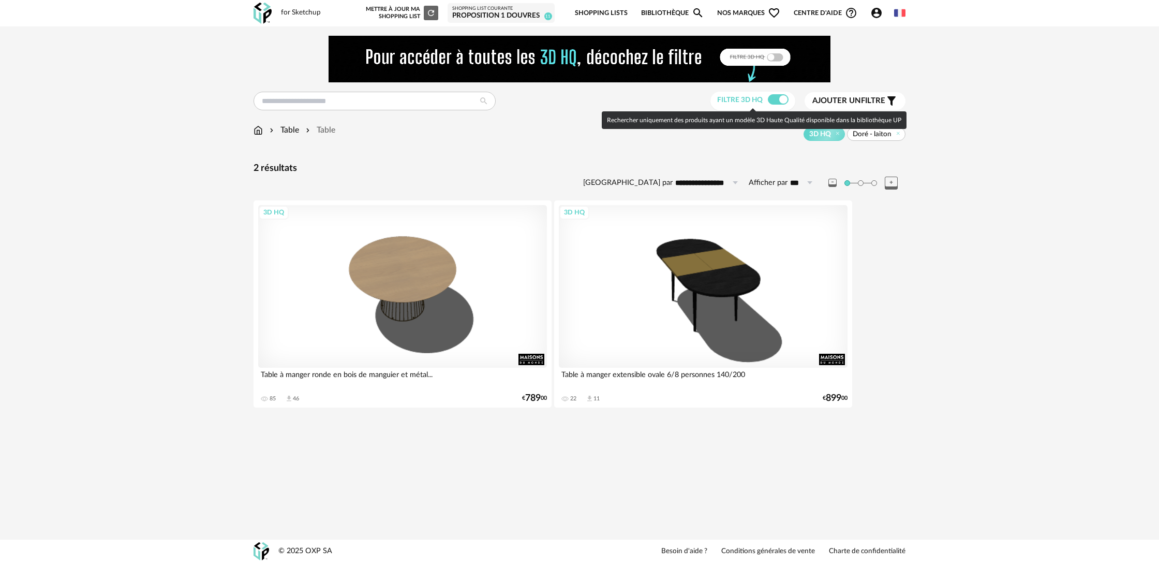
click at [771, 101] on span at bounding box center [778, 99] width 21 height 10
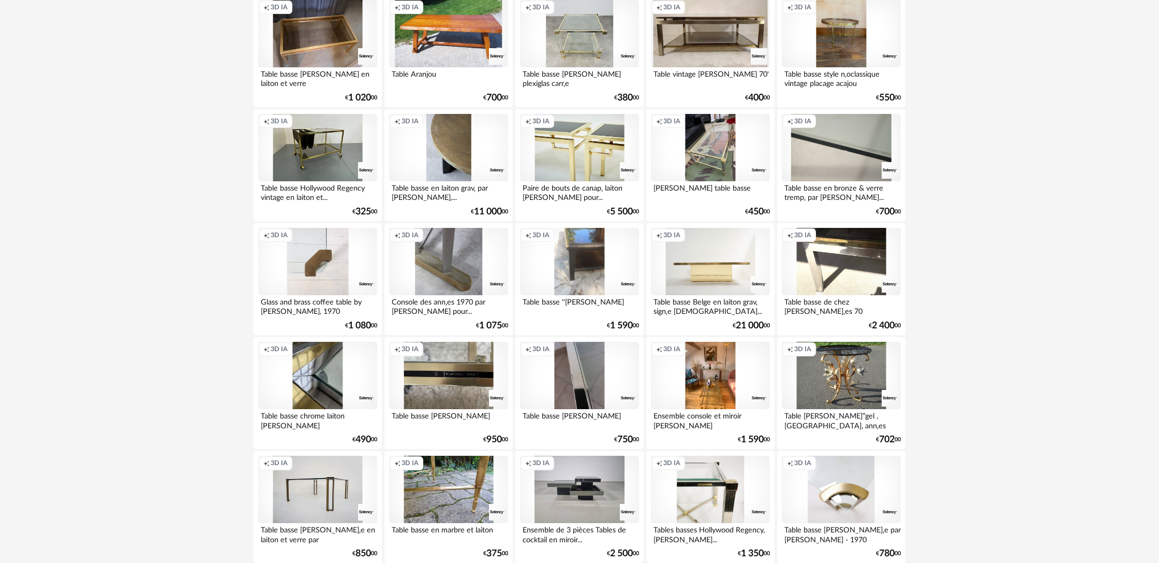
scroll to position [852, 0]
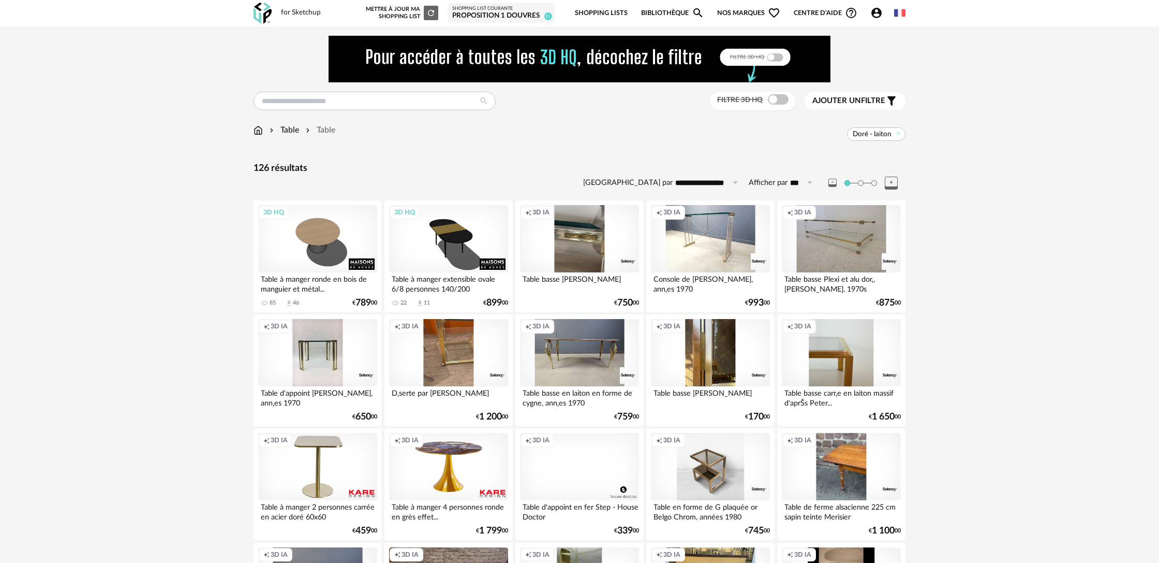
click at [827, 100] on span "Ajouter un" at bounding box center [836, 101] width 49 height 8
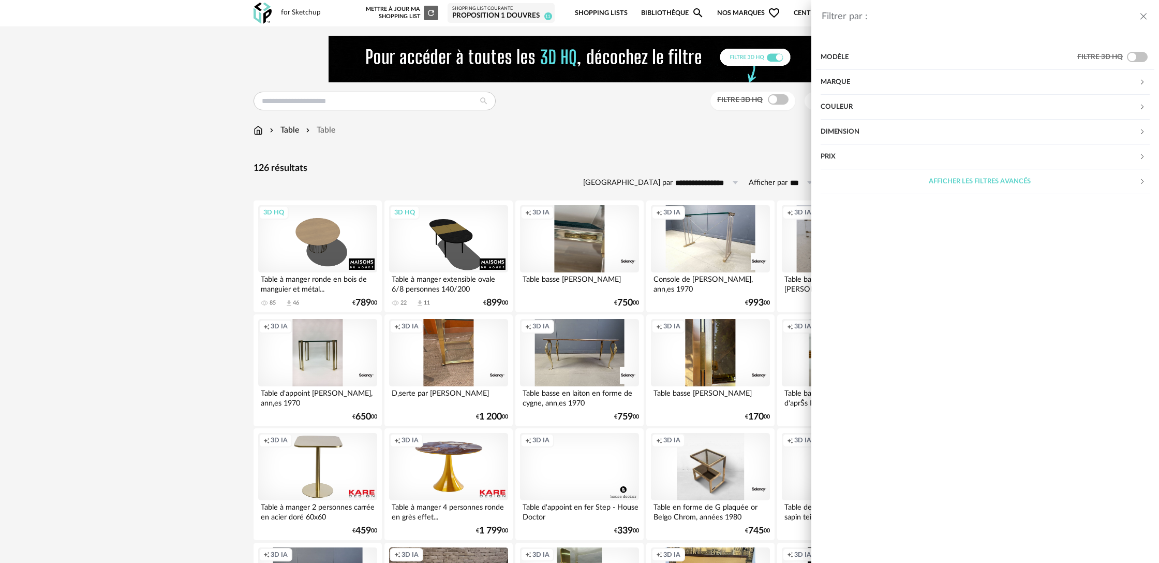
click at [841, 84] on div "Marque" at bounding box center [980, 82] width 318 height 25
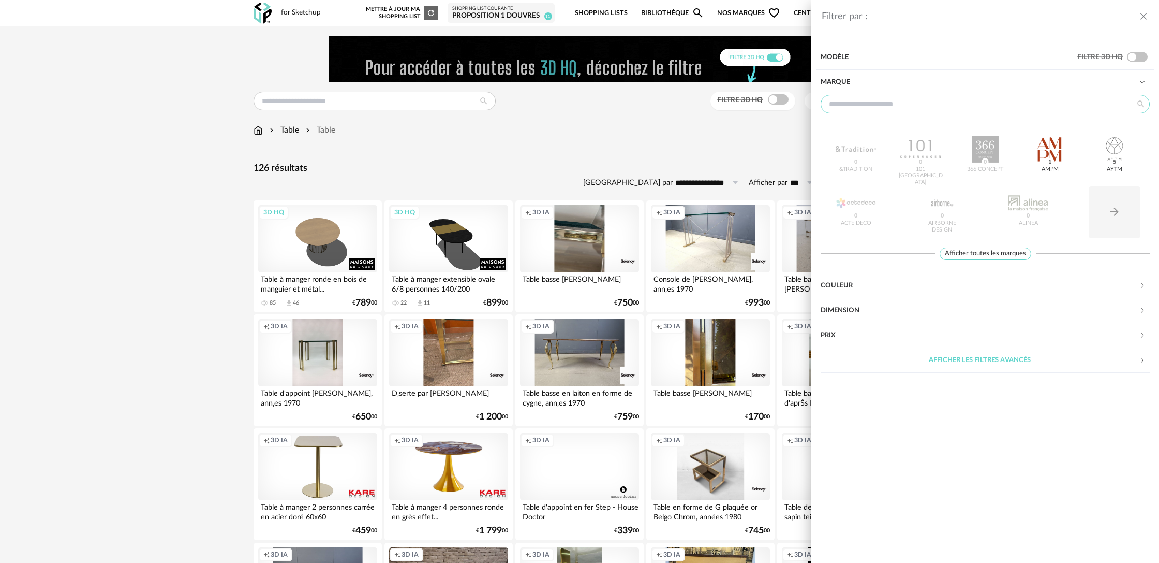
click at [894, 108] on input "text" at bounding box center [985, 104] width 329 height 19
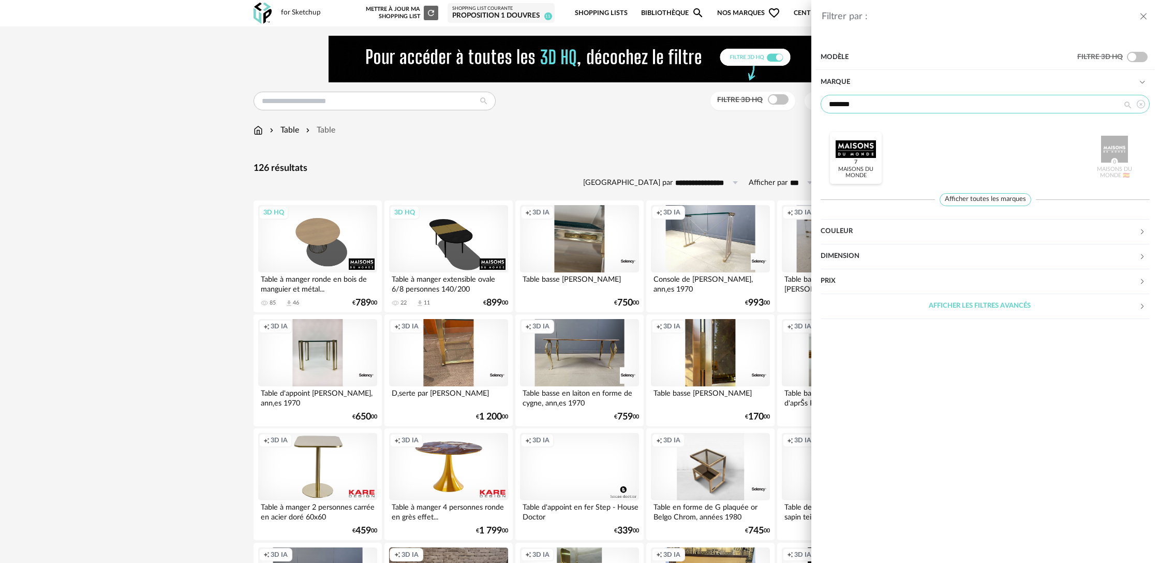
type input "*******"
click at [869, 147] on div at bounding box center [856, 149] width 40 height 27
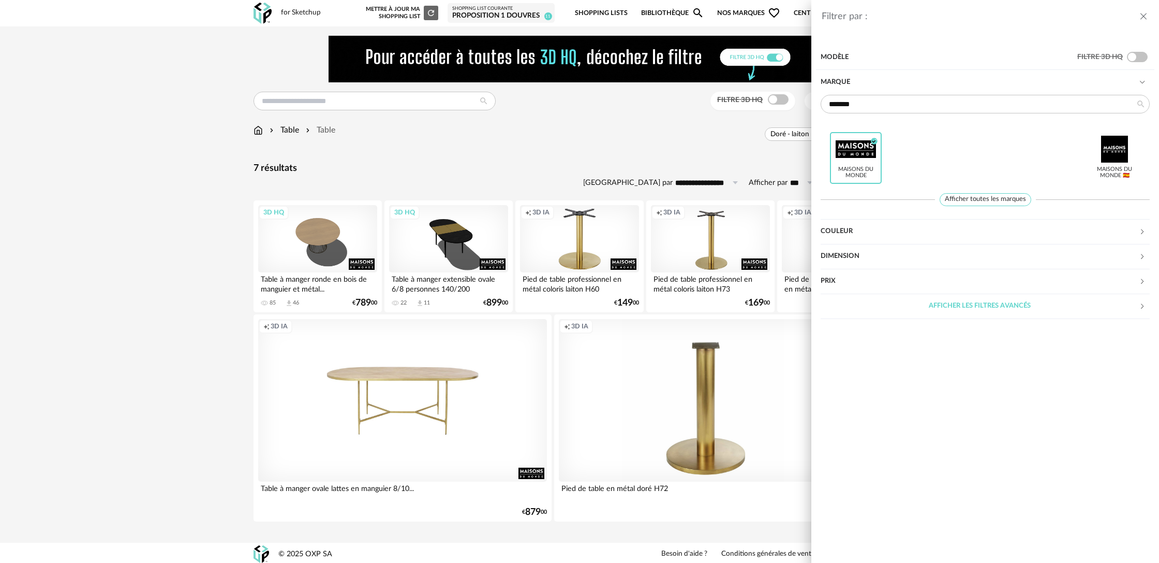
click at [482, 160] on div "Filtrer par : Modèle Filtre 3D HQ Marque ******* Maisons du Monde Check Circle …" at bounding box center [579, 281] width 1159 height 563
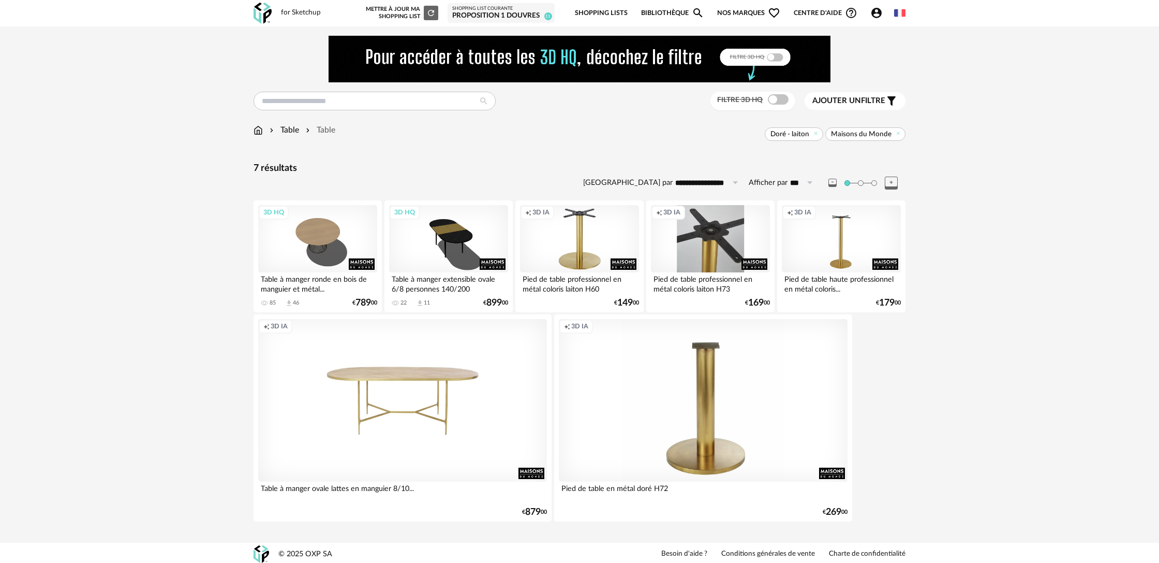
click at [721, 256] on div "Creation icon 3D IA" at bounding box center [710, 238] width 119 height 67
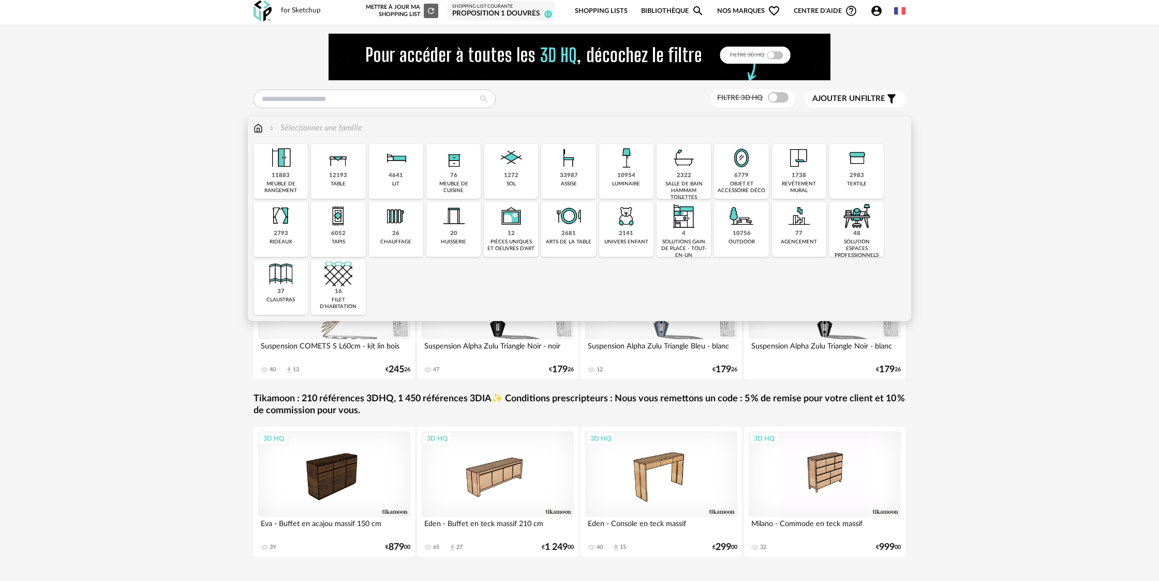
scroll to position [3, 0]
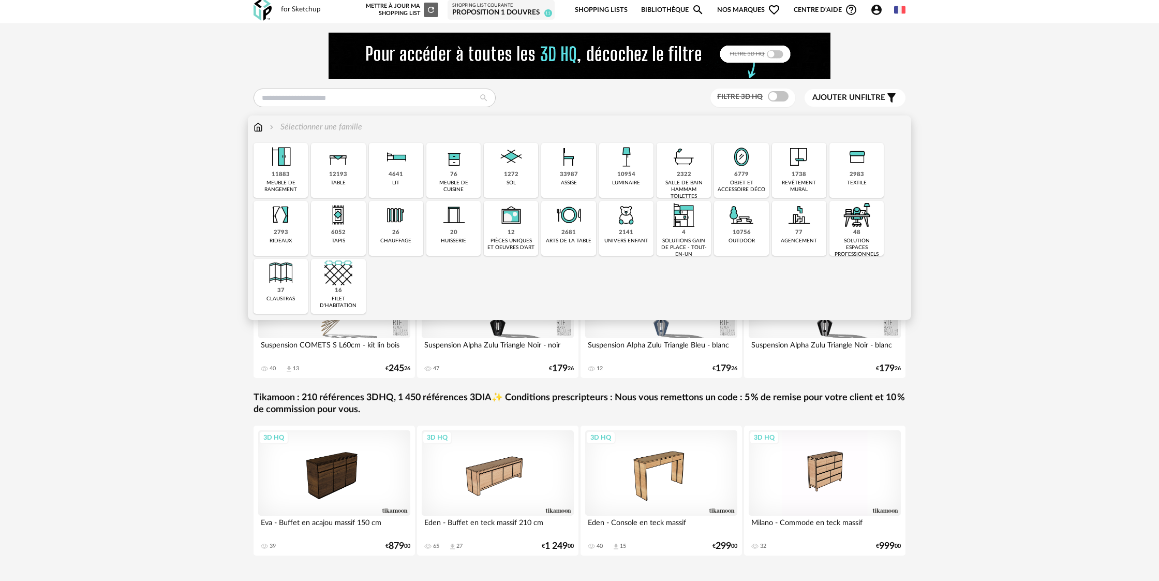
click at [345, 177] on div "12193" at bounding box center [338, 175] width 18 height 8
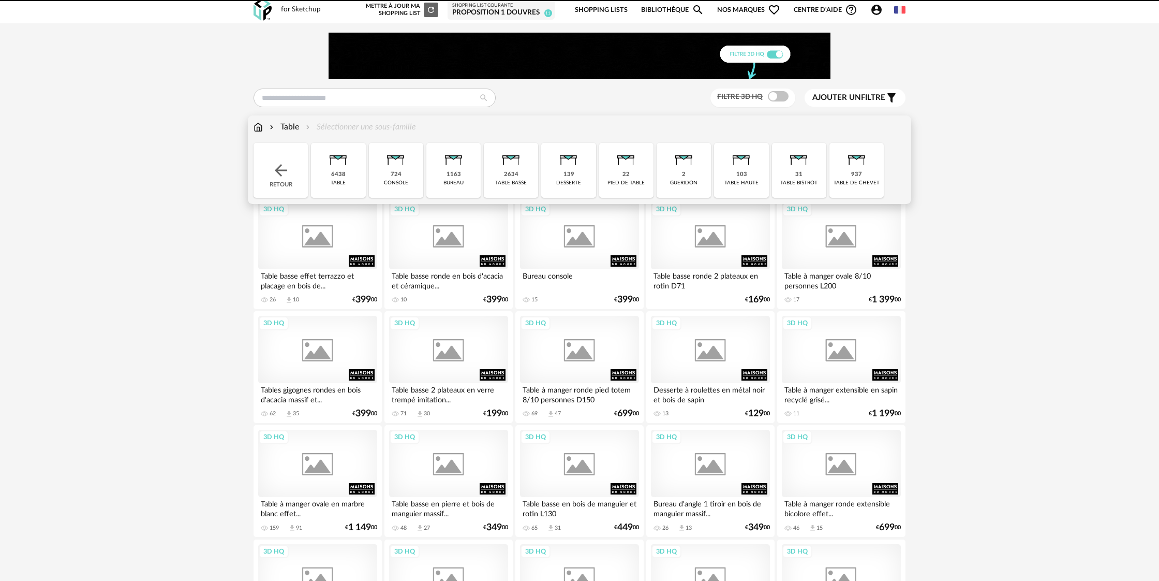
scroll to position [3, 0]
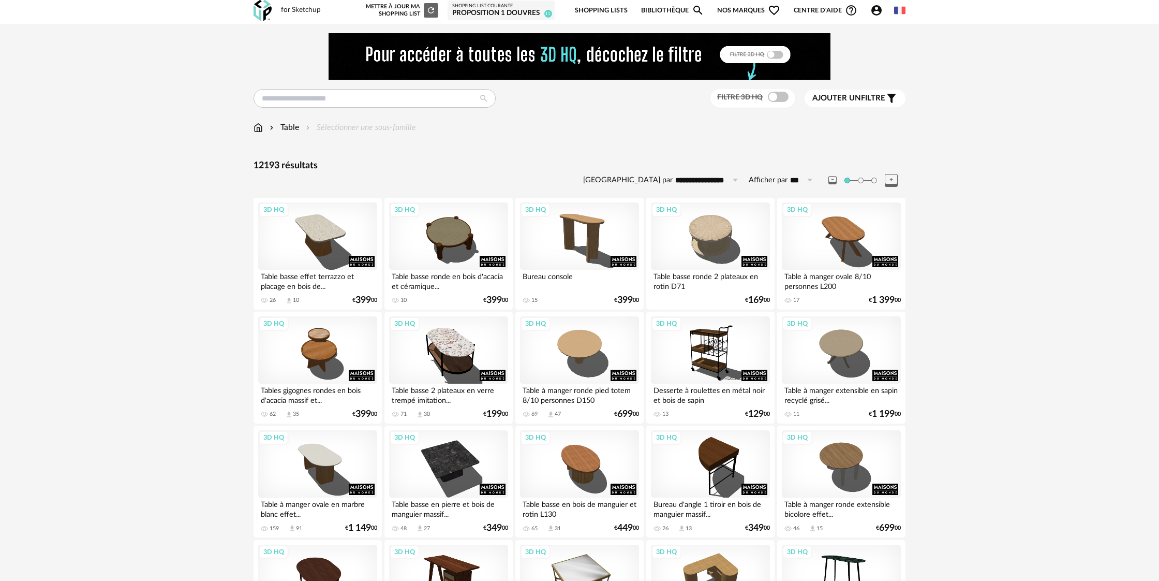
click at [849, 101] on span "Ajouter un" at bounding box center [836, 98] width 49 height 8
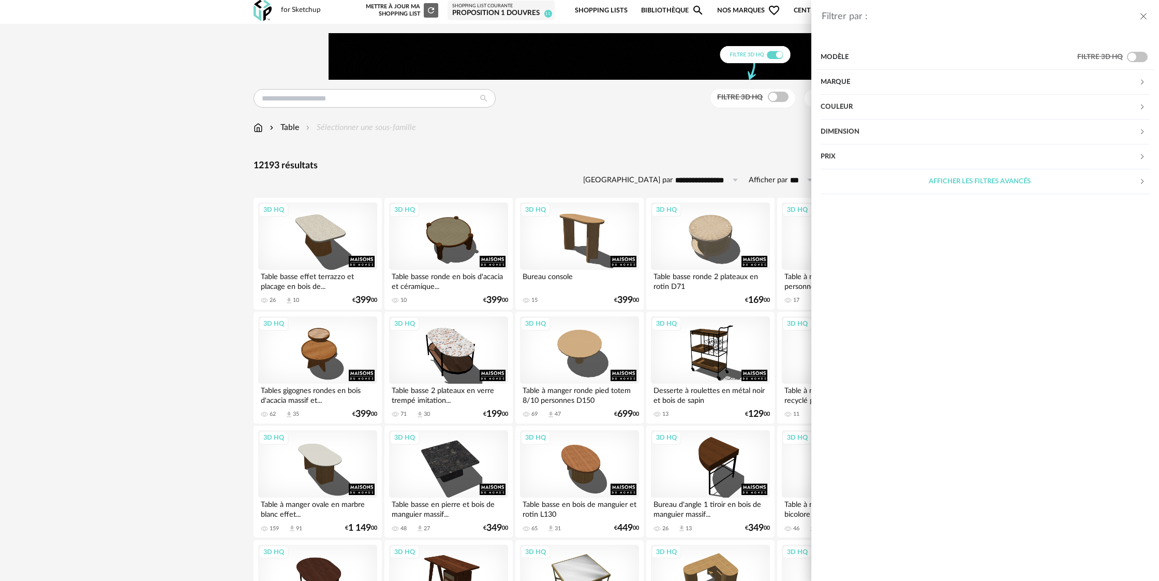
click at [847, 109] on div "Couleur" at bounding box center [980, 107] width 318 height 25
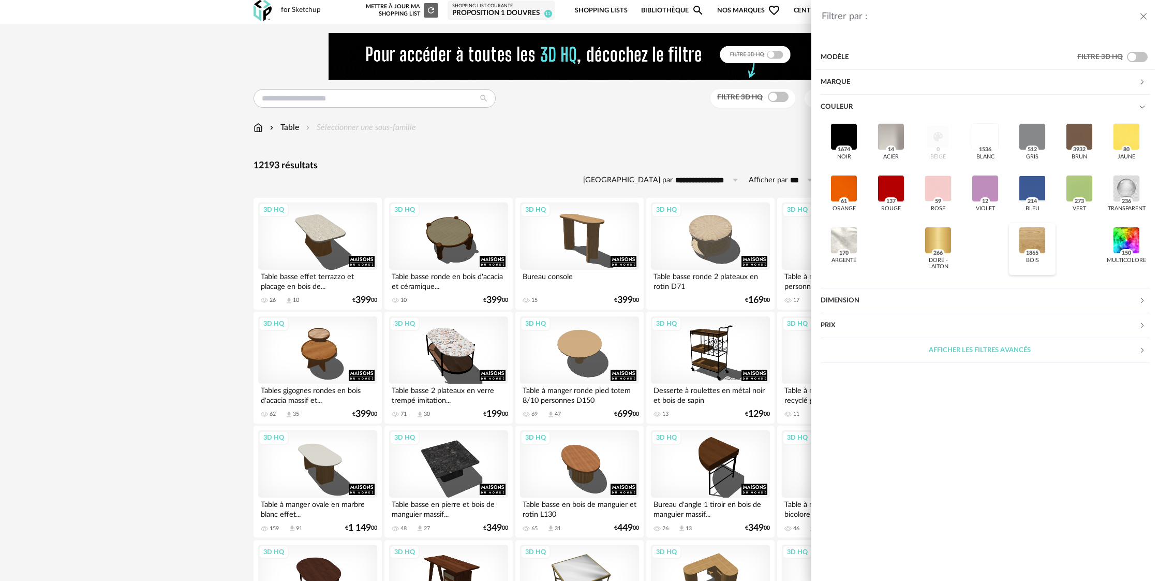
click at [1032, 240] on div at bounding box center [1032, 240] width 27 height 27
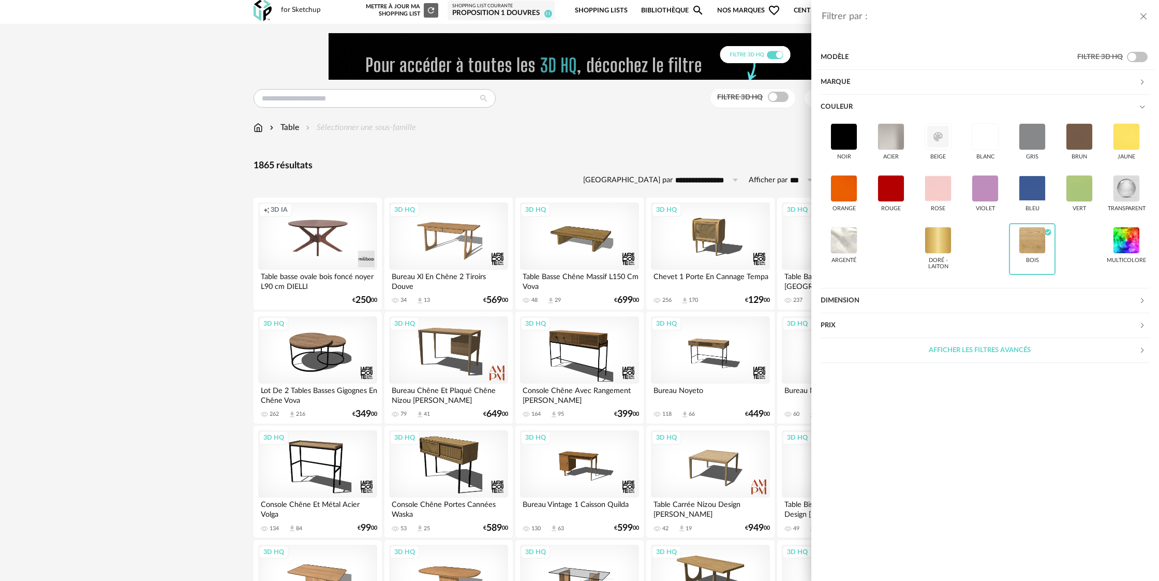
click at [383, 129] on div "Filtrer par : Modèle Filtre 3D HQ Marque &tradition 0 101 Copenhagen 0 366 Conc…" at bounding box center [579, 290] width 1159 height 581
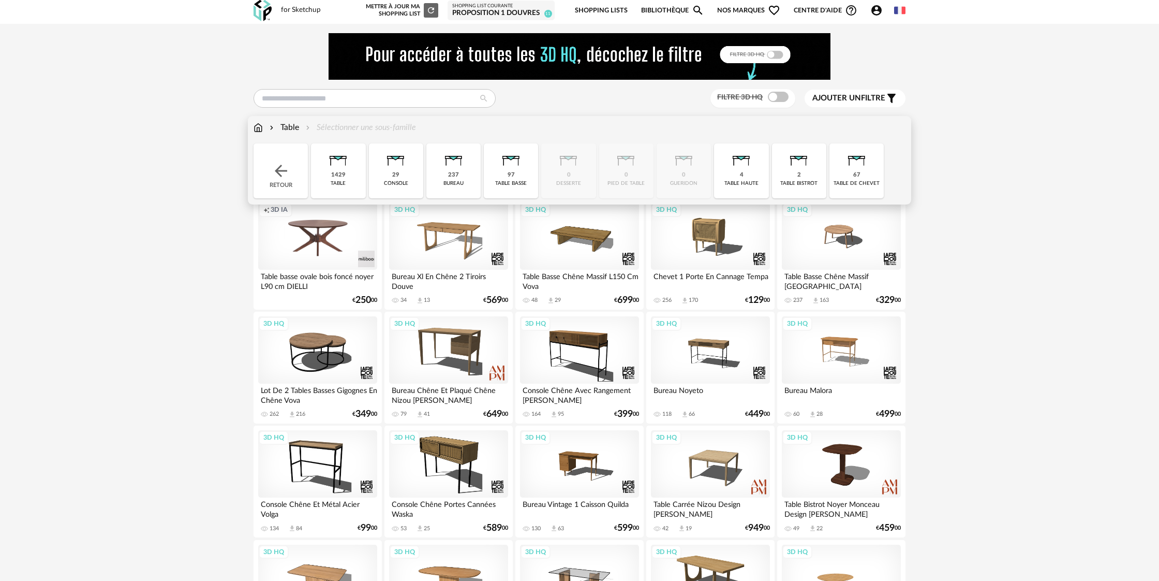
click at [383, 127] on div "Table Sélectionner une sous-famille" at bounding box center [335, 128] width 162 height 12
click at [339, 172] on div "1429" at bounding box center [338, 175] width 14 height 8
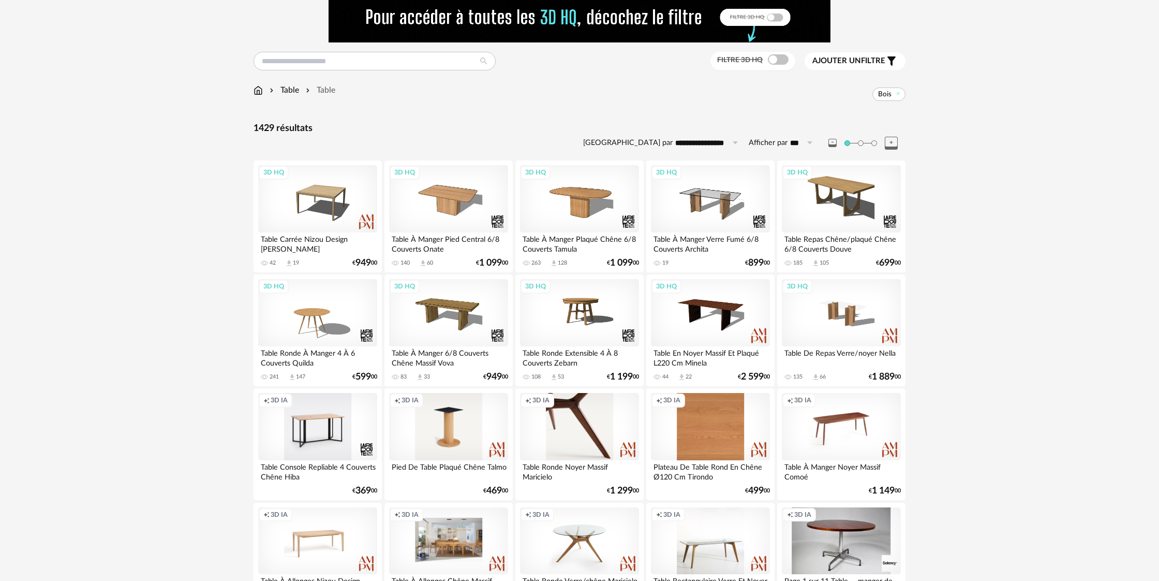
scroll to position [37, 0]
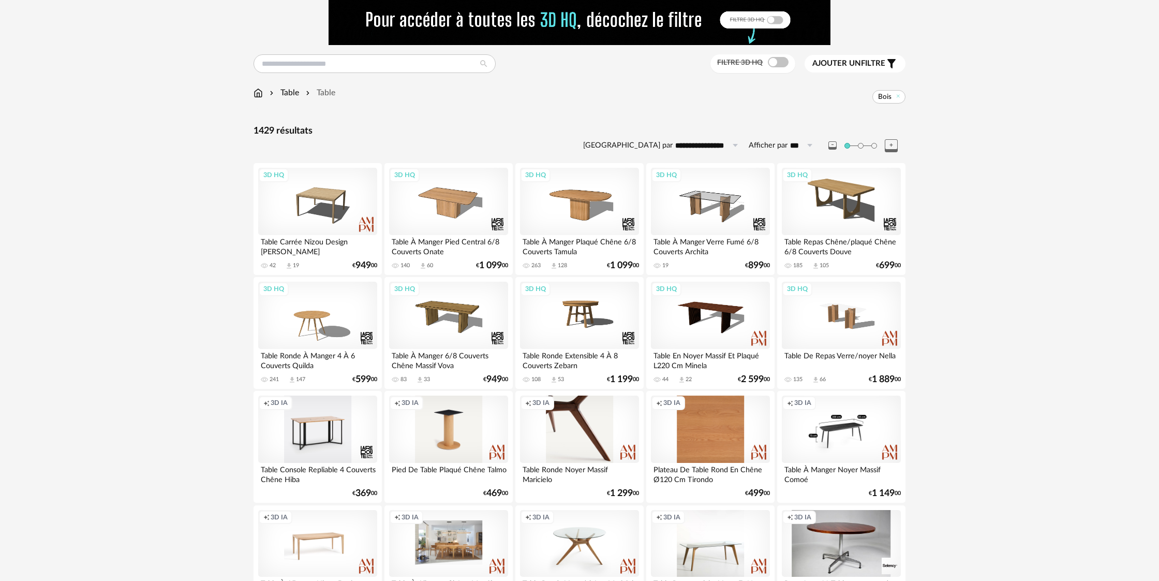
click at [860, 443] on div "Creation icon 3D IA" at bounding box center [841, 428] width 119 height 67
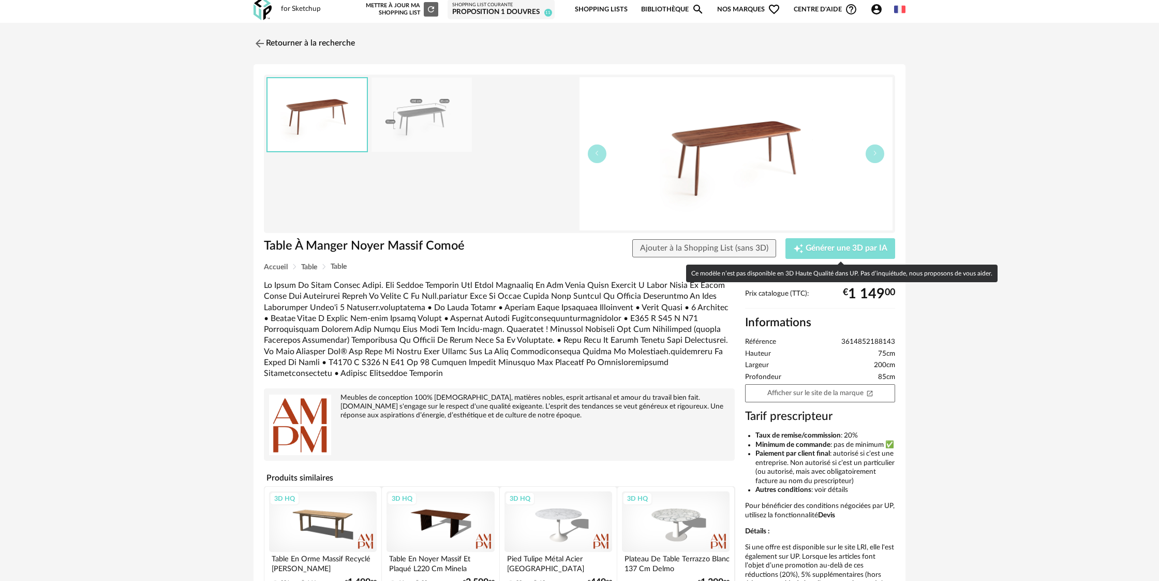
scroll to position [5, 0]
click at [849, 255] on button "Creation icon Générer une 3D par IA" at bounding box center [841, 247] width 110 height 21
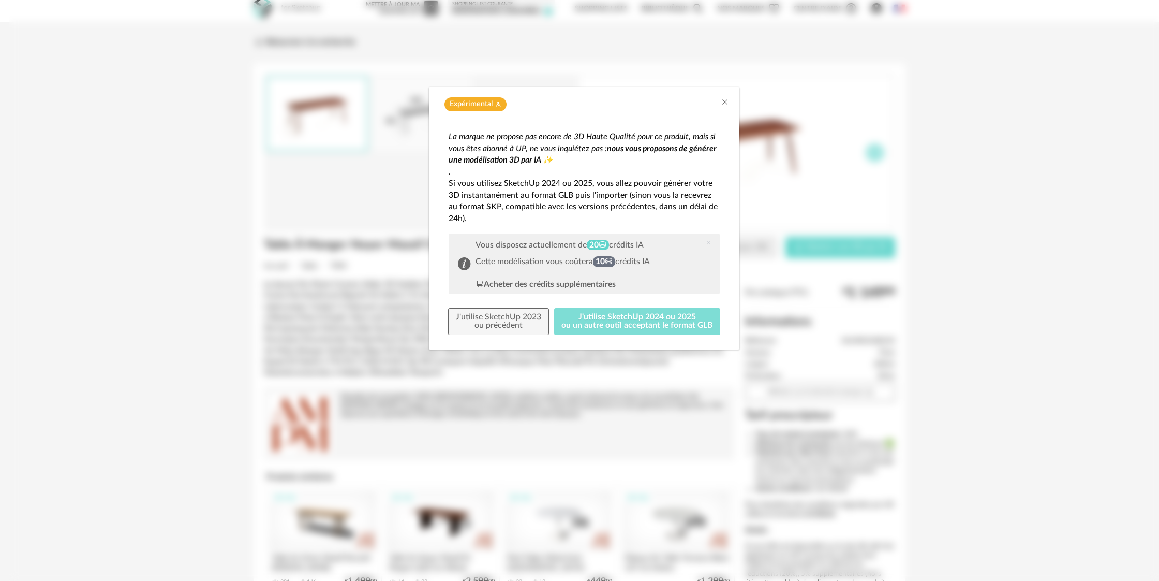
click at [664, 329] on button "J'utilise SketchUp 2024 ou 2025 ou un autre outil acceptant le format GLB" at bounding box center [637, 321] width 167 height 27
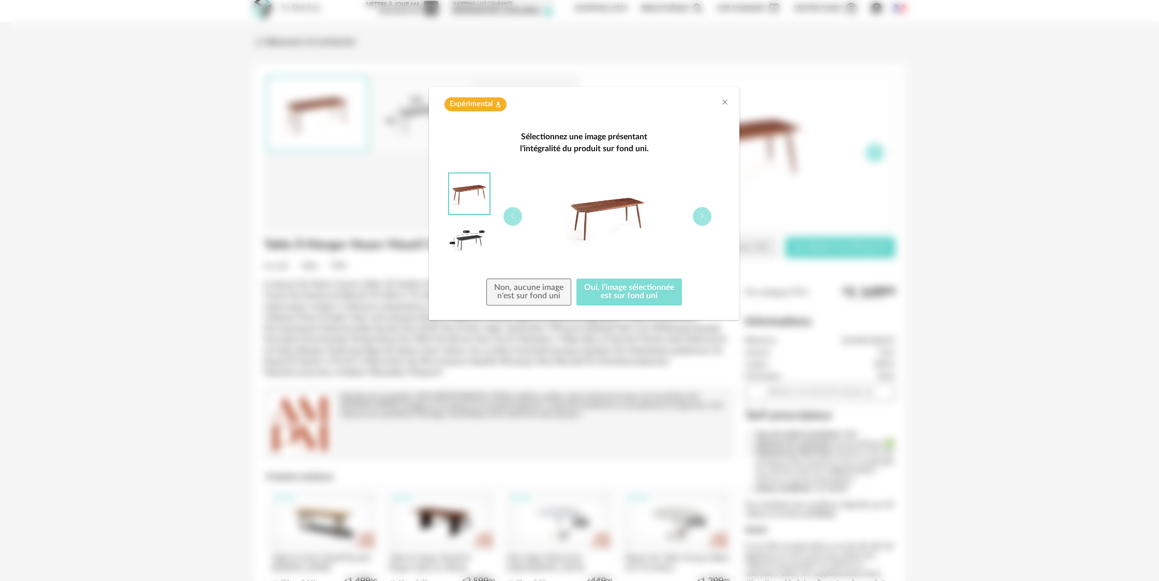
click at [652, 301] on button "Oui, l'image sélectionnée est sur fond uni" at bounding box center [630, 291] width 106 height 27
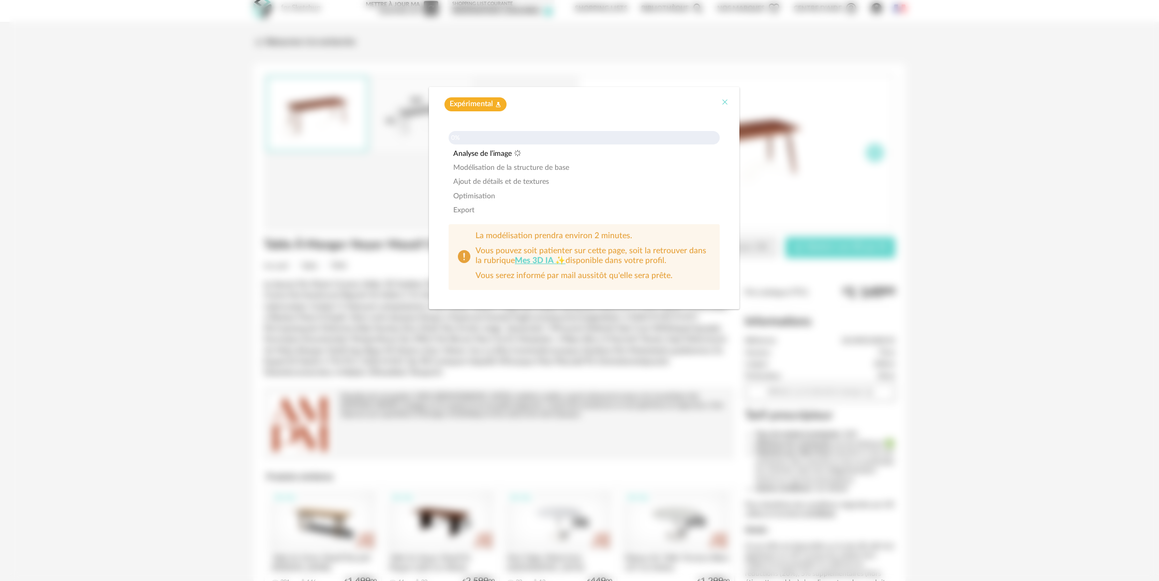
click at [723, 103] on icon "Close" at bounding box center [725, 102] width 8 height 8
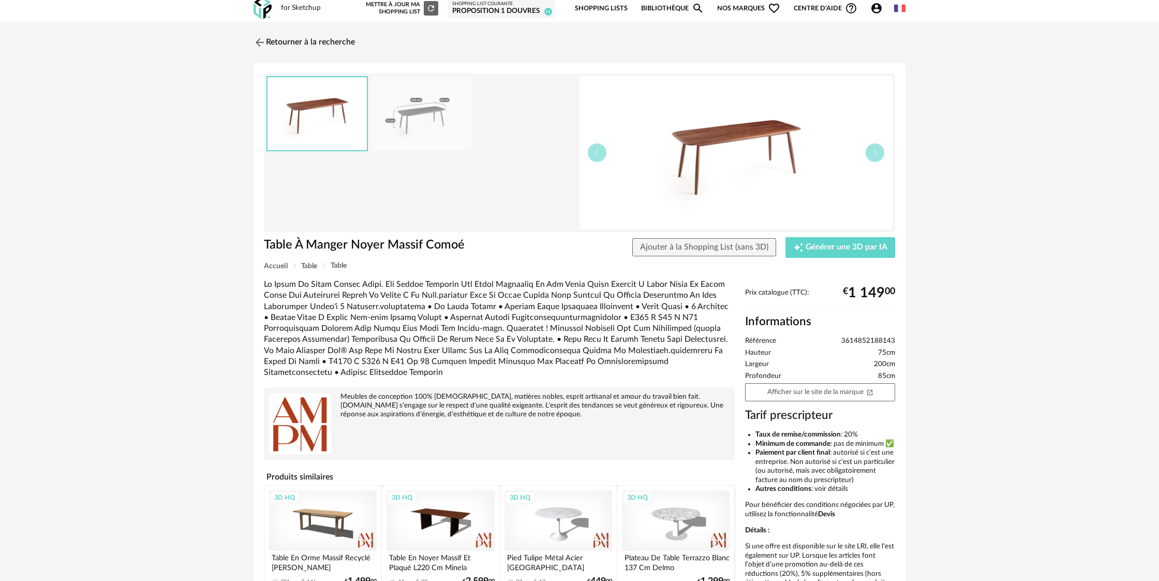
scroll to position [0, 0]
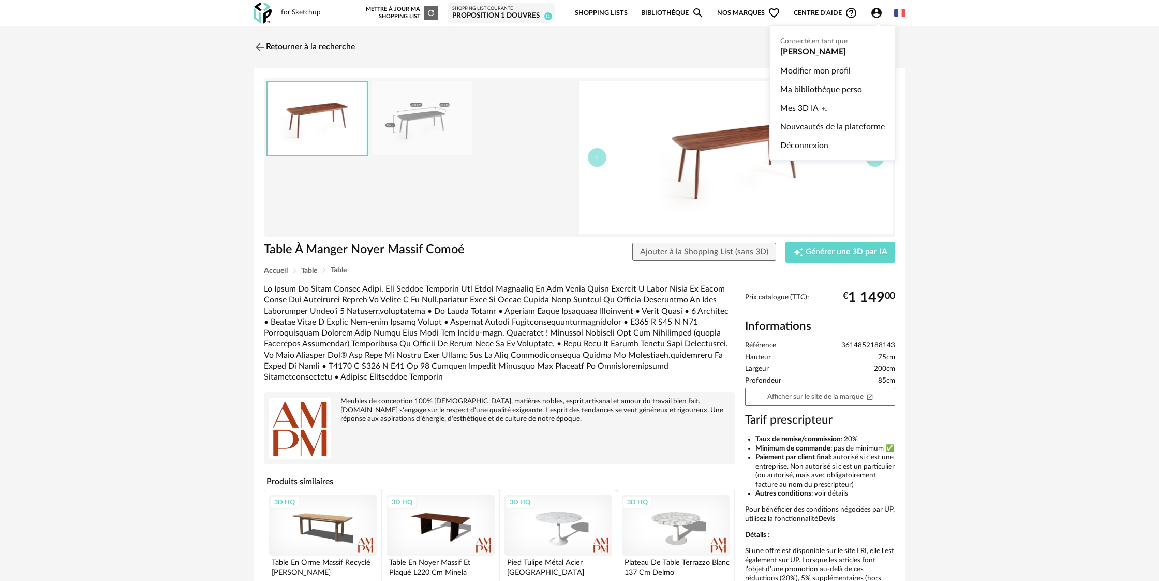
click at [877, 8] on icon "Account Circle icon" at bounding box center [876, 13] width 10 height 10
click at [817, 107] on span "Mes 3D IA" at bounding box center [799, 108] width 38 height 19
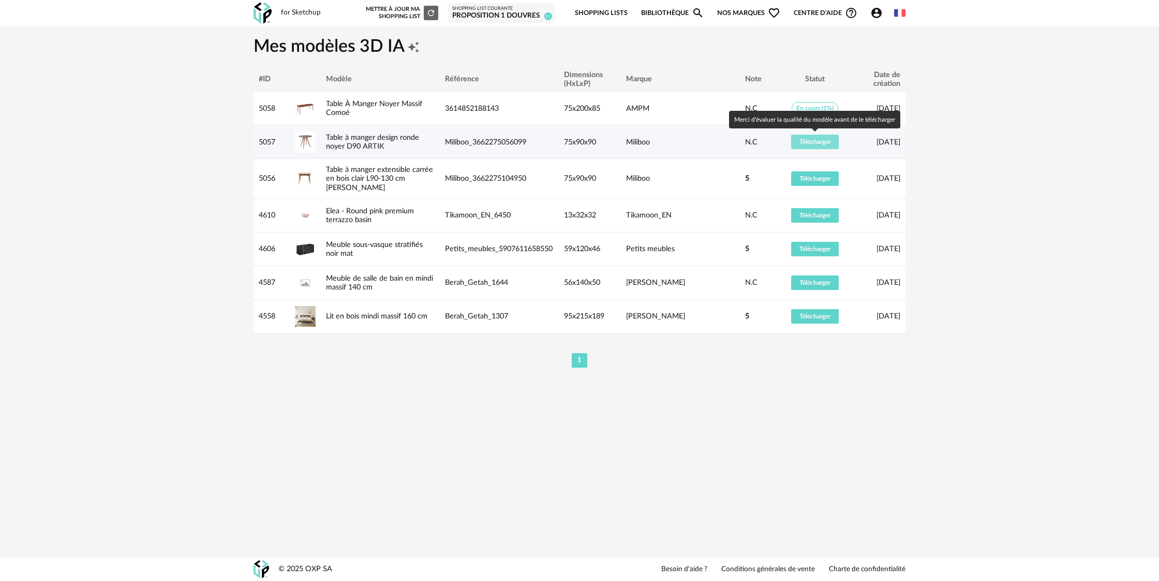
click at [827, 143] on span "Télécharger" at bounding box center [815, 142] width 31 height 6
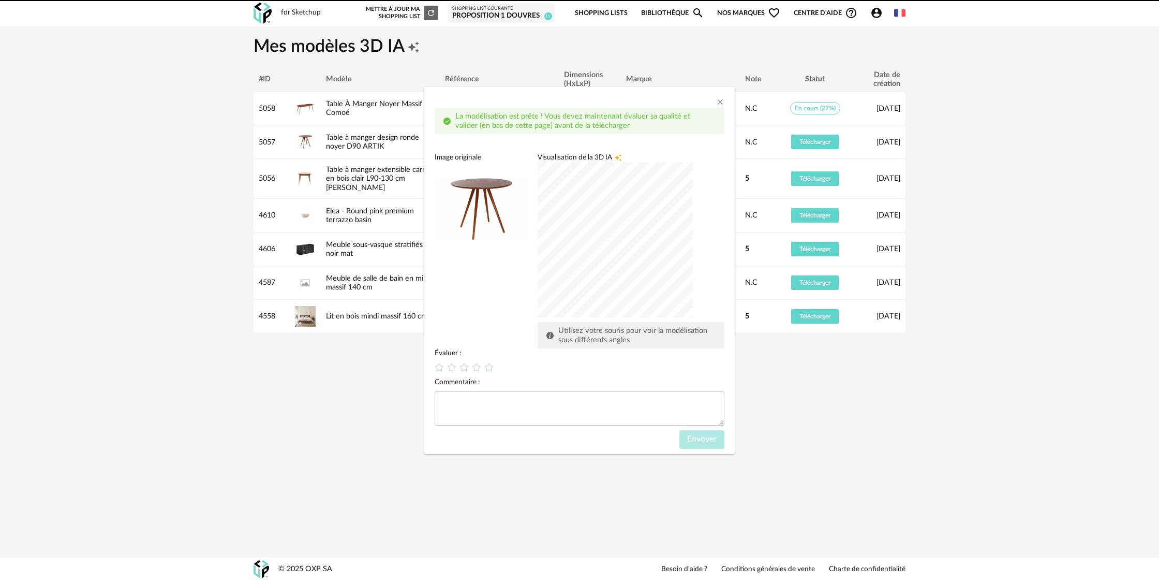
click at [474, 255] on div "Image originale Visualisation de la 3D IA Creation icon Utilisez votre souris p…" at bounding box center [580, 251] width 290 height 196
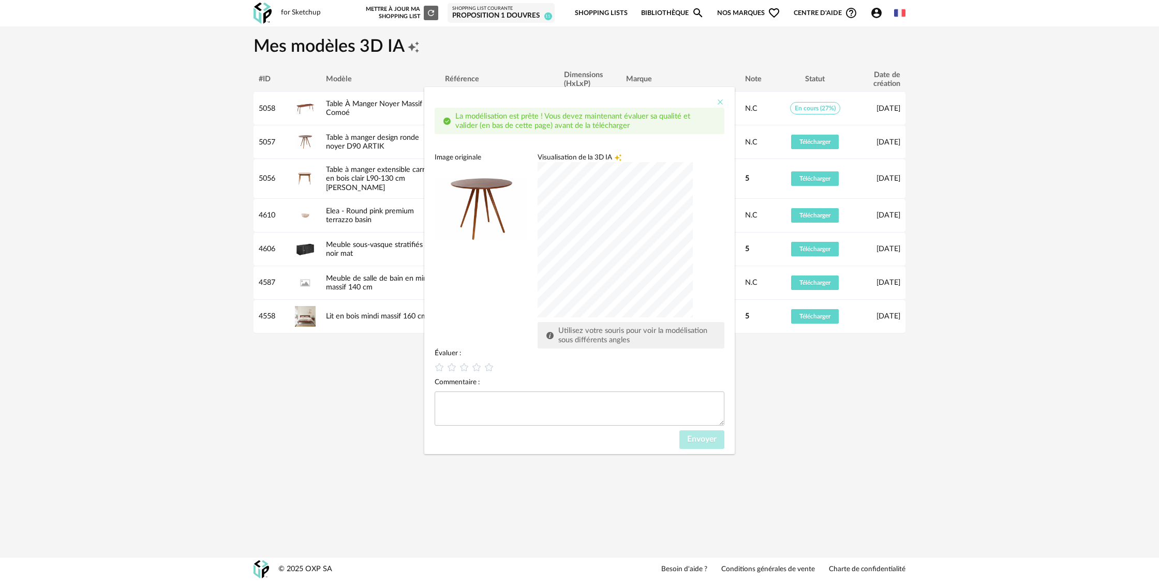
click at [716, 102] on icon "Close" at bounding box center [720, 102] width 8 height 8
